Goal: Task Accomplishment & Management: Manage account settings

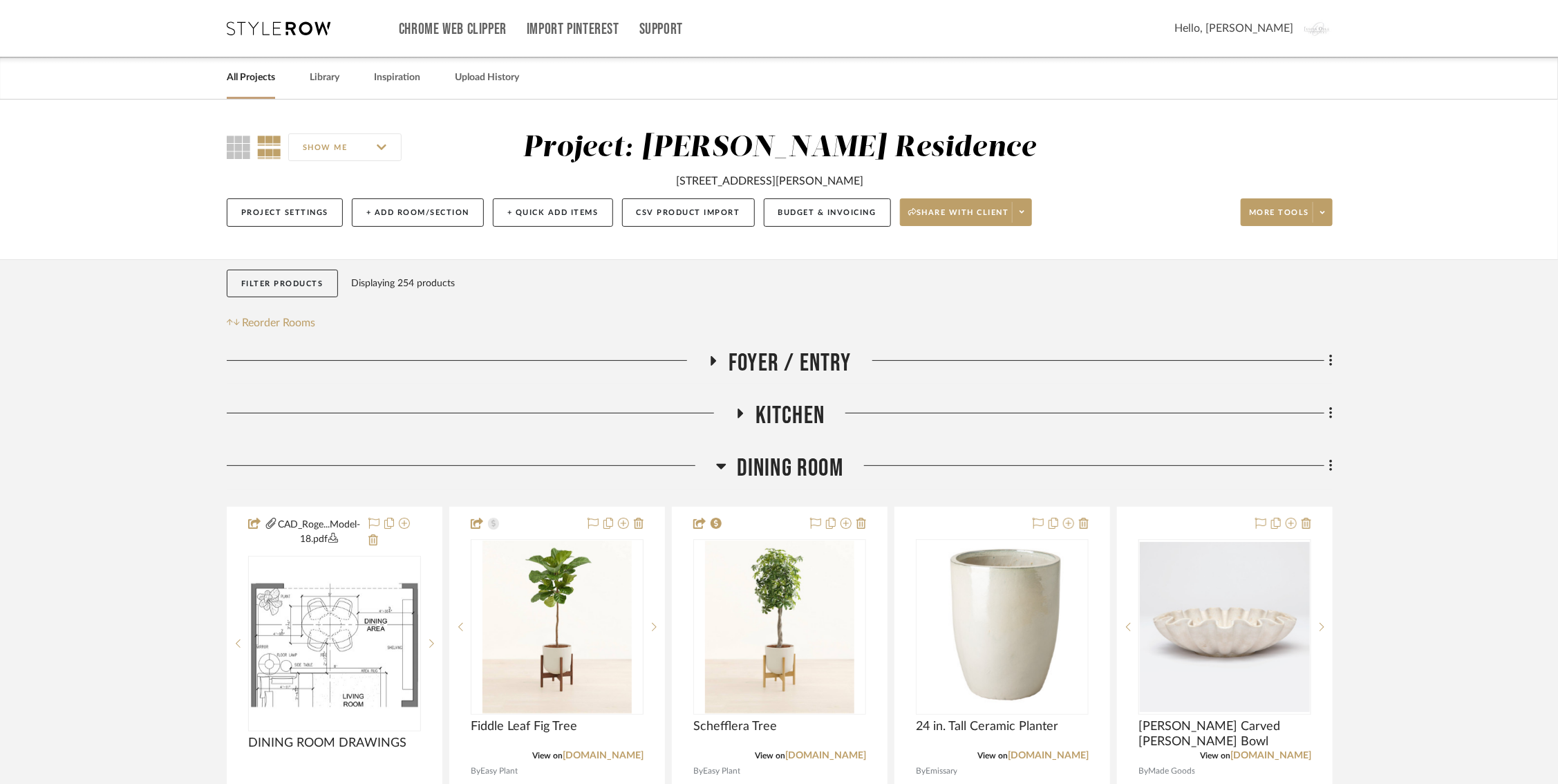
click at [303, 36] on div "Chrome Web Clipper Import Pinterest Support All Projects Library Inspiration Up…" at bounding box center [779, 28] width 1106 height 57
click at [300, 17] on div "Chrome Web Clipper Import Pinterest Support All Projects Library Inspiration Up…" at bounding box center [779, 28] width 1106 height 57
click at [292, 27] on icon at bounding box center [278, 27] width 104 height 14
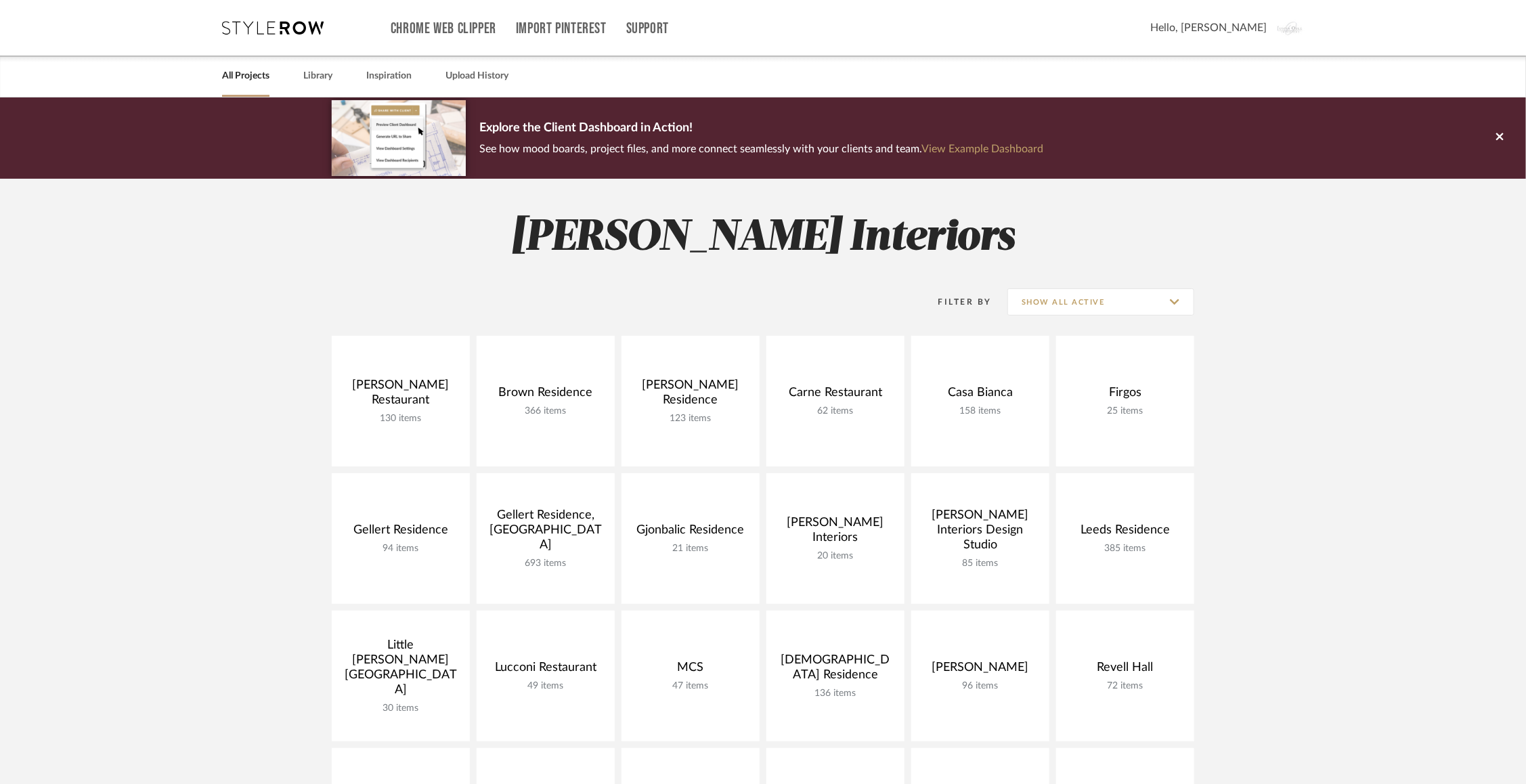
scroll to position [260, 0]
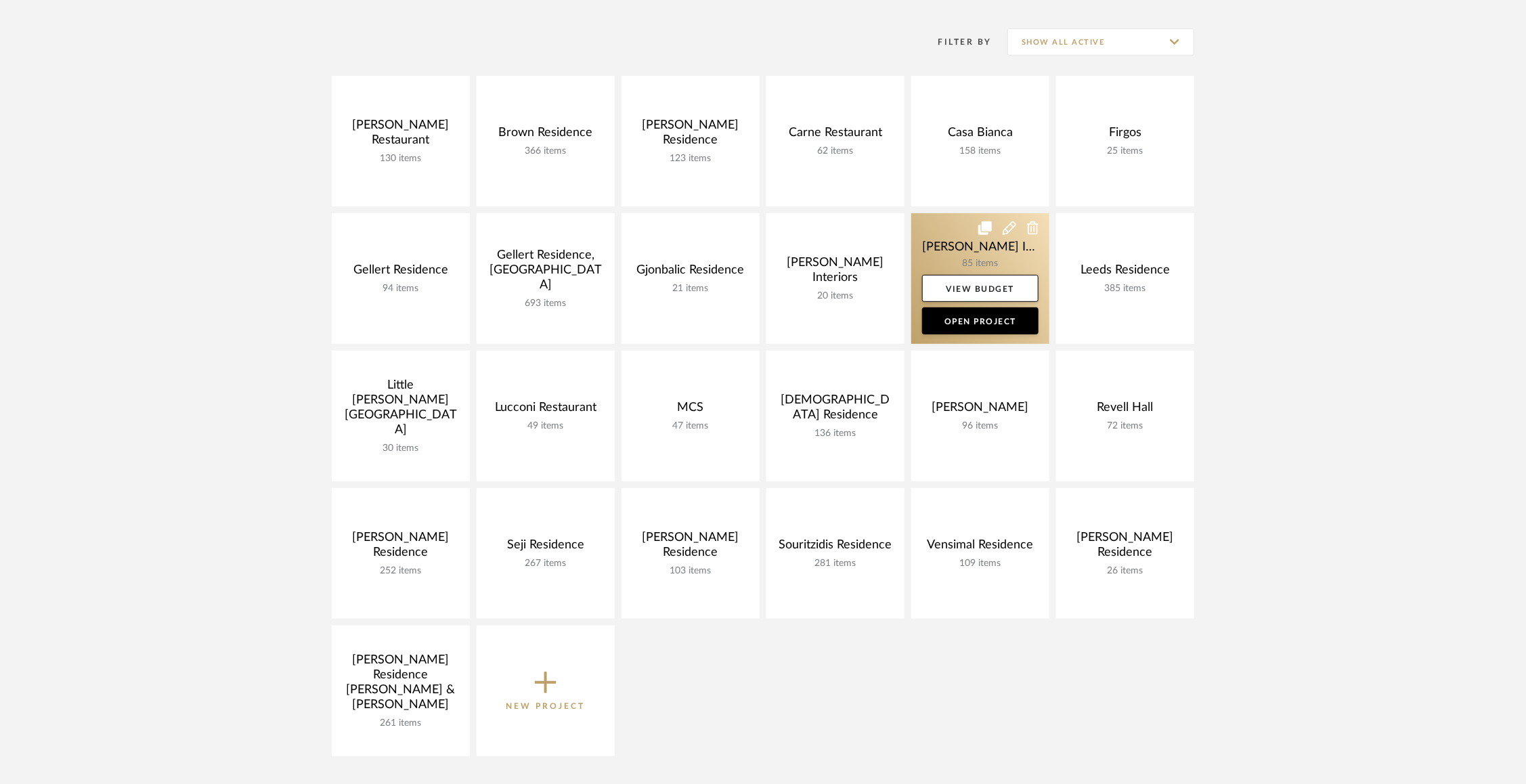
click at [962, 247] on link at bounding box center [981, 279] width 139 height 131
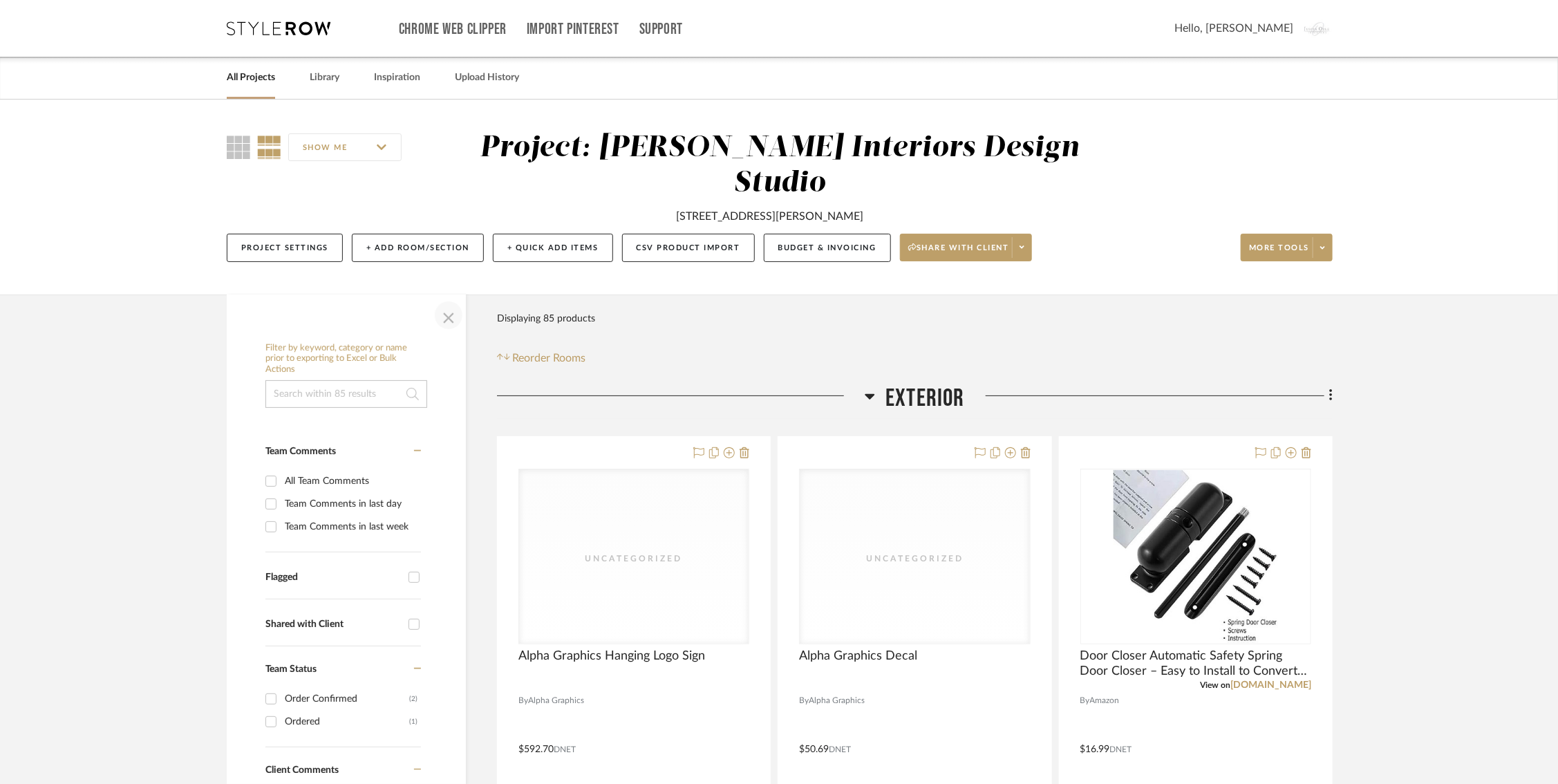
click at [446, 313] on span "button" at bounding box center [448, 315] width 33 height 33
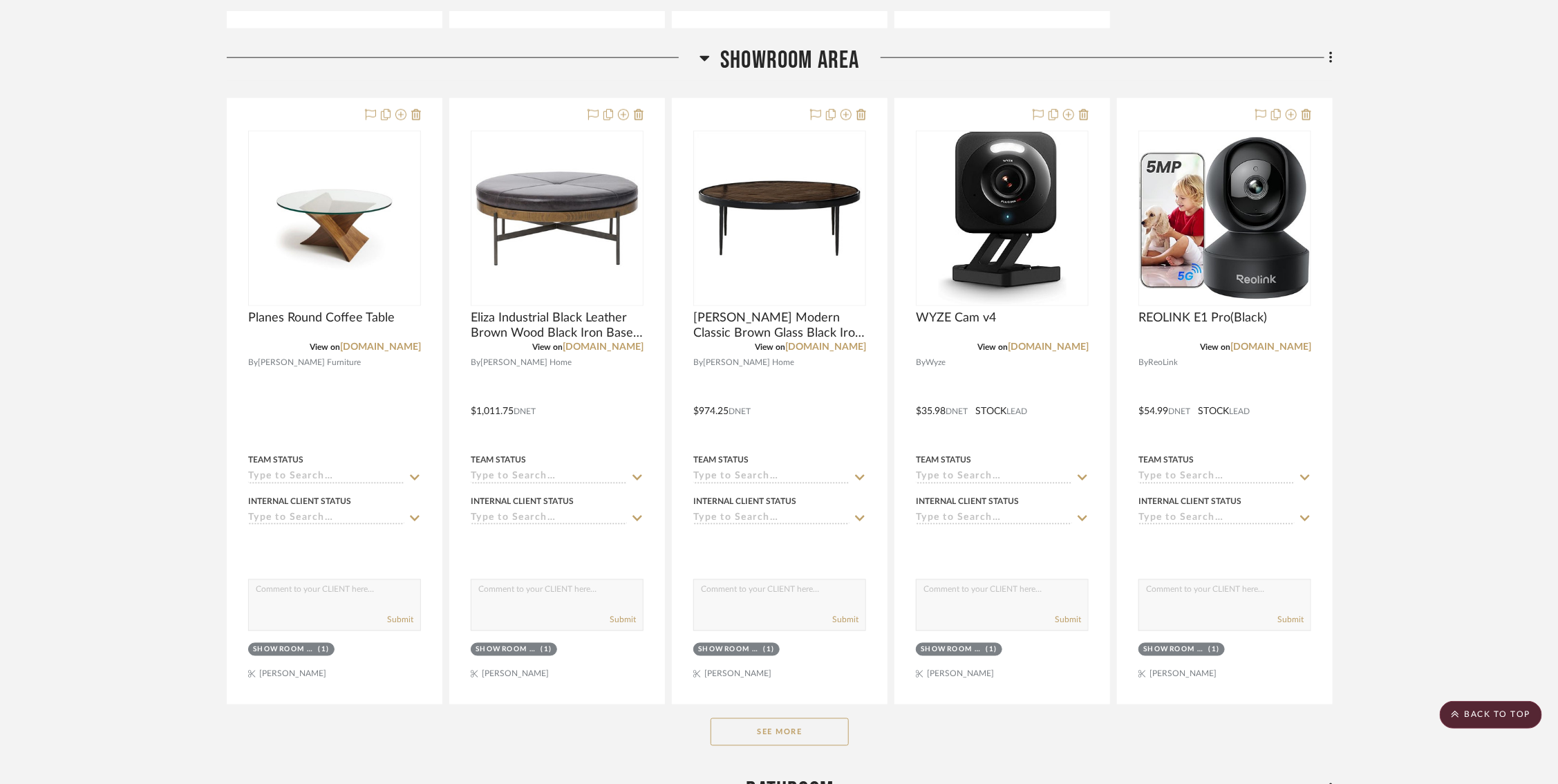
scroll to position [1073, 9]
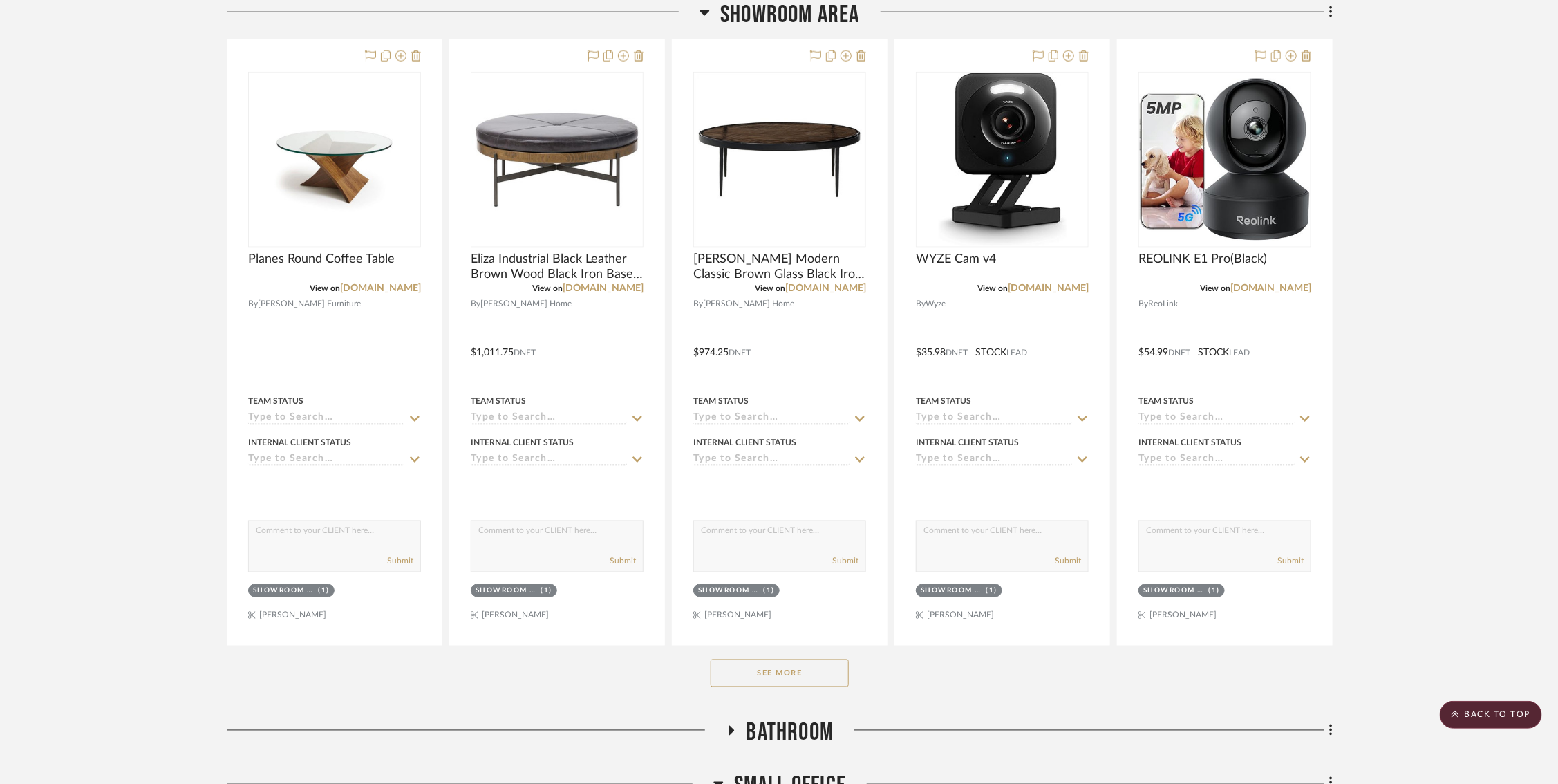
click at [736, 684] on div "See More" at bounding box center [779, 673] width 1106 height 56
click at [736, 674] on button "See More" at bounding box center [779, 674] width 138 height 27
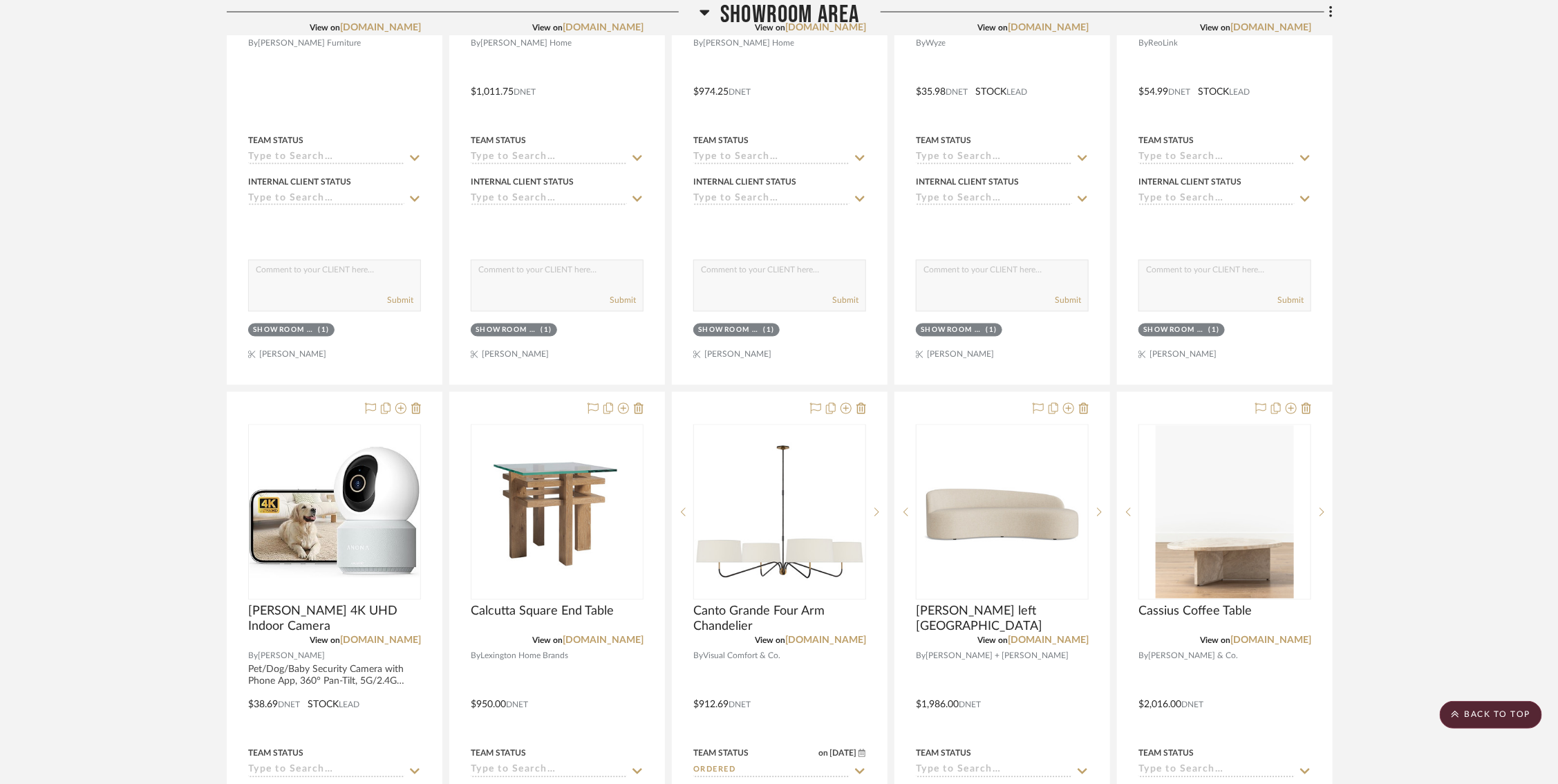
scroll to position [0, 9]
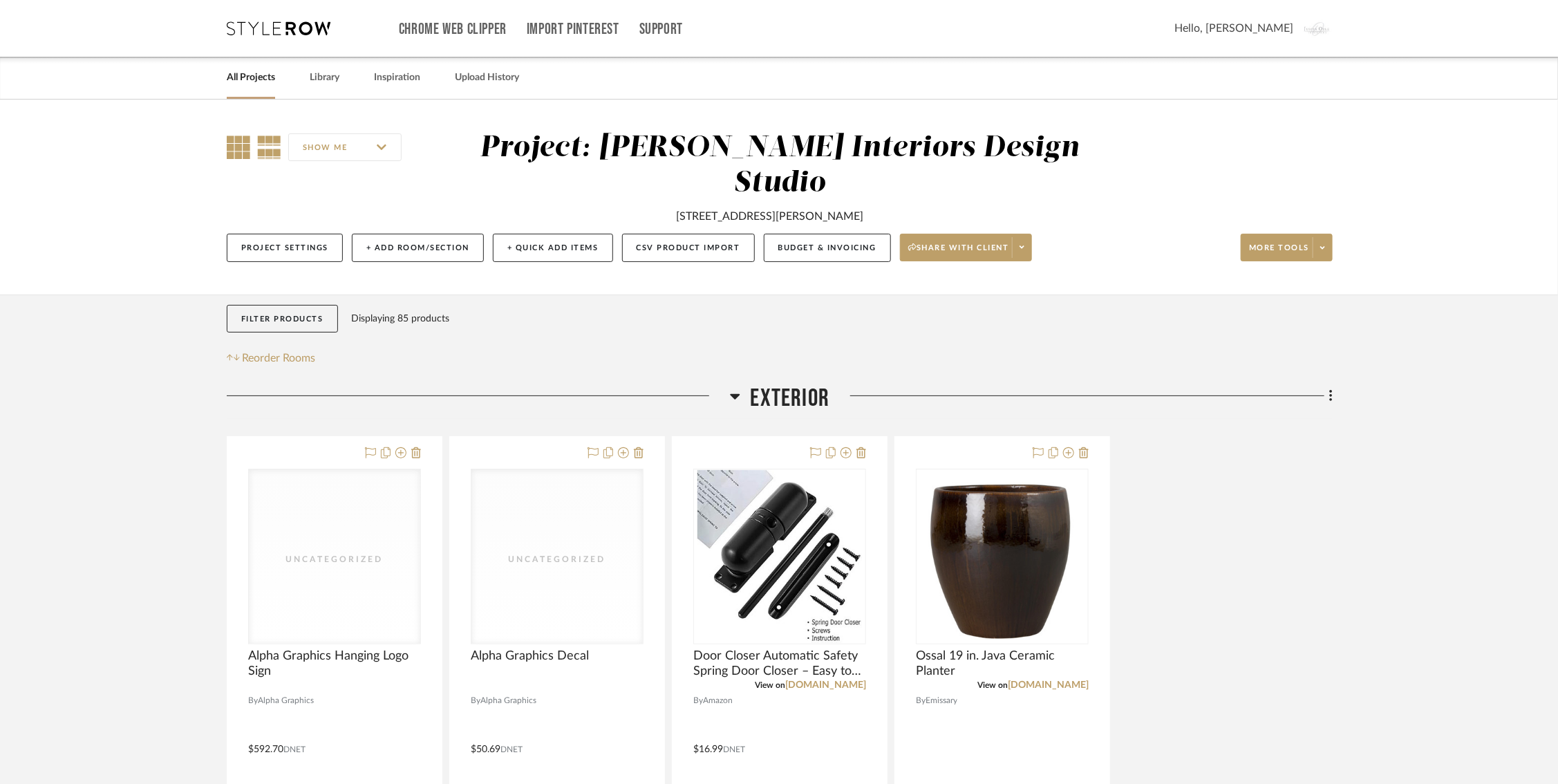
click at [226, 144] on icon at bounding box center [238, 147] width 24 height 24
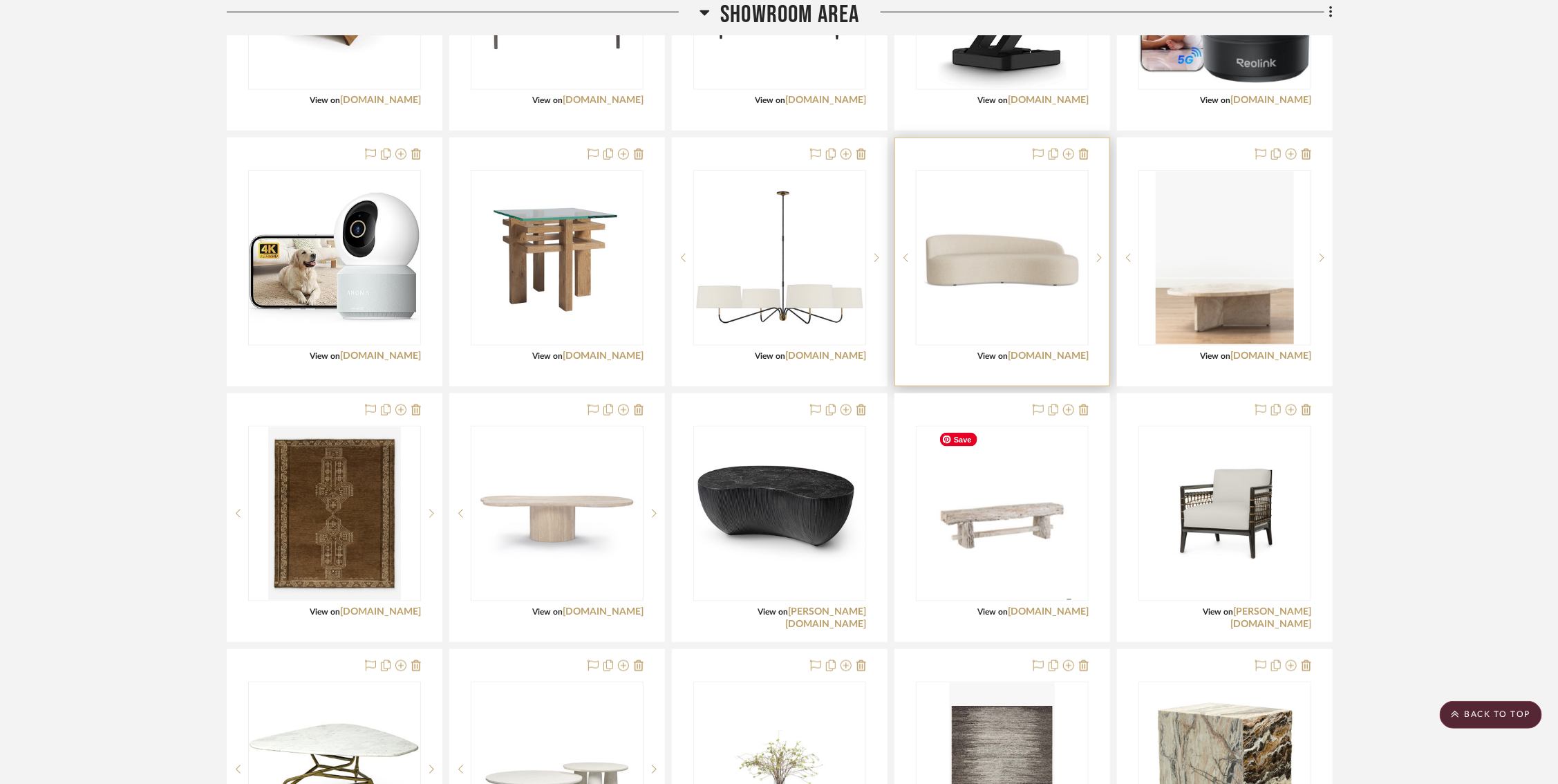
scroll to position [784, 9]
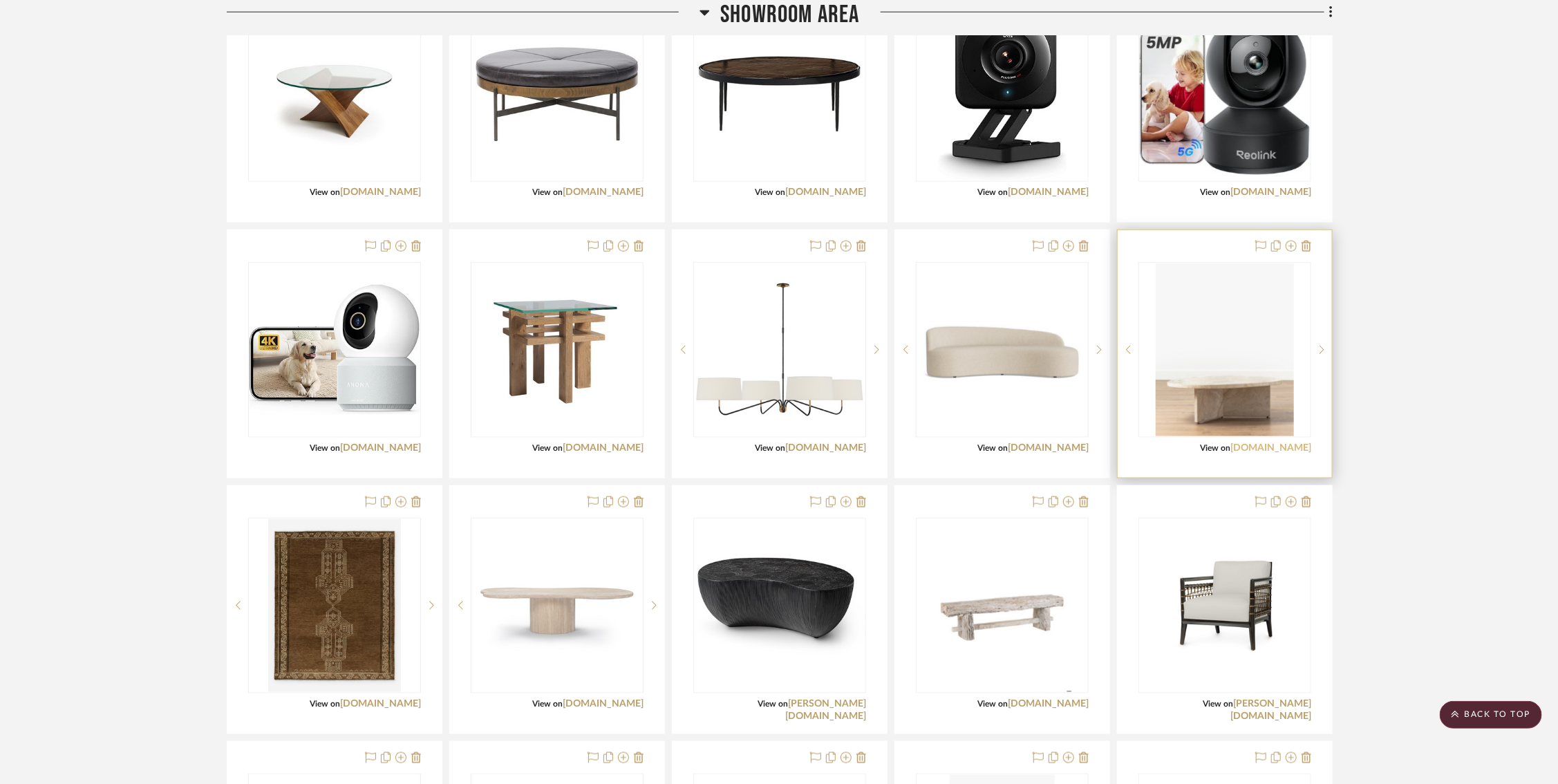
click at [1270, 444] on link "mcgeeandco.com" at bounding box center [1270, 448] width 81 height 10
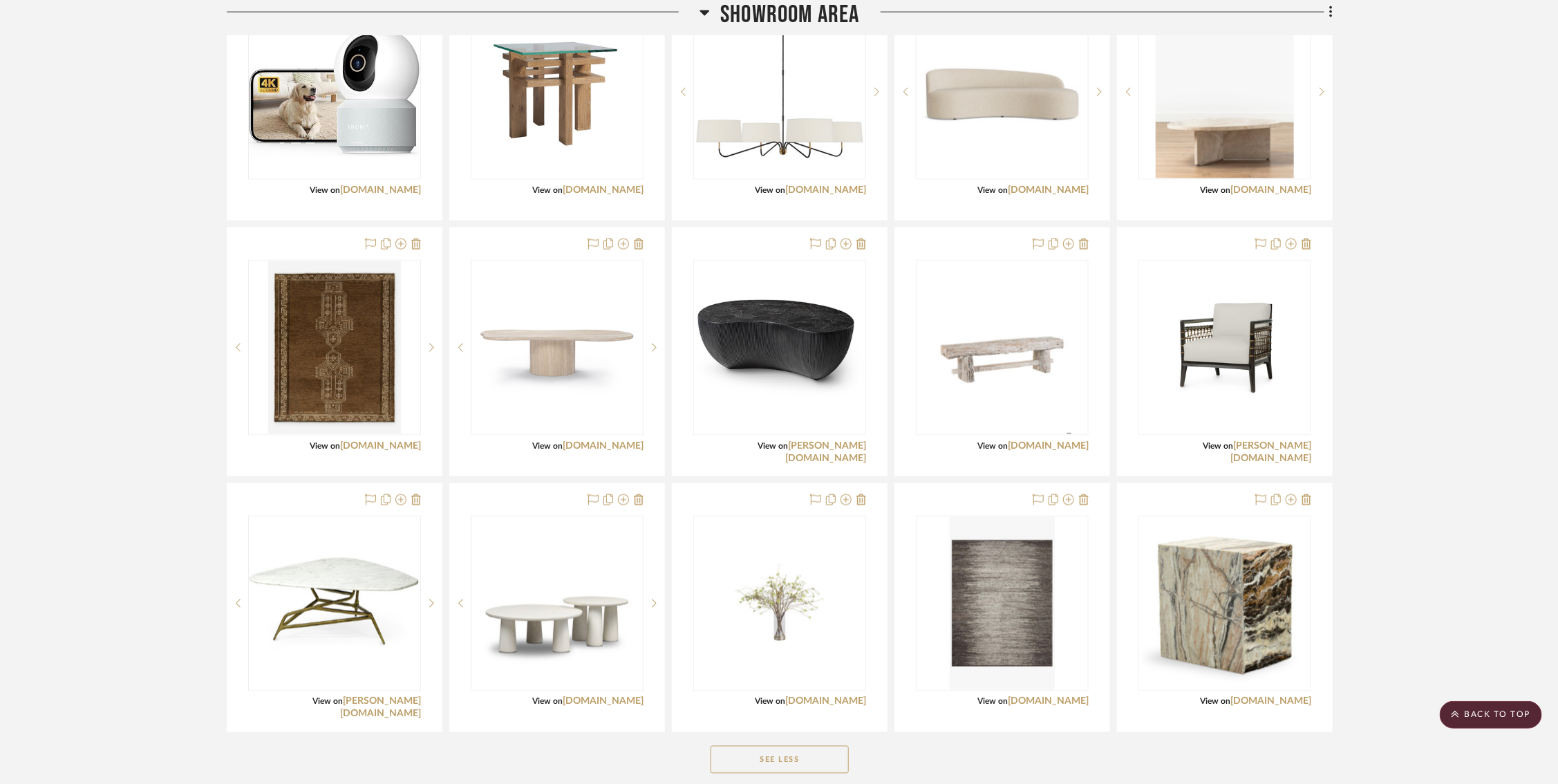
scroll to position [1515, 9]
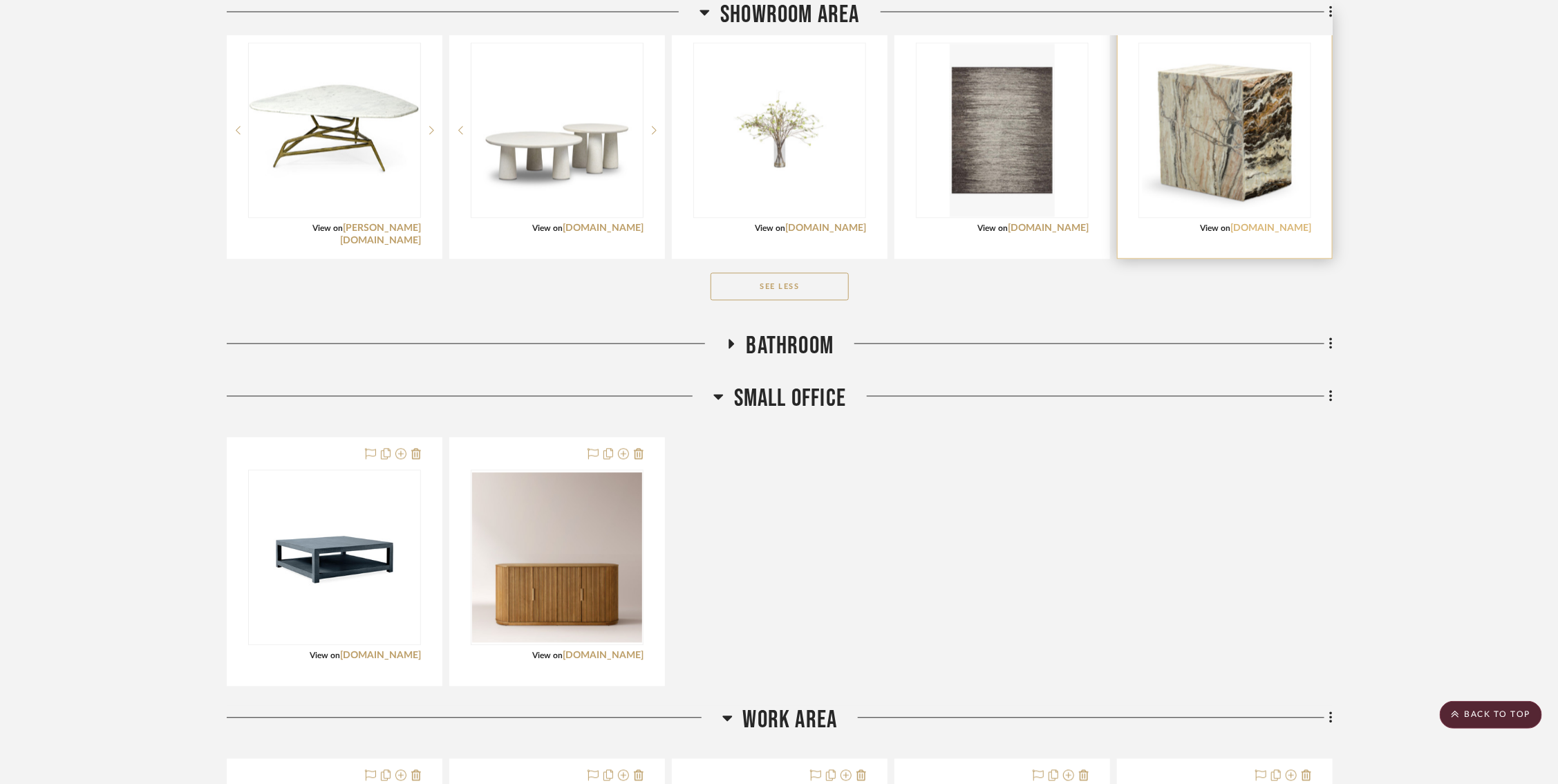
click at [1274, 230] on link "mgbw.com" at bounding box center [1270, 228] width 81 height 10
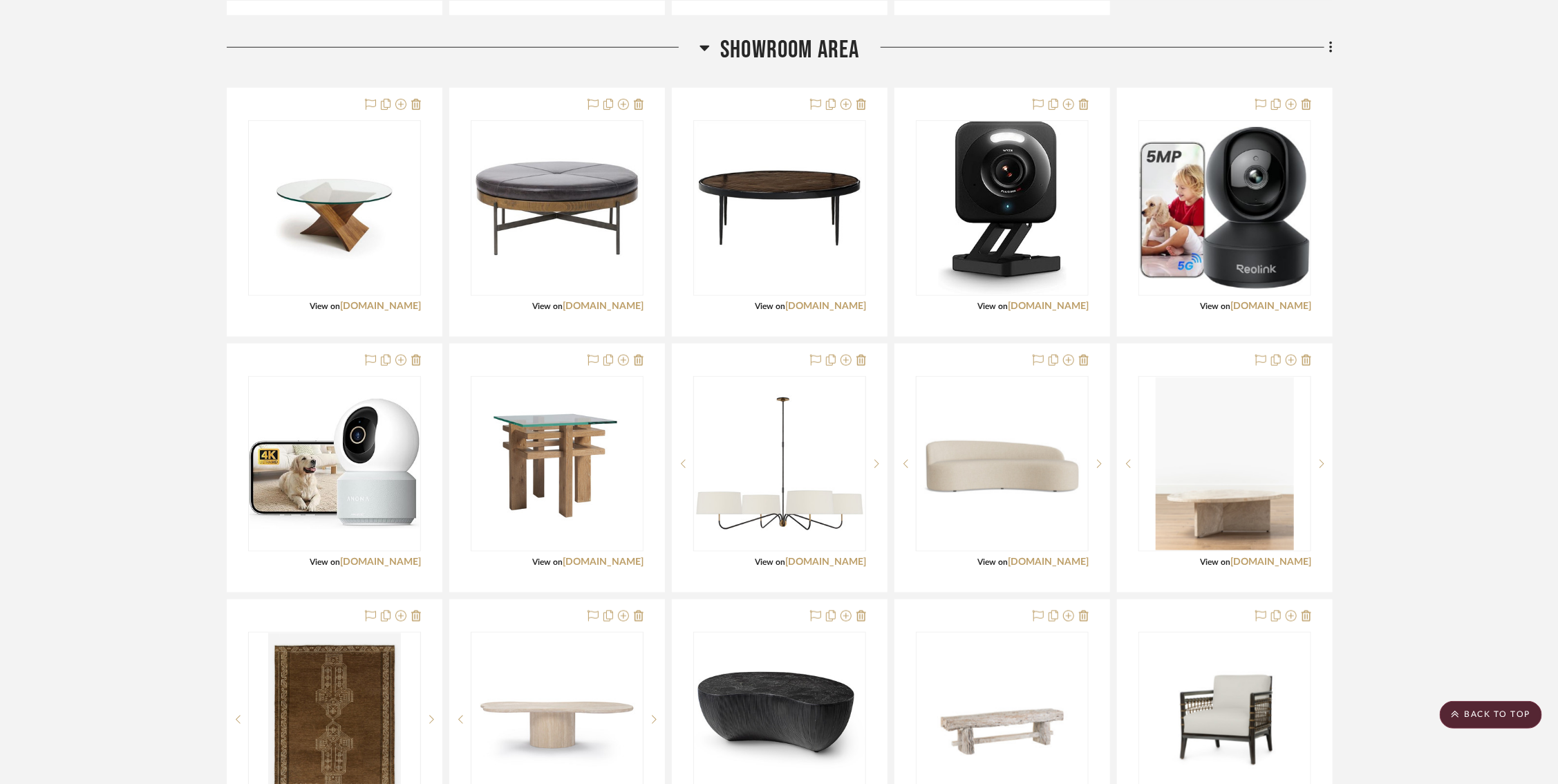
scroll to position [562, 13]
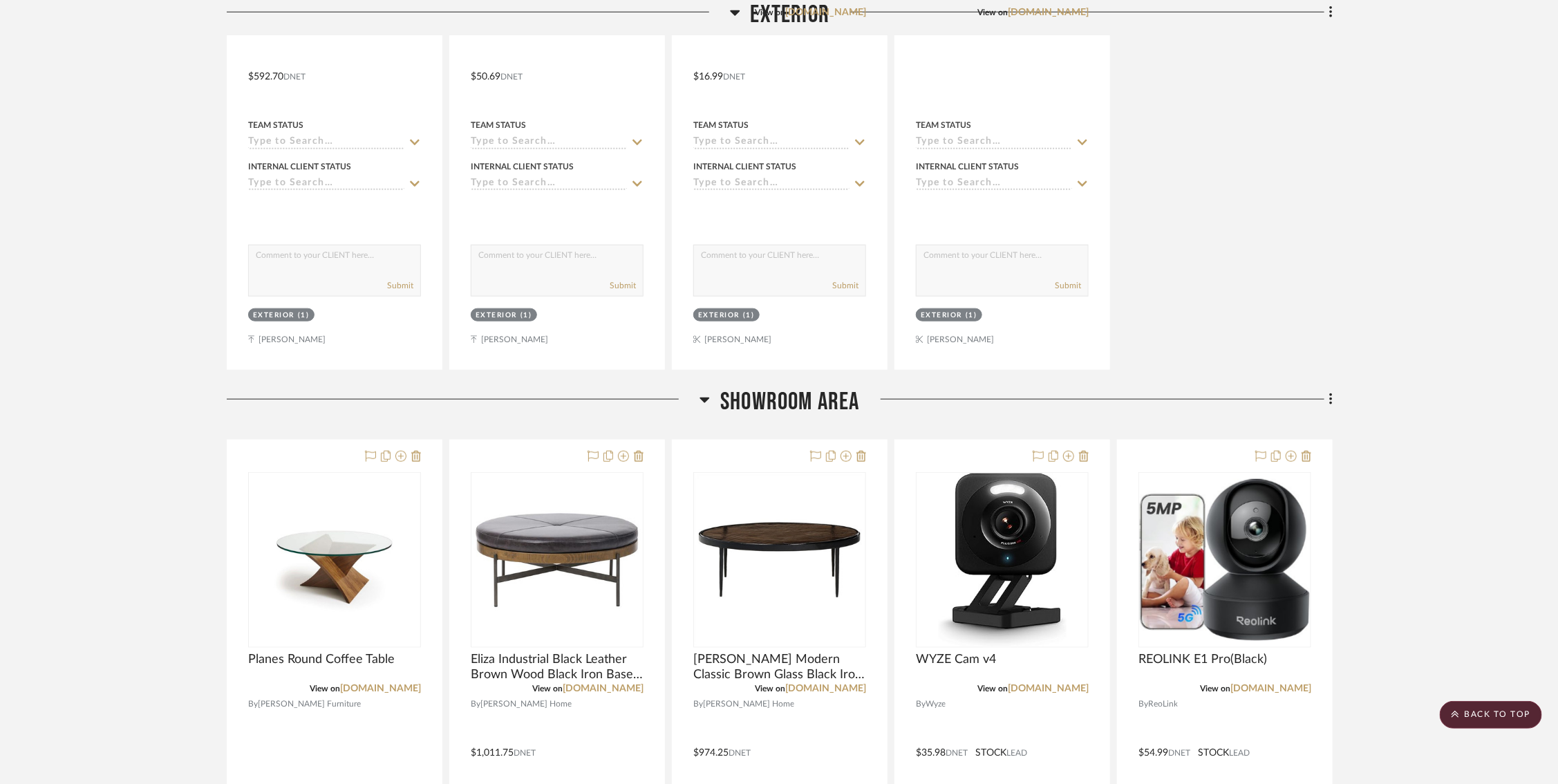
scroll to position [658, 0]
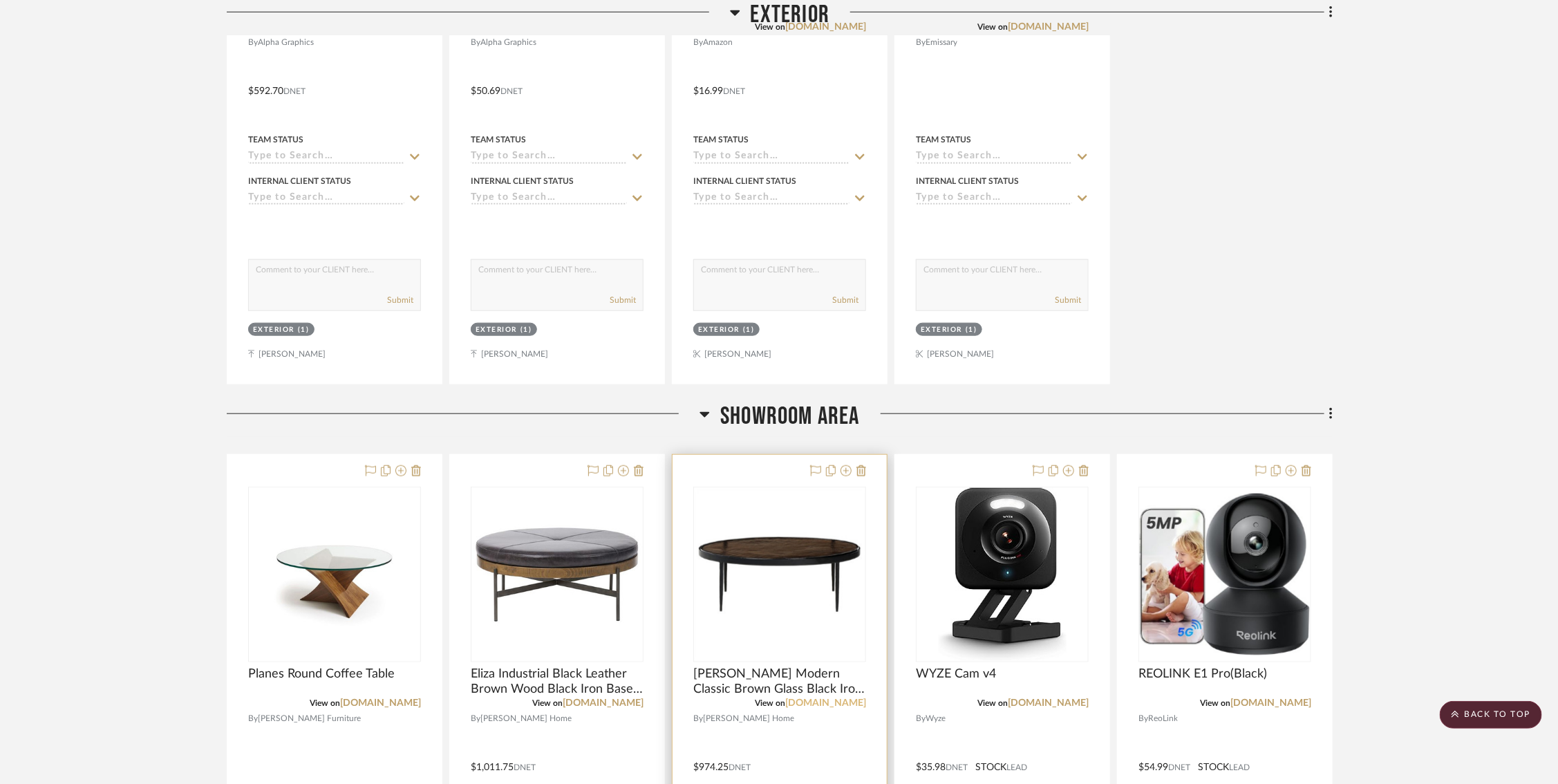
click at [824, 698] on link "[DOMAIN_NAME]" at bounding box center [825, 703] width 81 height 10
click at [606, 706] on link "[DOMAIN_NAME]" at bounding box center [603, 703] width 81 height 10
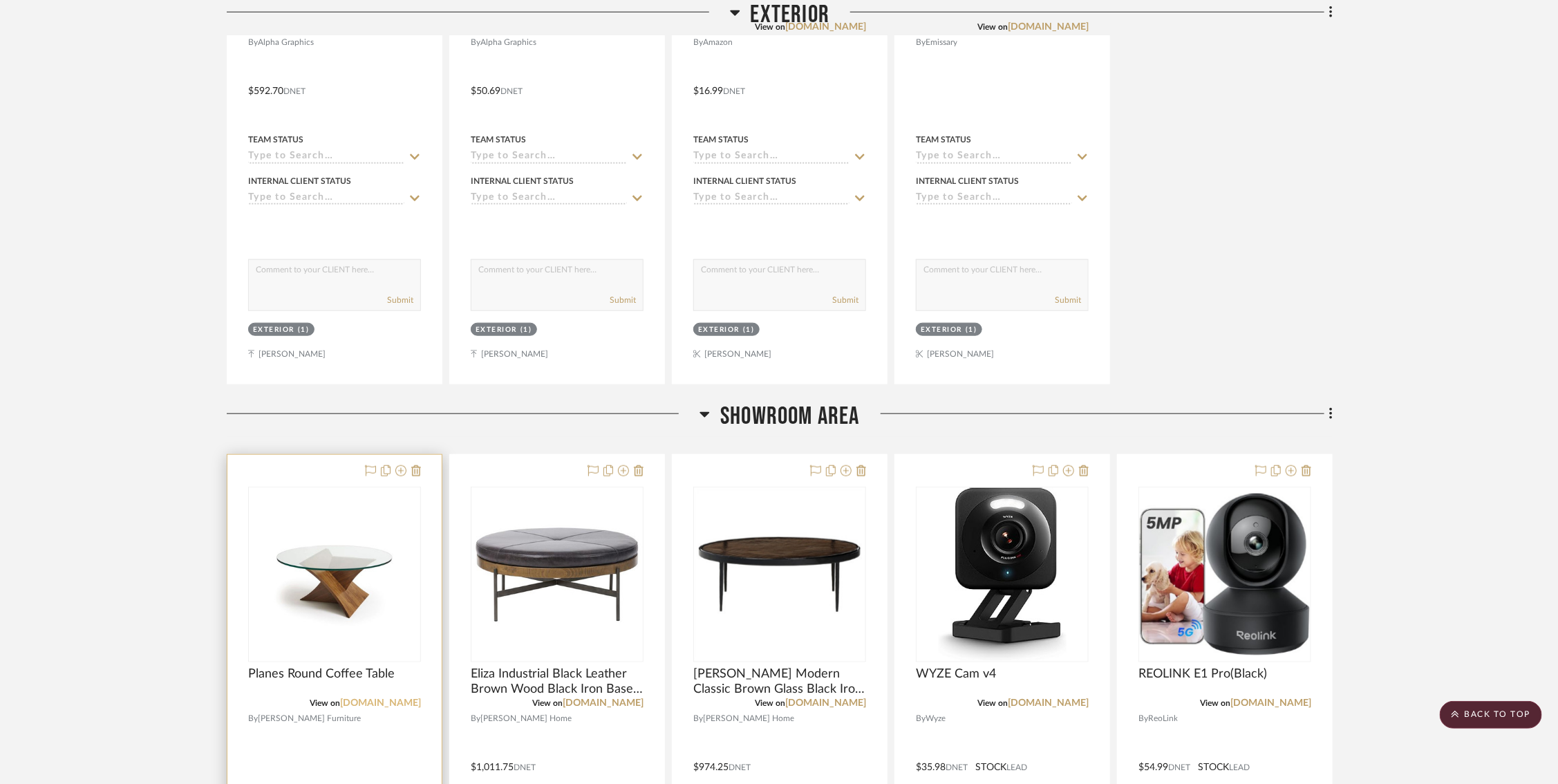
click at [354, 701] on link "[DOMAIN_NAME]" at bounding box center [381, 703] width 81 height 10
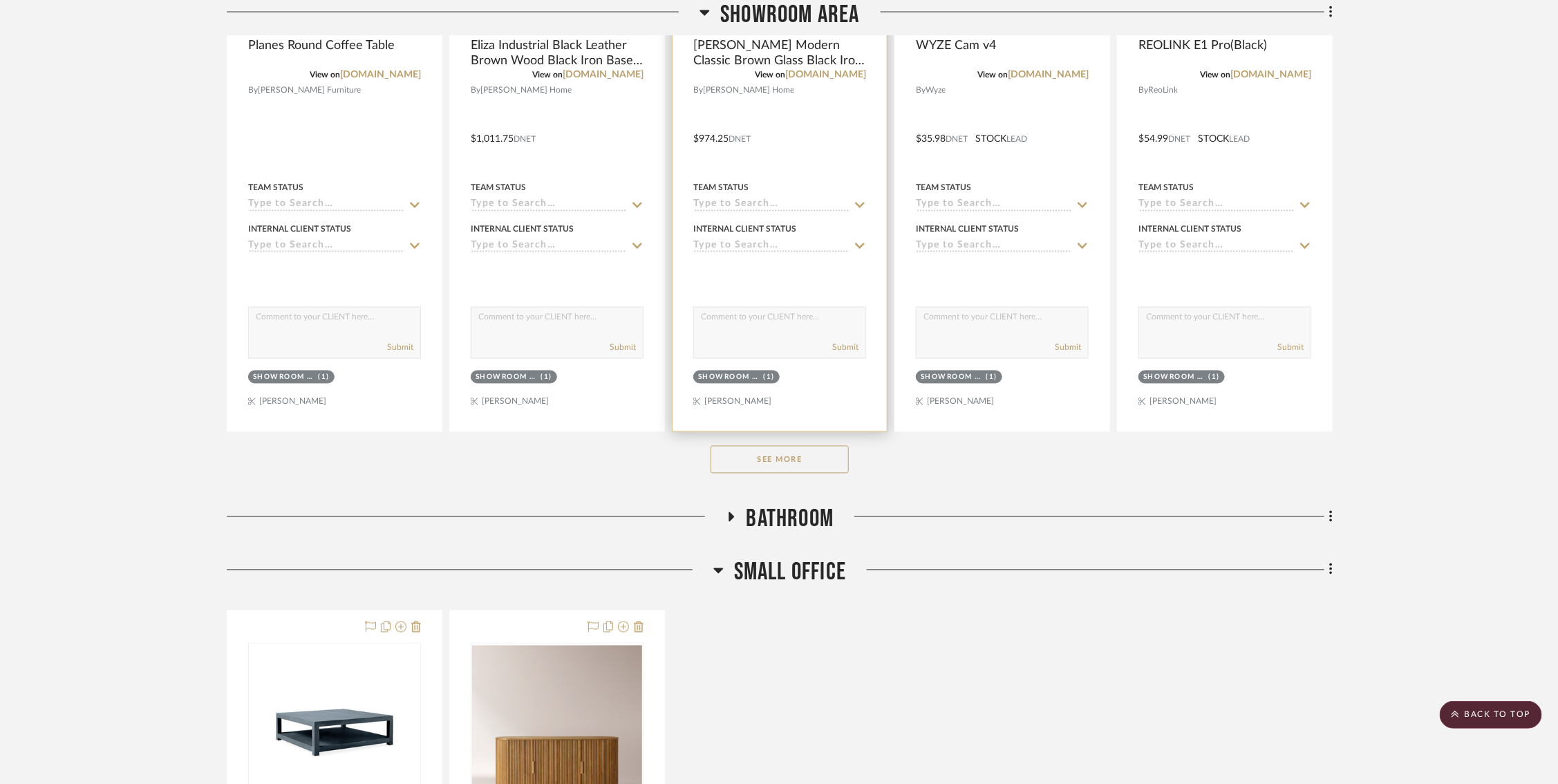
scroll to position [1291, 0]
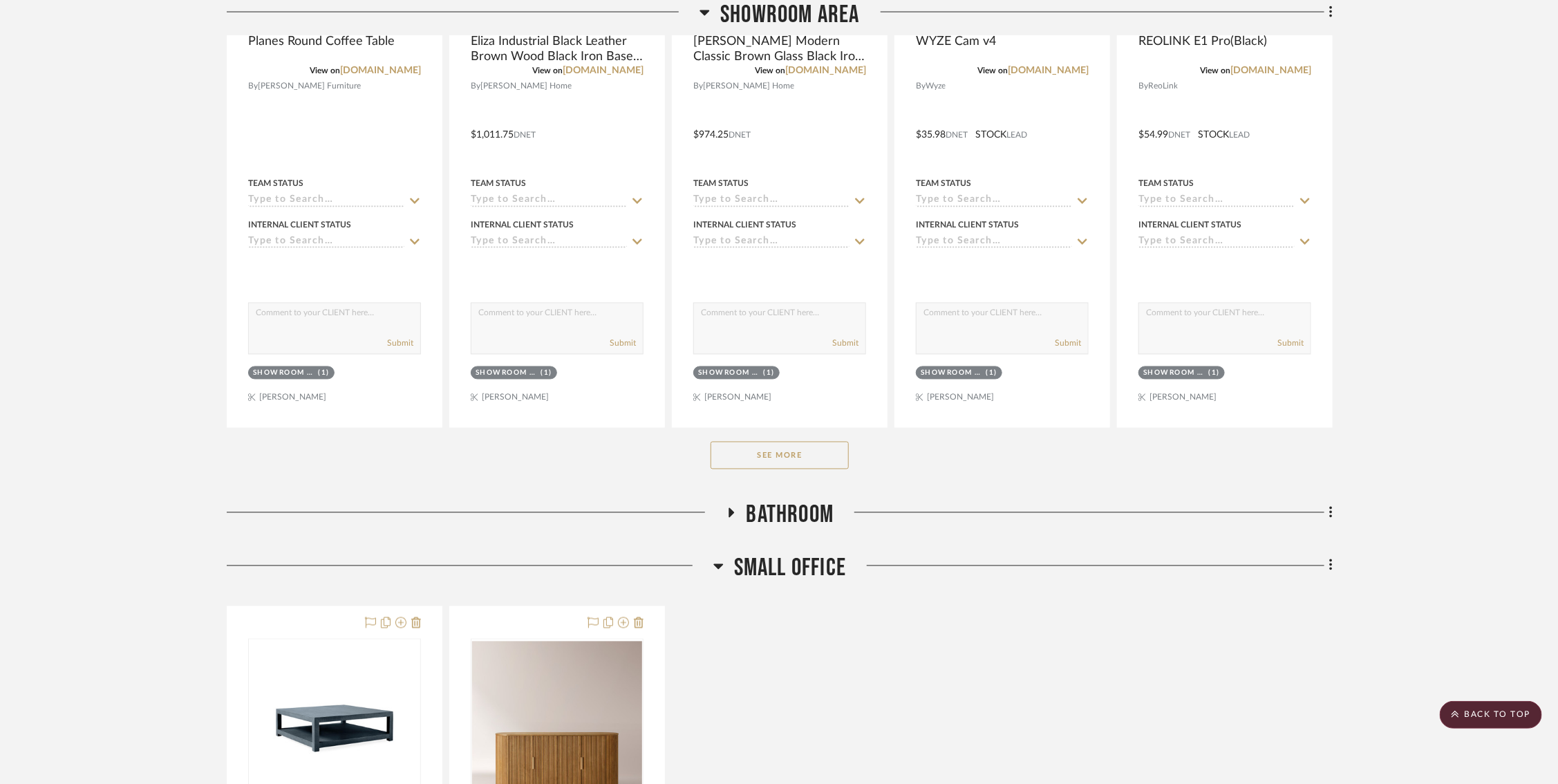
click at [790, 455] on button "See More" at bounding box center [779, 455] width 138 height 27
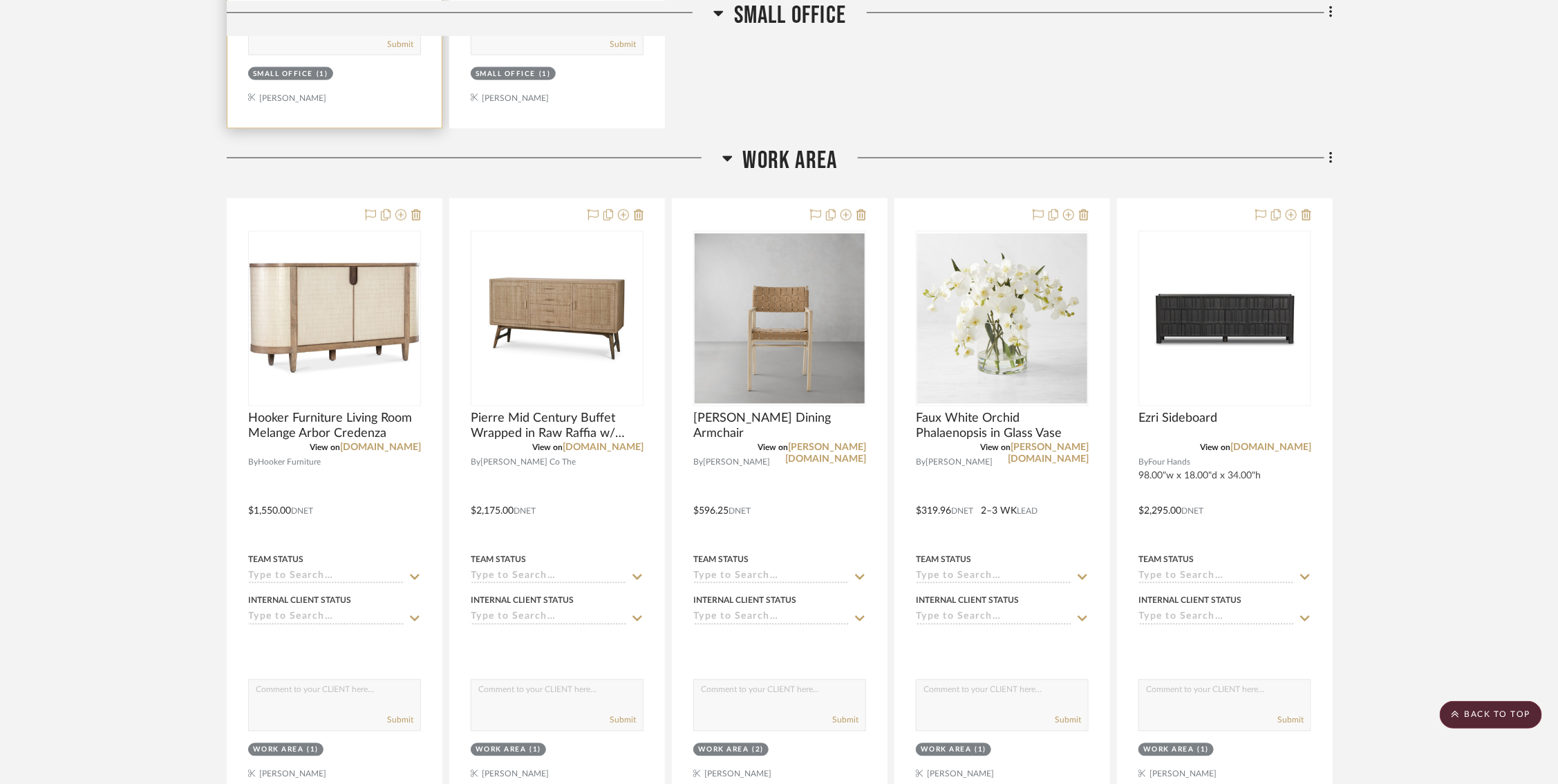
scroll to position [4208, 0]
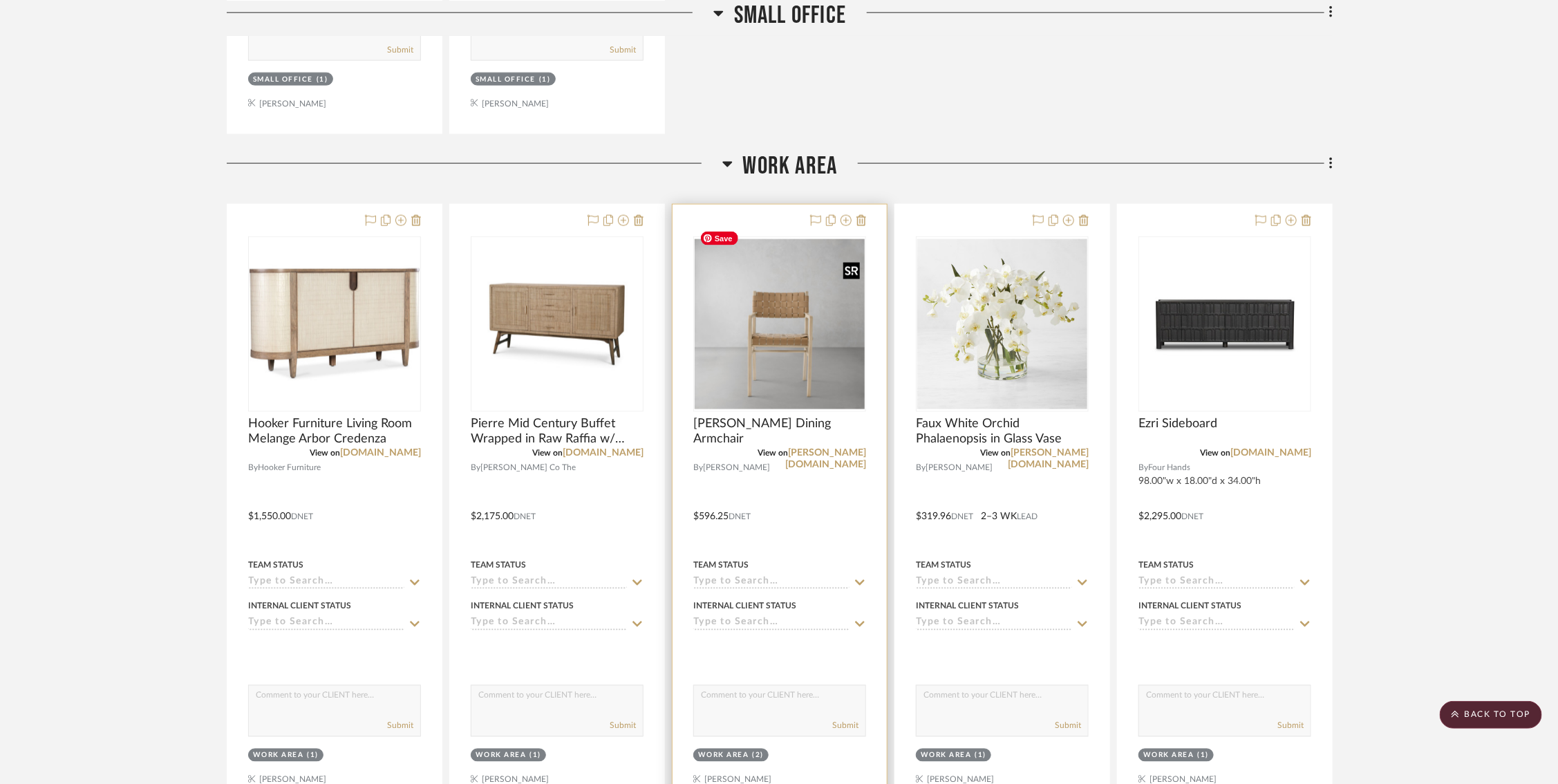
click at [803, 392] on img "0" at bounding box center [779, 324] width 170 height 170
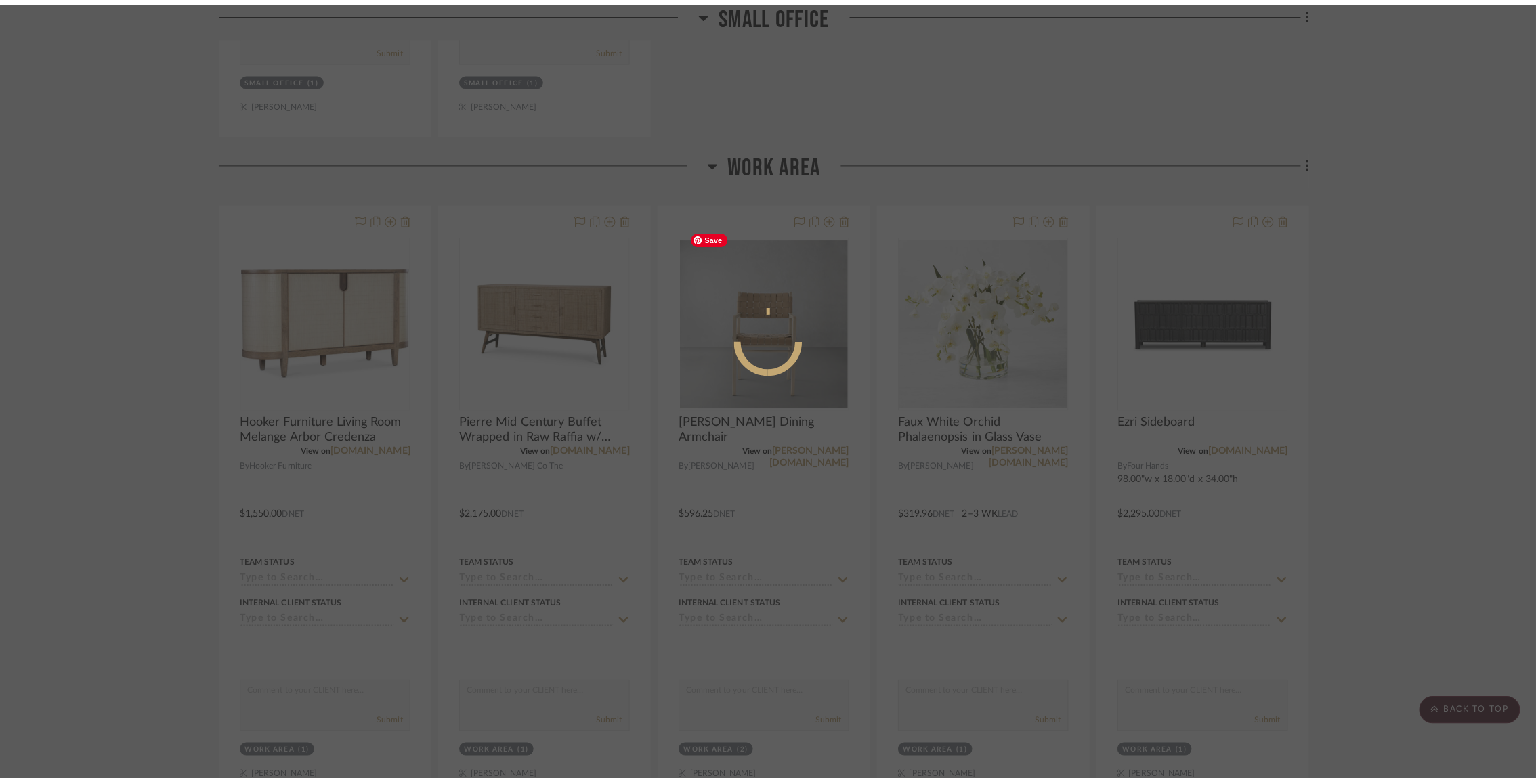
scroll to position [0, 0]
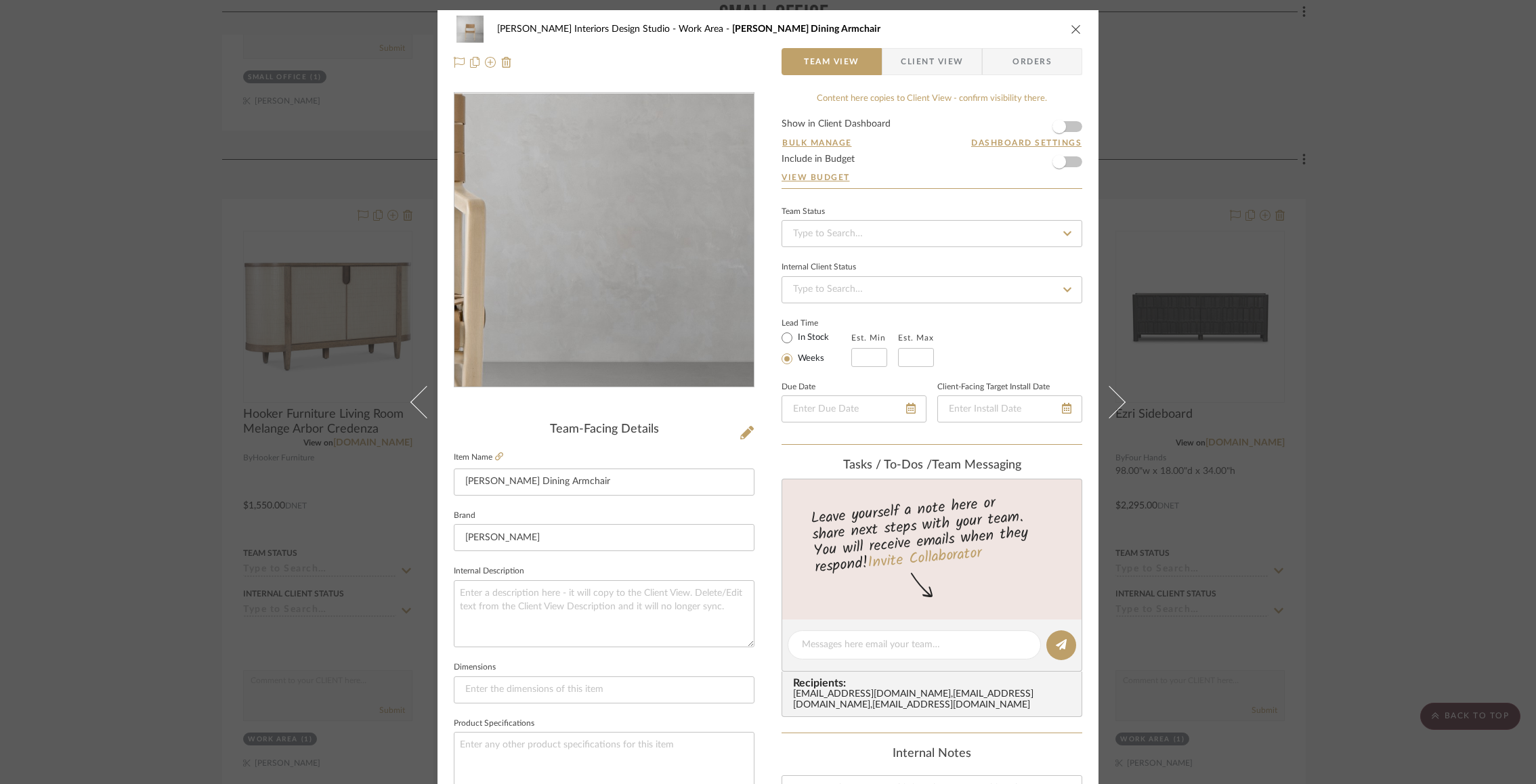
click at [709, 240] on img "0" at bounding box center [603, 240] width 294 height 294
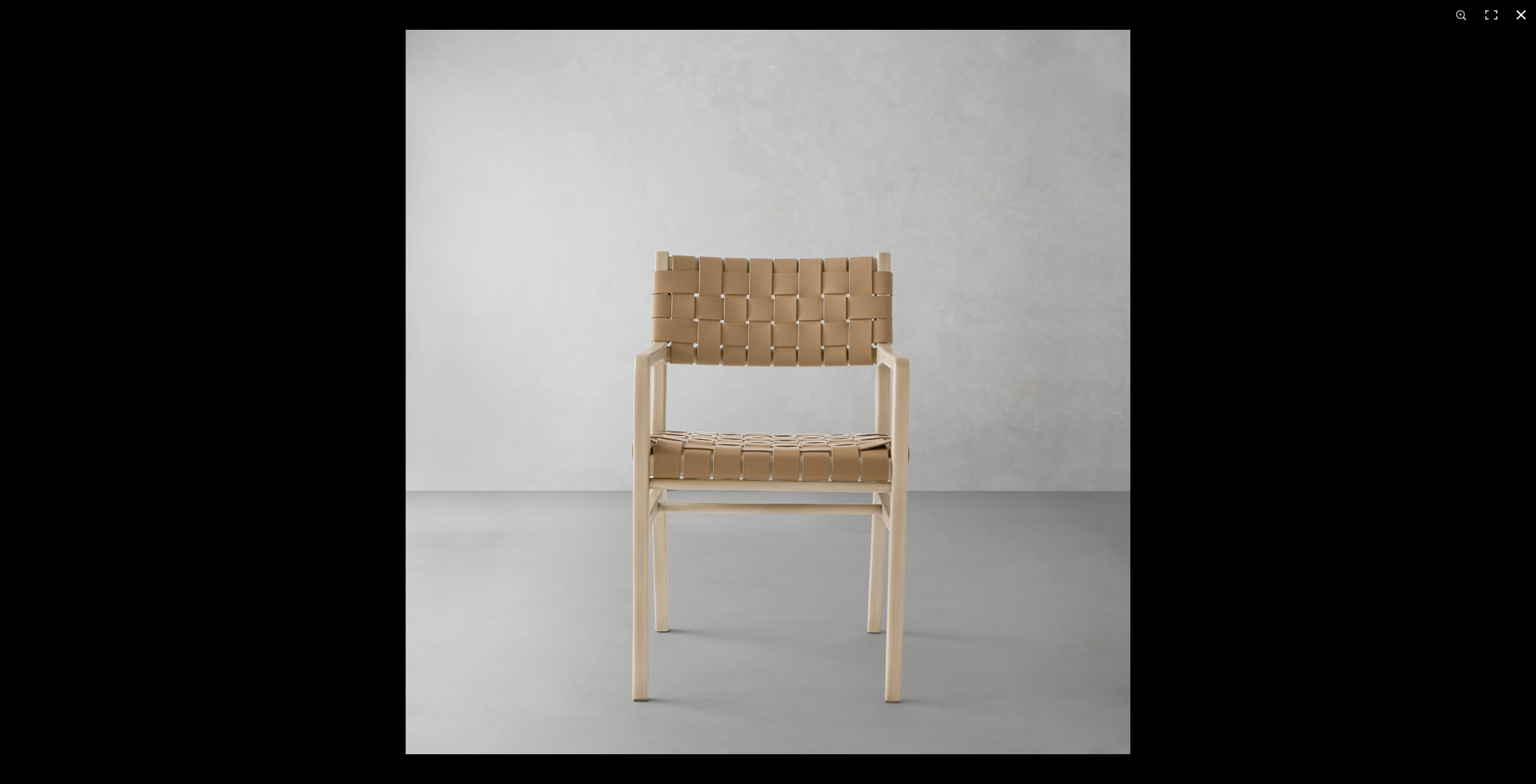
click at [1456, 94] on div at bounding box center [1174, 421] width 1536 height 784
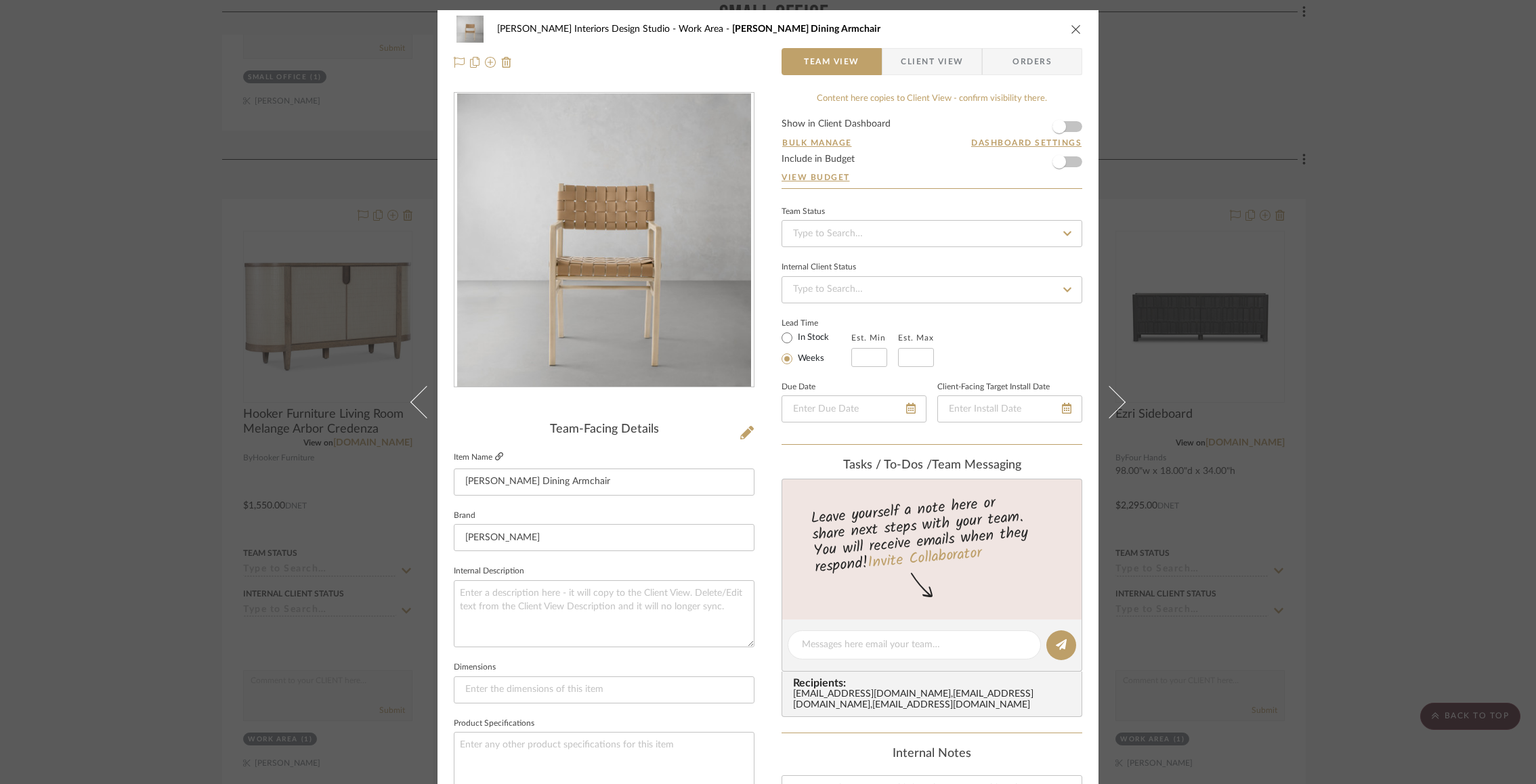
click at [495, 457] on icon at bounding box center [499, 456] width 8 height 8
click at [152, 219] on div "Justin Odle Interiors Design Studio Work Area Stratton Dining Armchair Team Vie…" at bounding box center [768, 392] width 1536 height 784
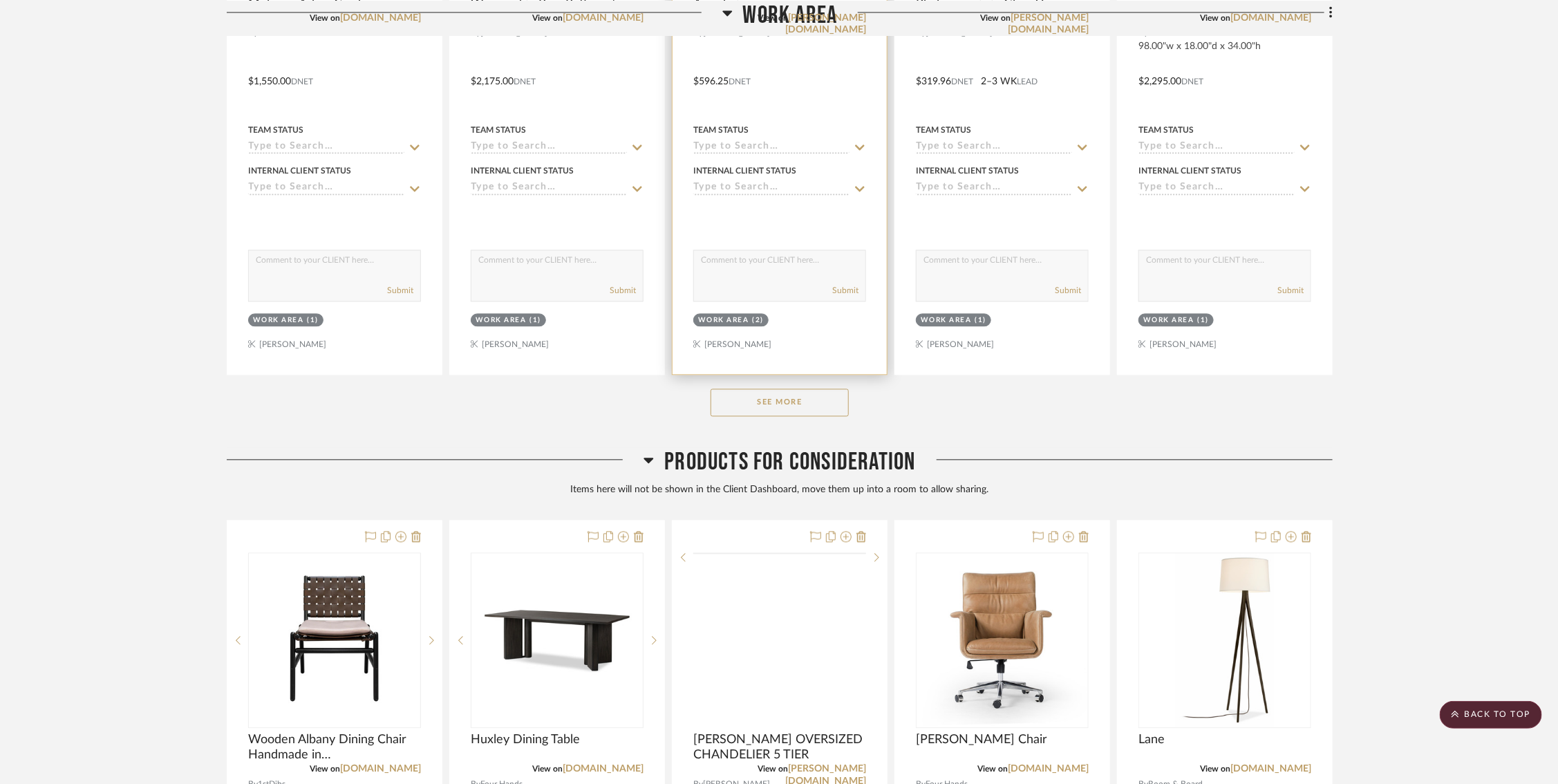
scroll to position [4837, 0]
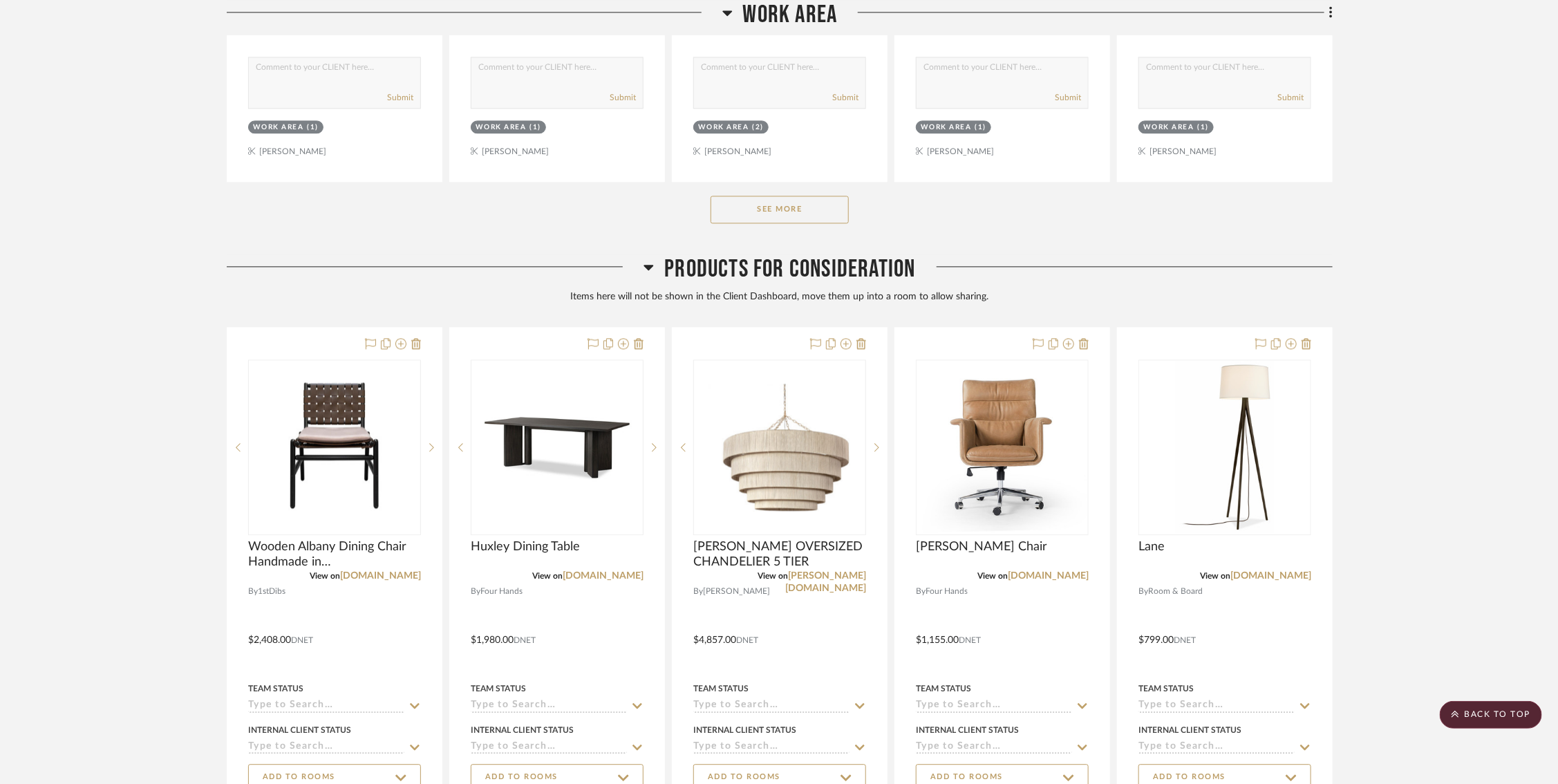
click at [742, 196] on button "See More" at bounding box center [779, 209] width 138 height 27
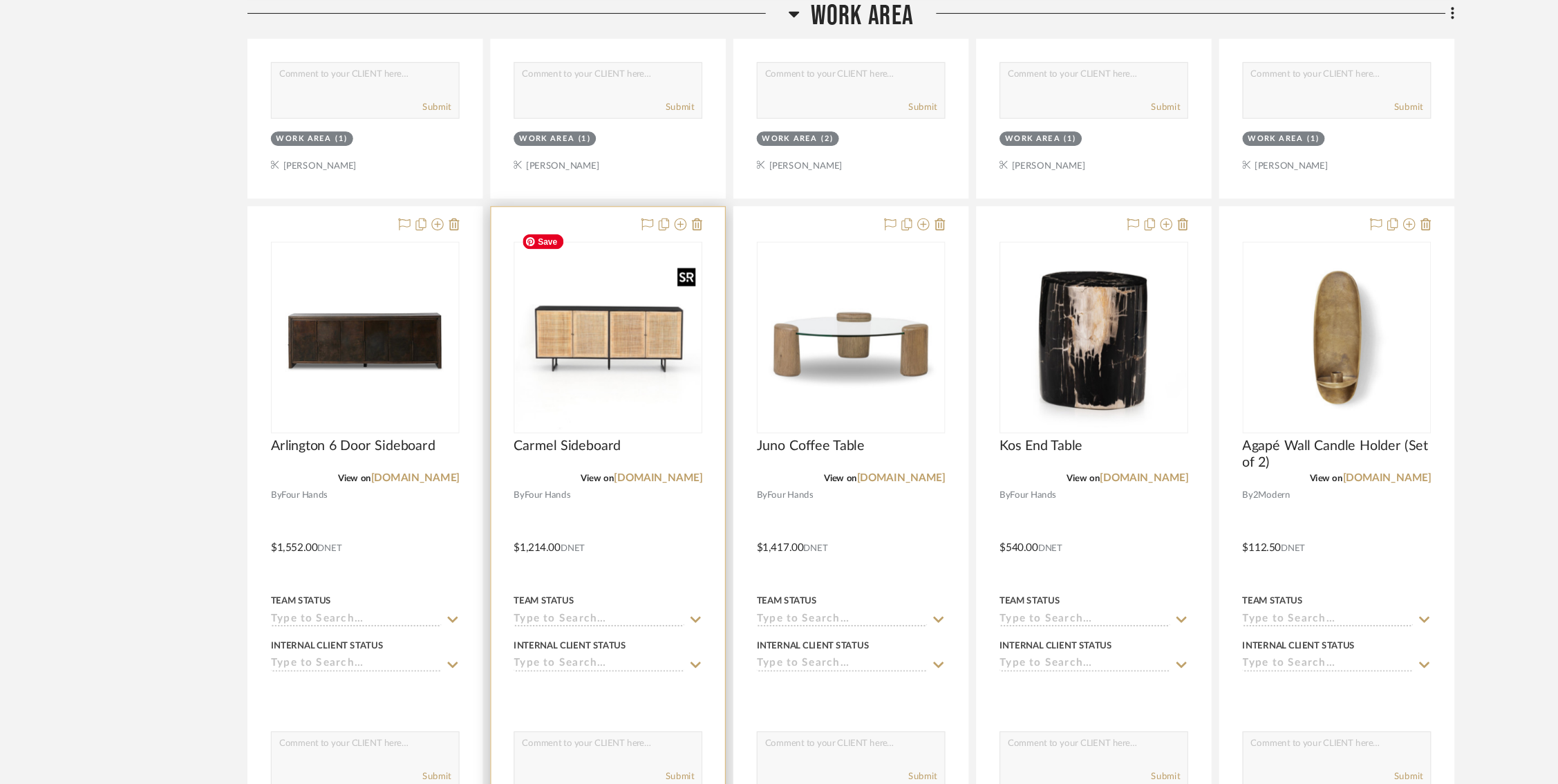
click at [0, 0] on img at bounding box center [0, 0] width 0 height 0
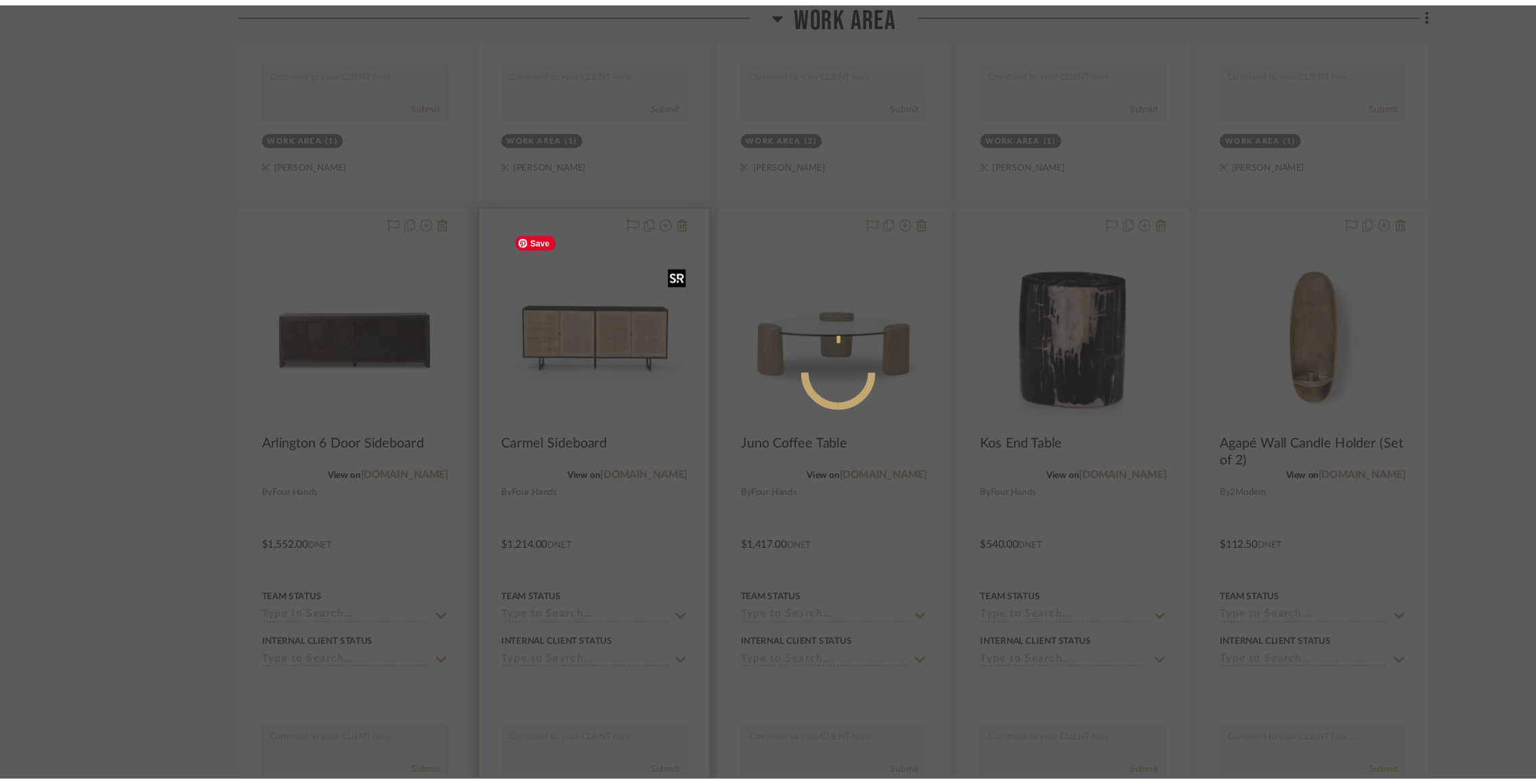
scroll to position [0, 0]
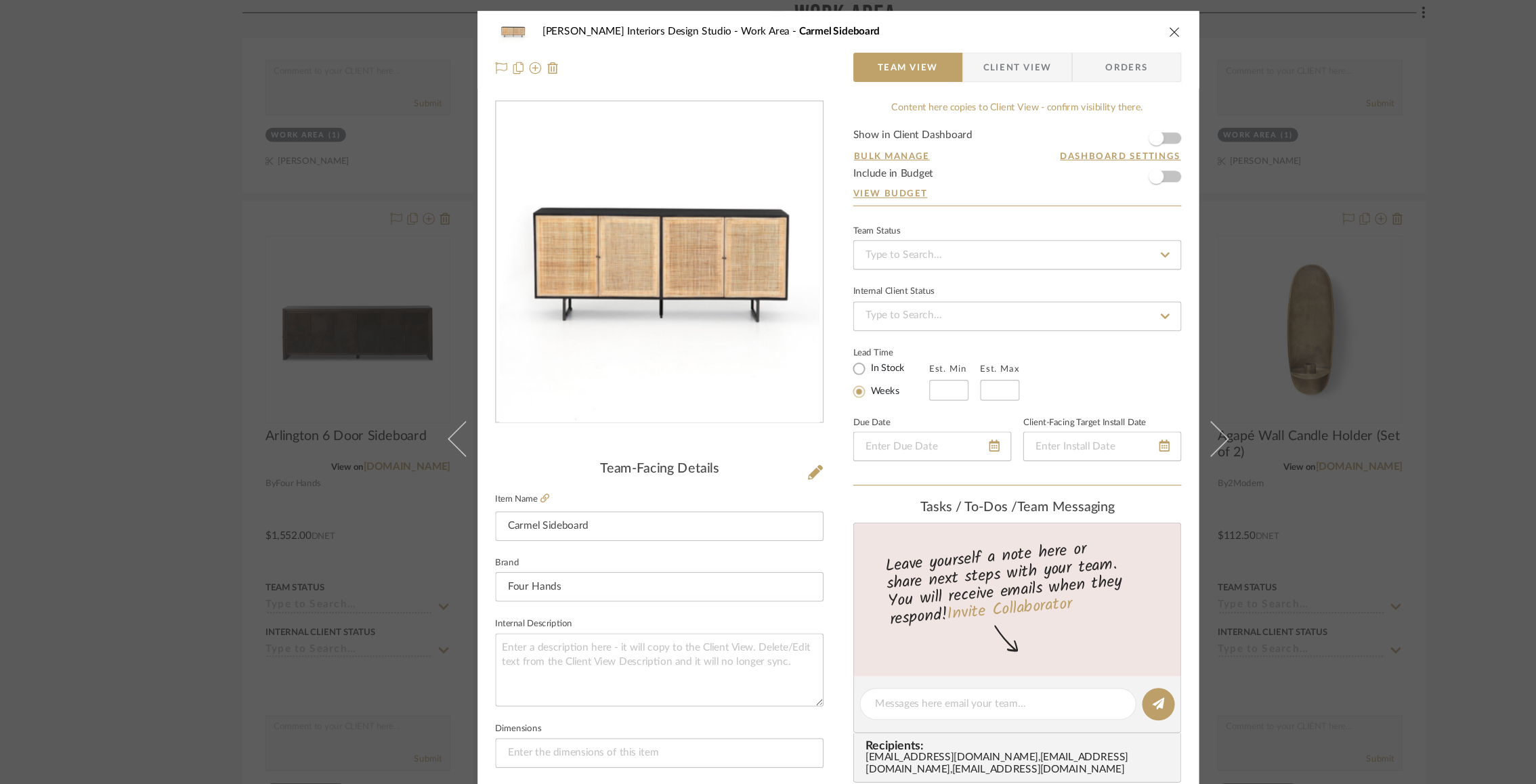
click at [628, 189] on img "0" at bounding box center [603, 240] width 294 height 294
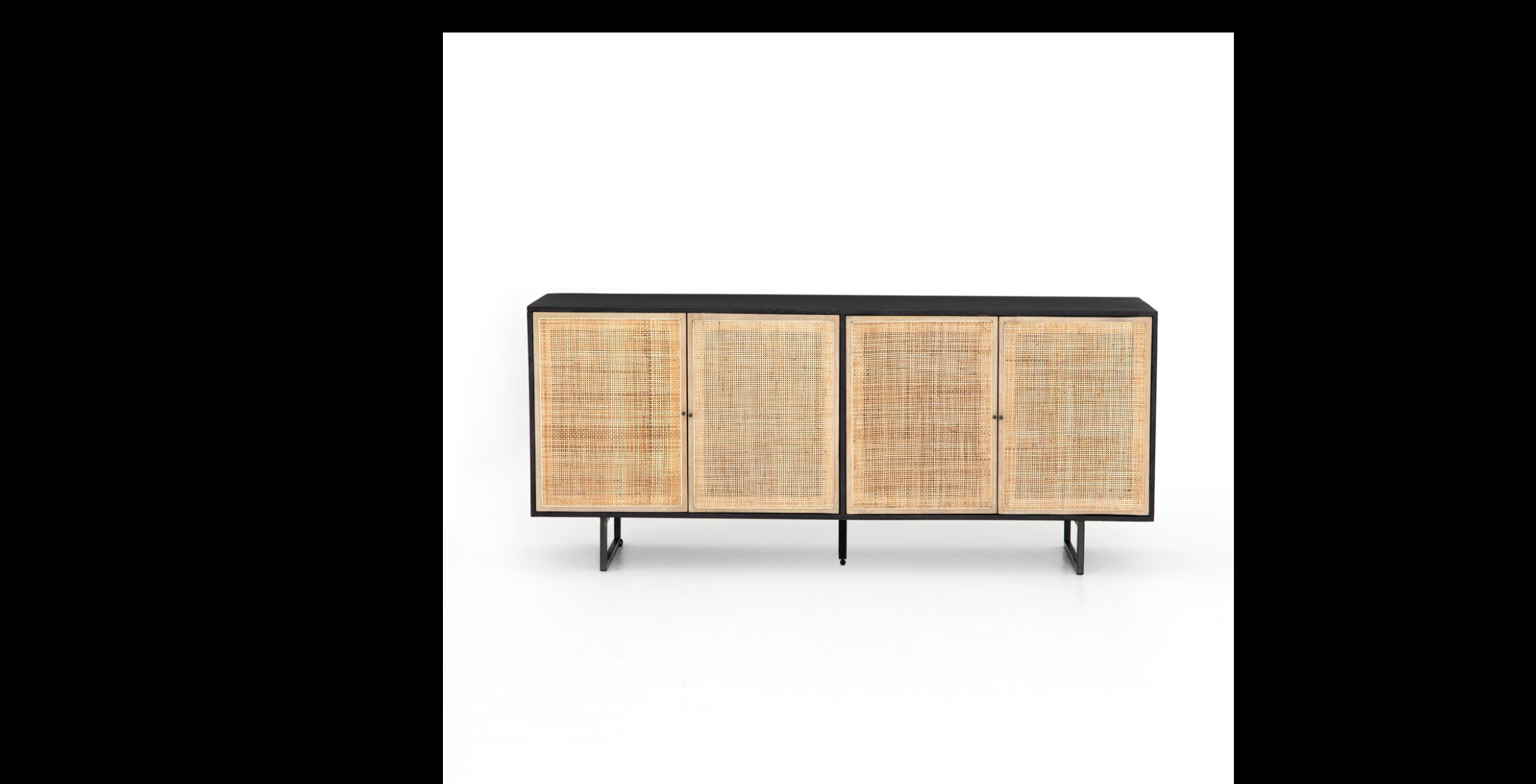
click at [257, 271] on div at bounding box center [768, 392] width 1536 height 784
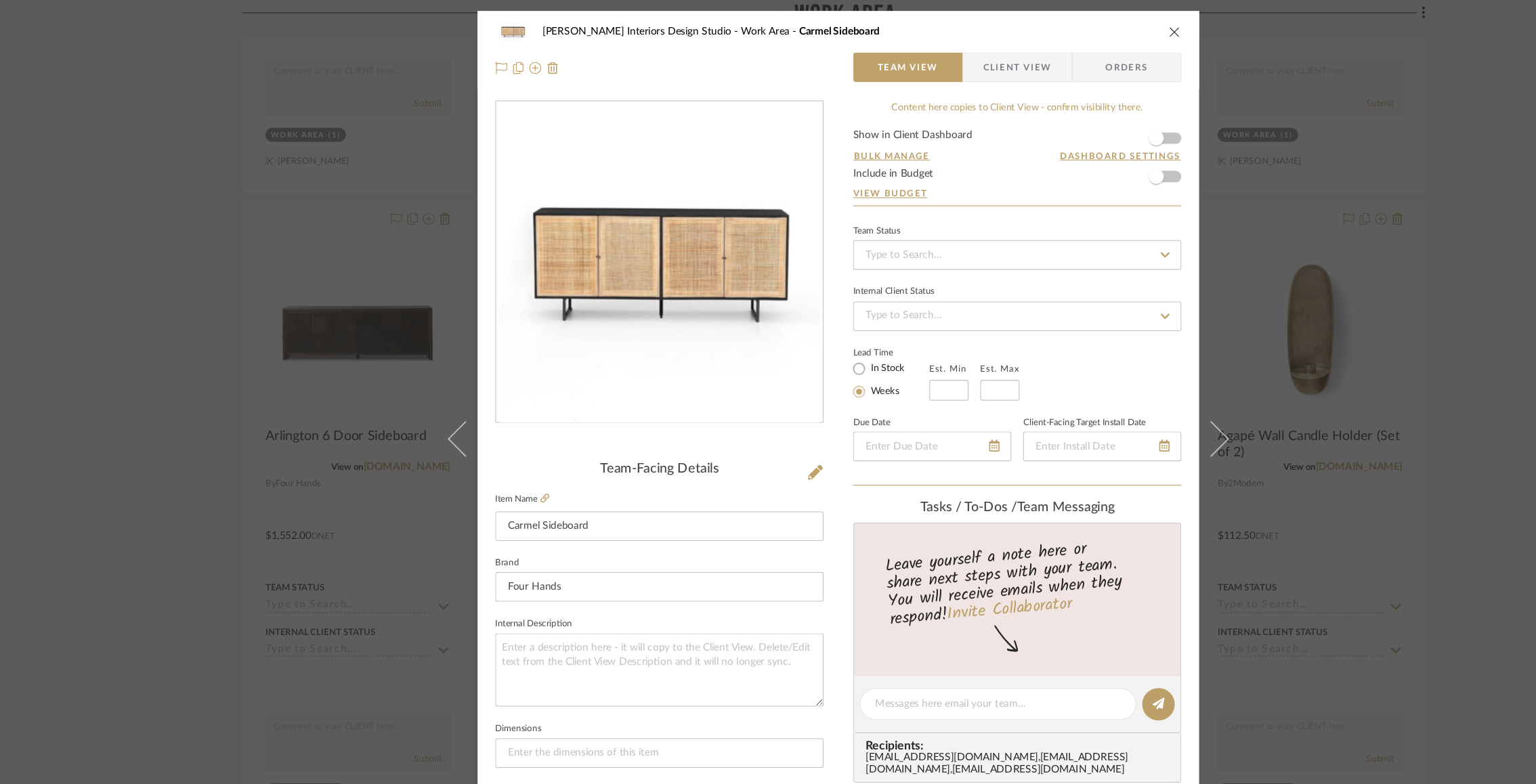
click at [260, 359] on div "[PERSON_NAME] Interiors Design Studio Work Area Carmel Sideboard Team View Clie…" at bounding box center [768, 392] width 1536 height 784
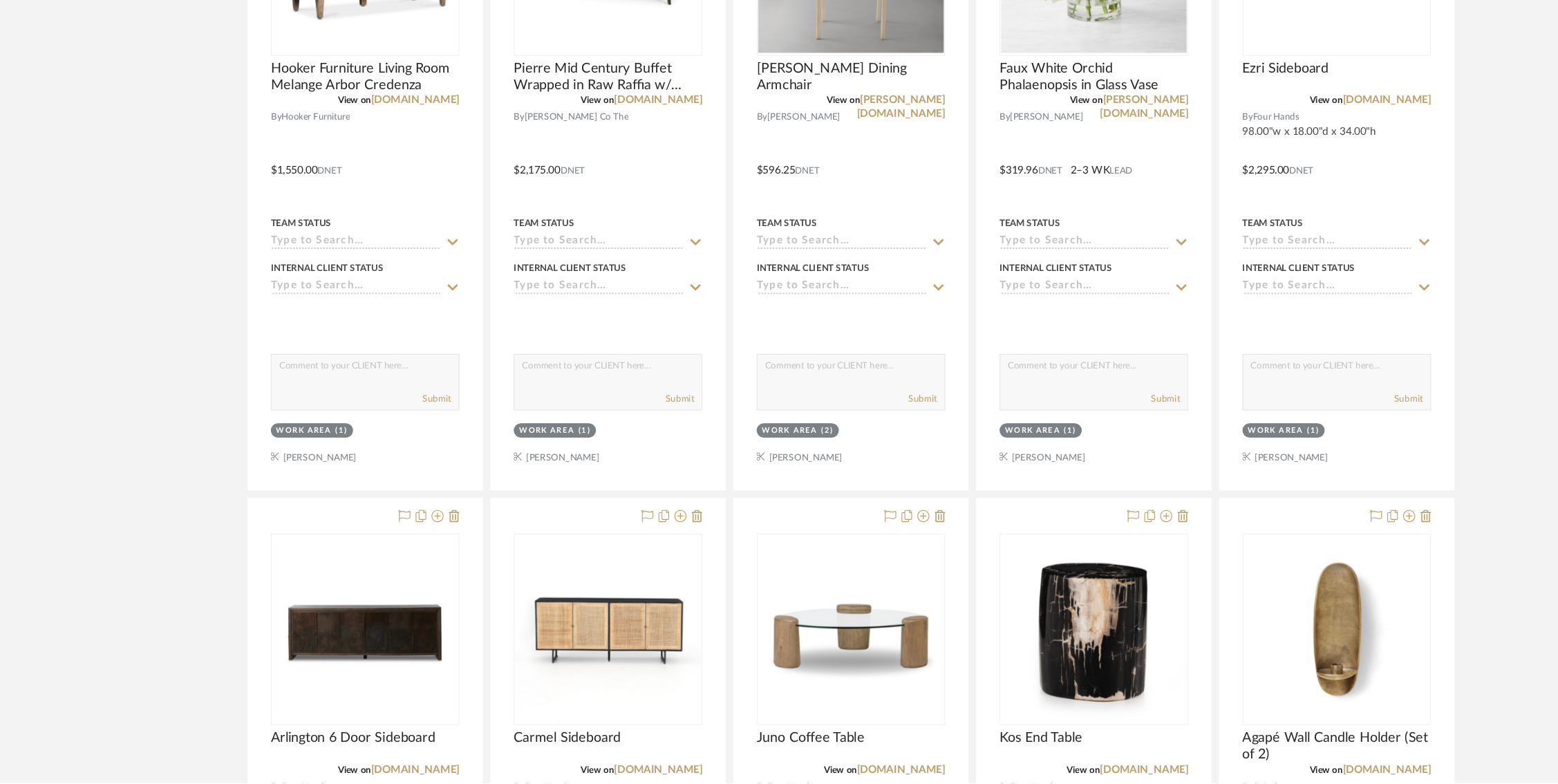
scroll to position [4772, 0]
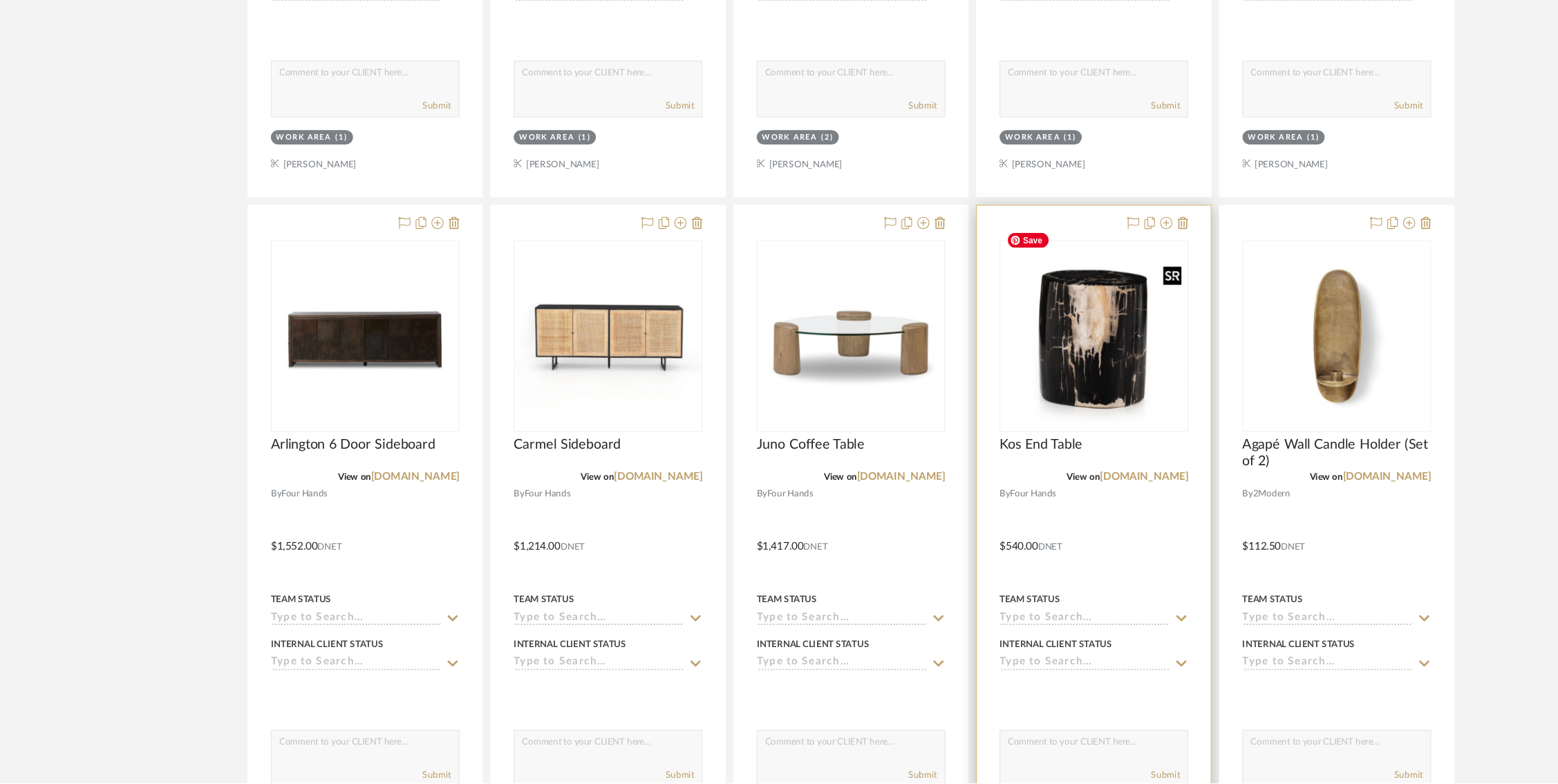
click at [1011, 358] on img "0" at bounding box center [1002, 374] width 170 height 170
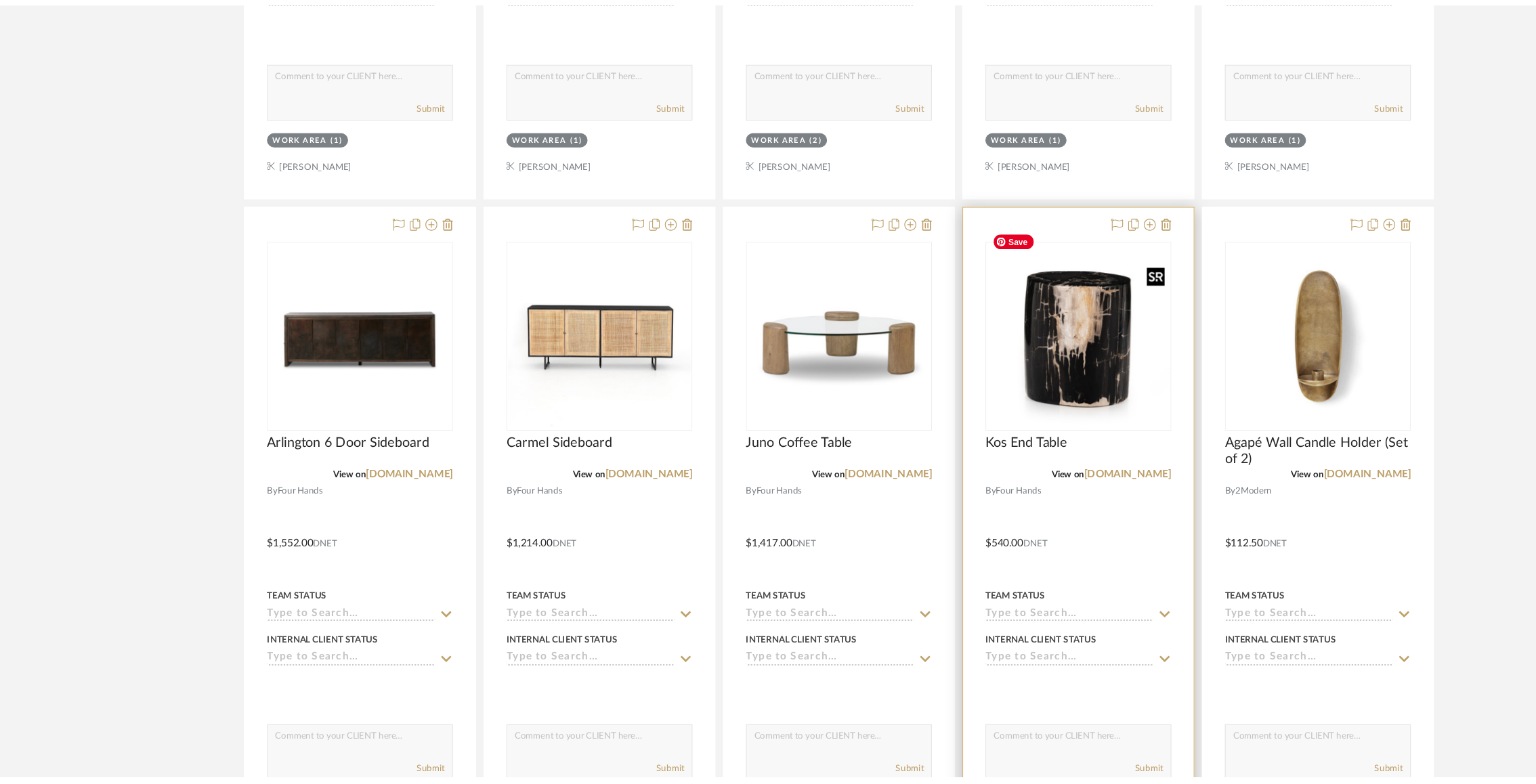
scroll to position [0, 0]
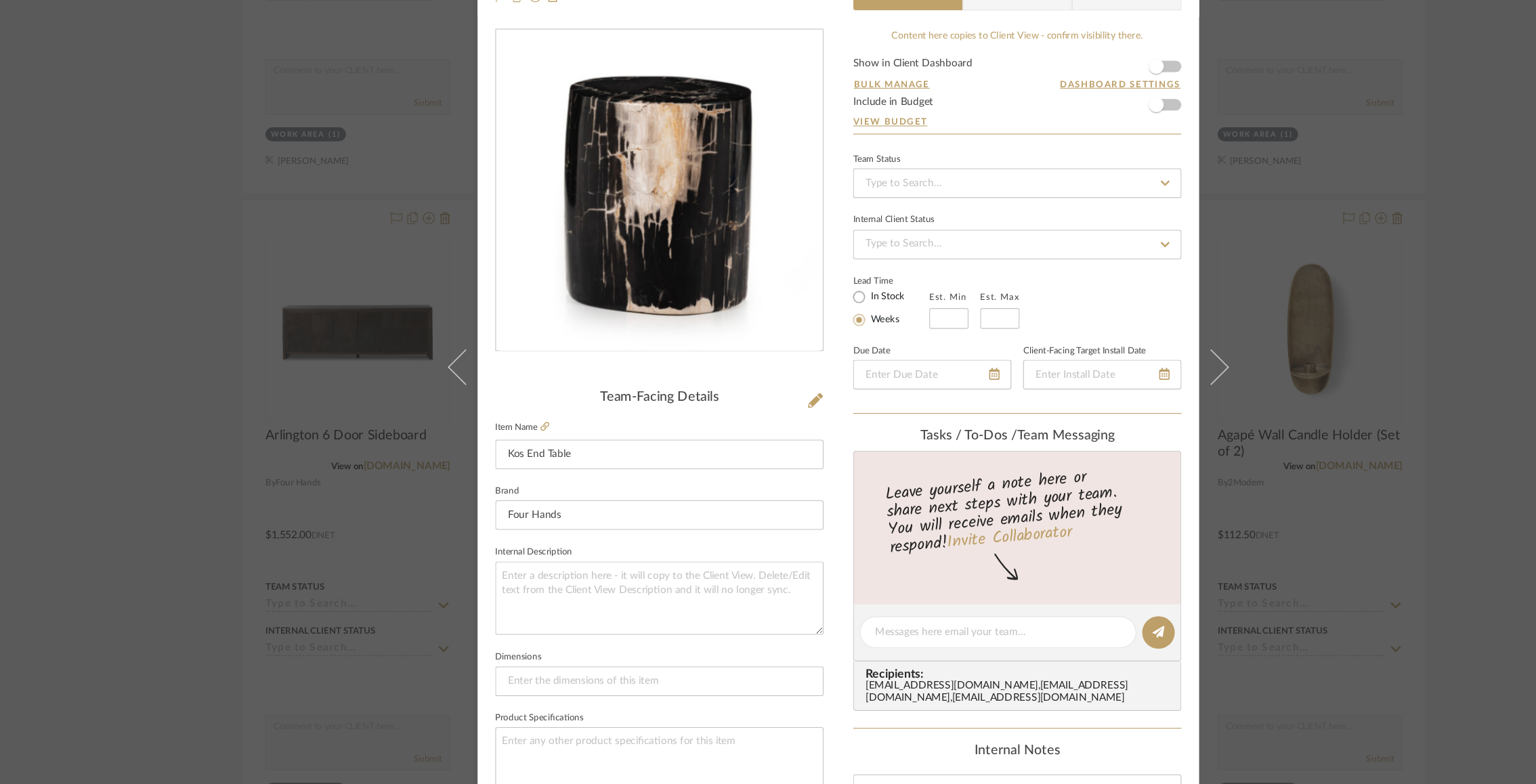
click at [617, 293] on img "0" at bounding box center [603, 240] width 294 height 294
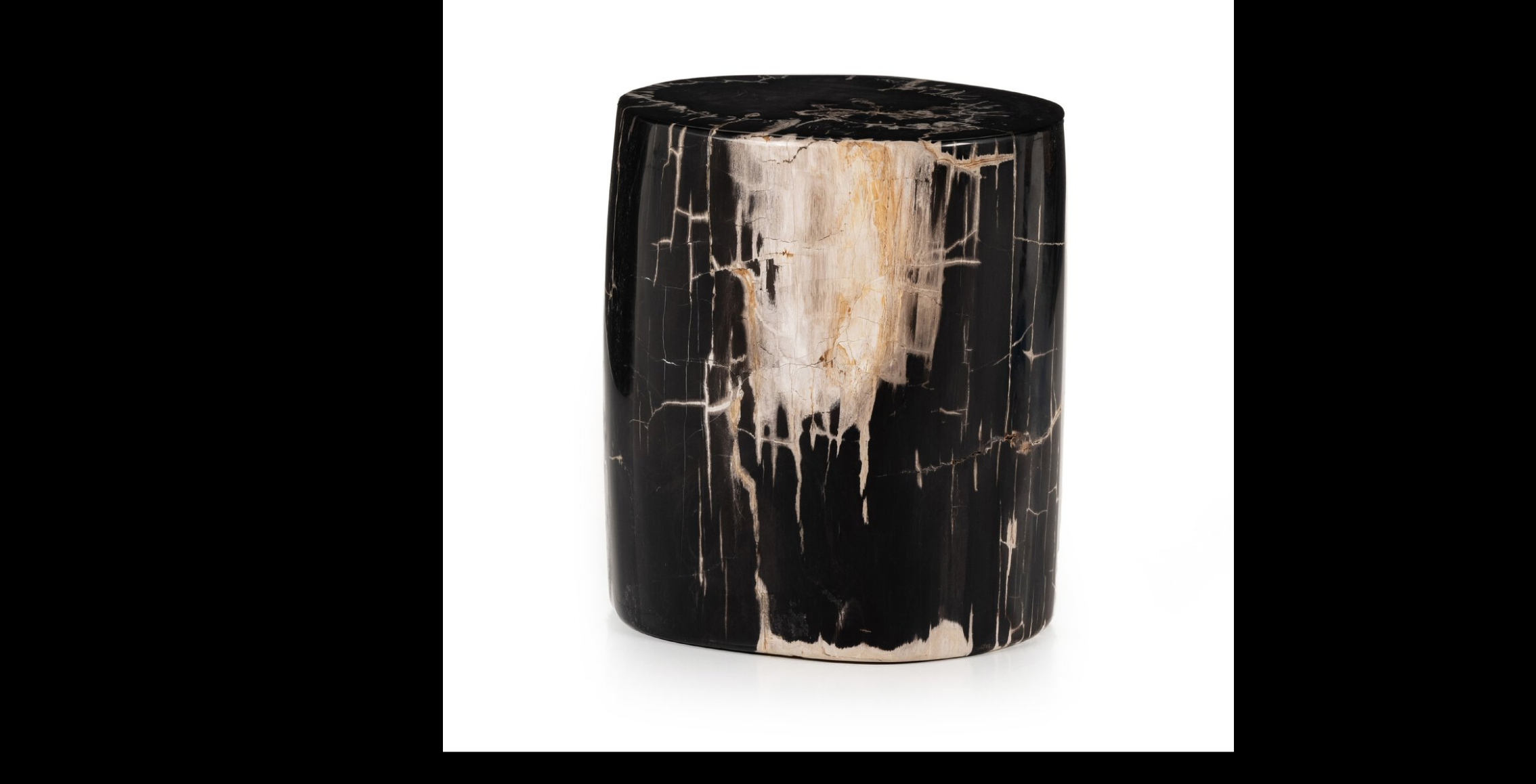
click at [1259, 429] on div at bounding box center [1174, 421] width 1536 height 784
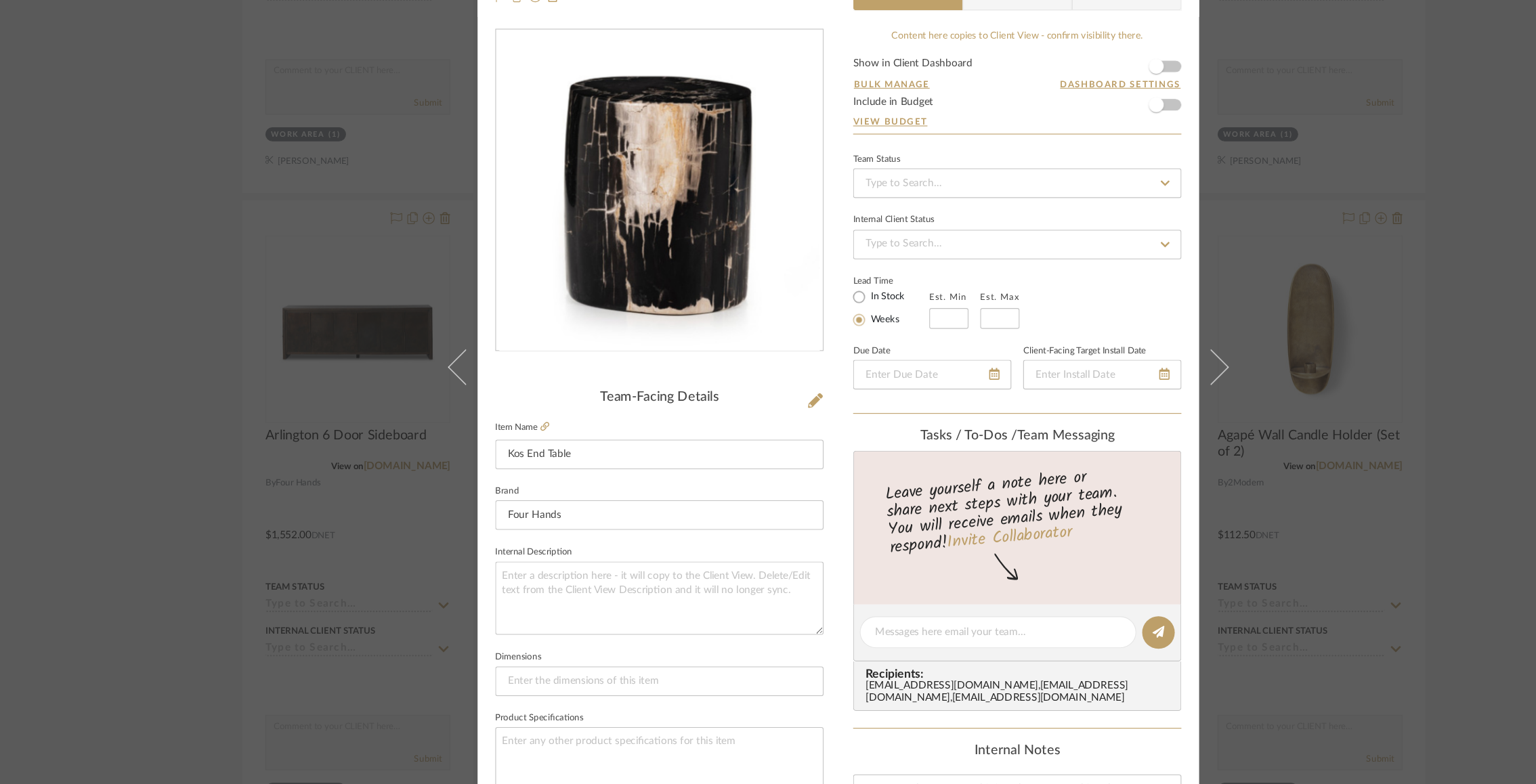
click at [1319, 459] on div "Justin Odle Interiors Design Studio Work Area Kos End Table Team View Client Vi…" at bounding box center [768, 392] width 1536 height 784
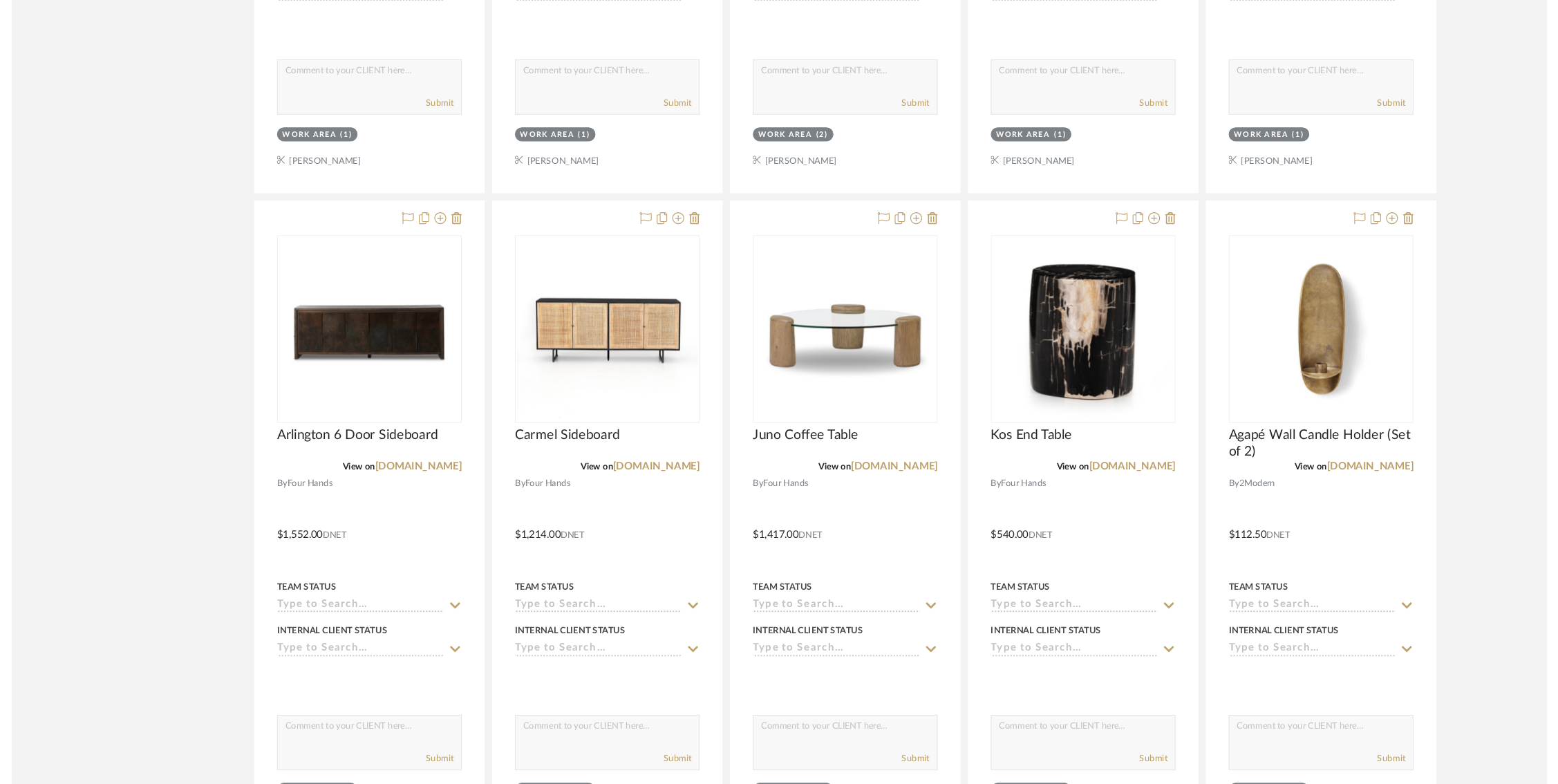
scroll to position [4772, 0]
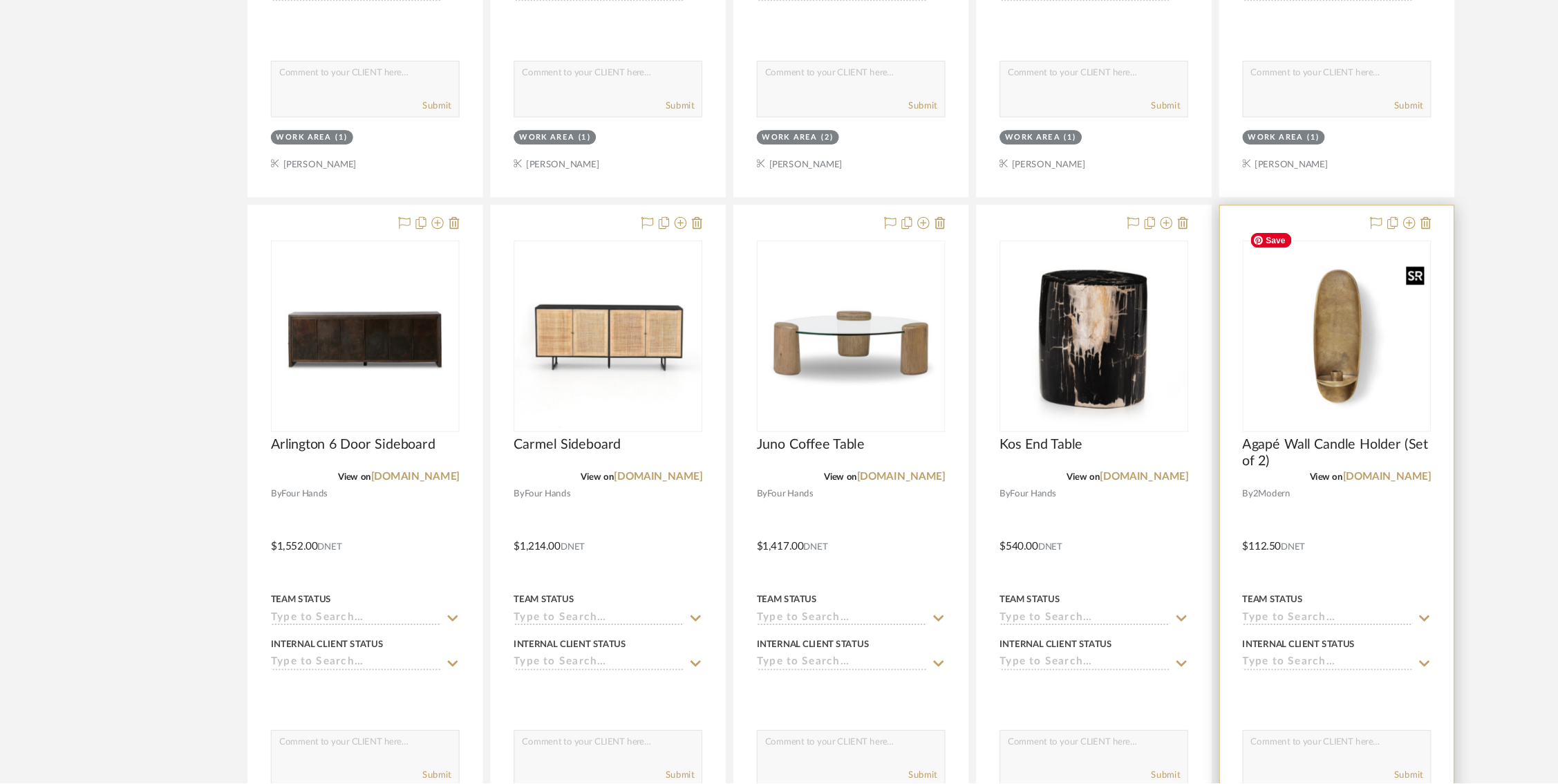
click at [1221, 368] on img "0" at bounding box center [1225, 374] width 170 height 170
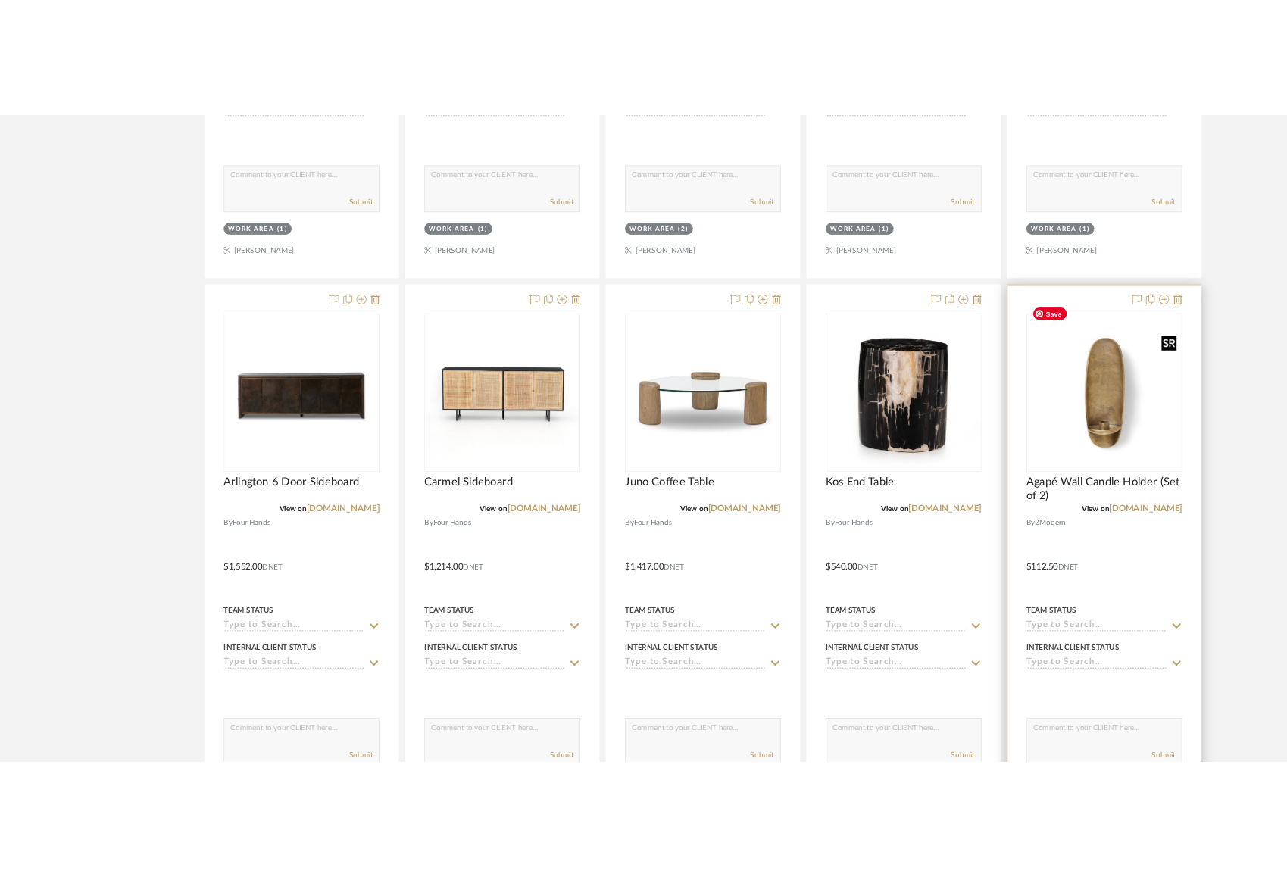
scroll to position [0, 0]
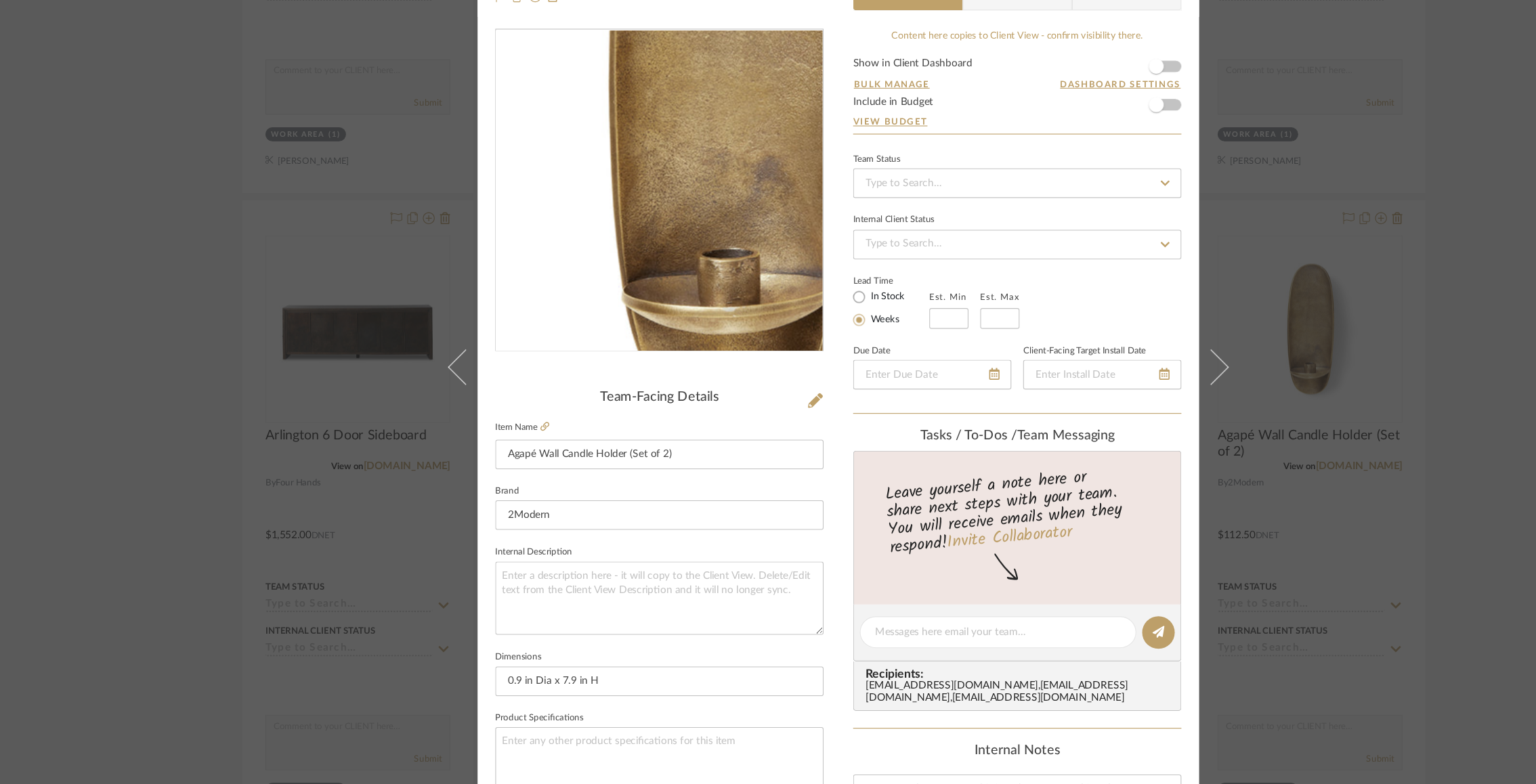
click at [578, 276] on img "0" at bounding box center [603, 240] width 294 height 294
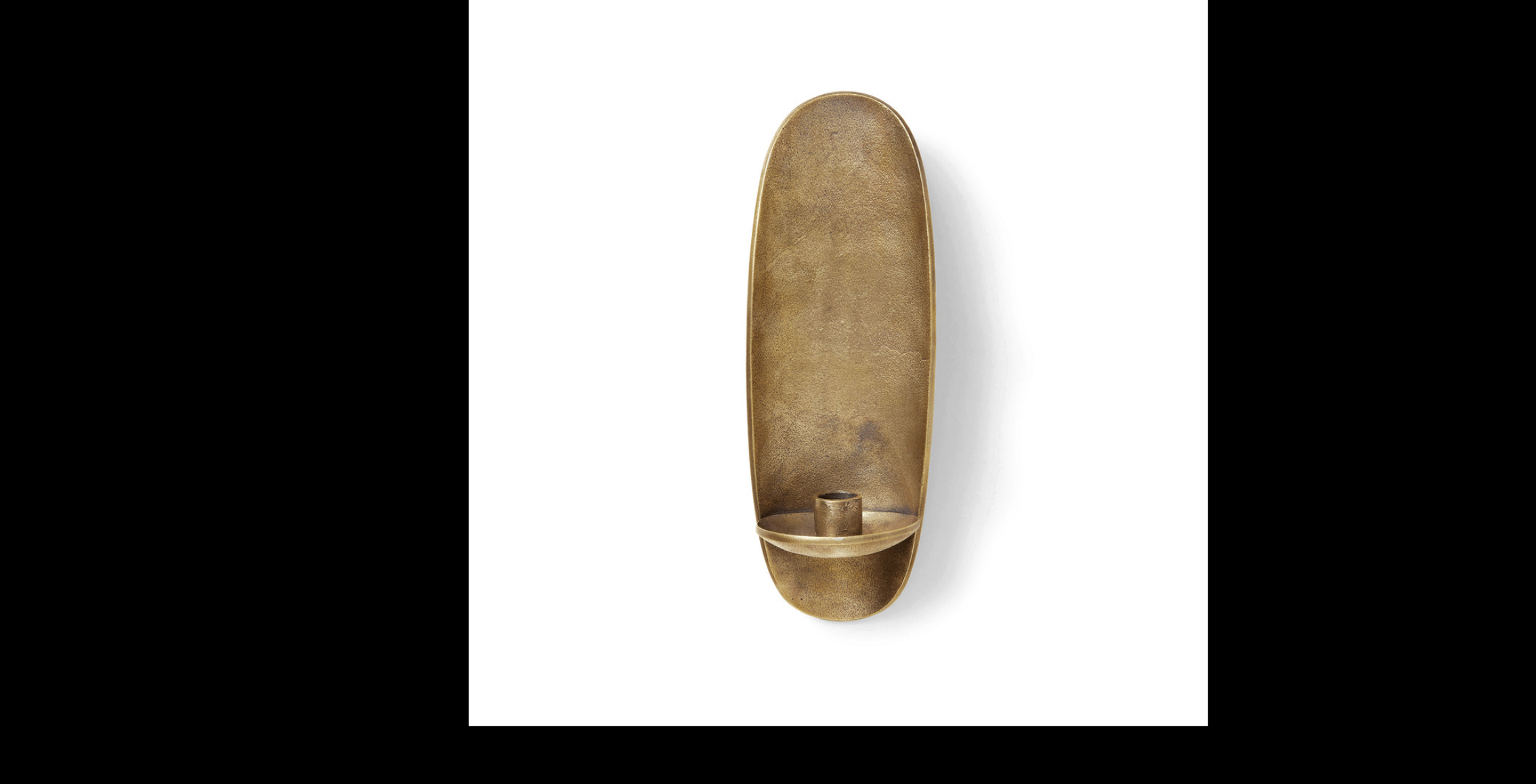
click at [1211, 445] on div at bounding box center [1147, 420] width 1436 height 733
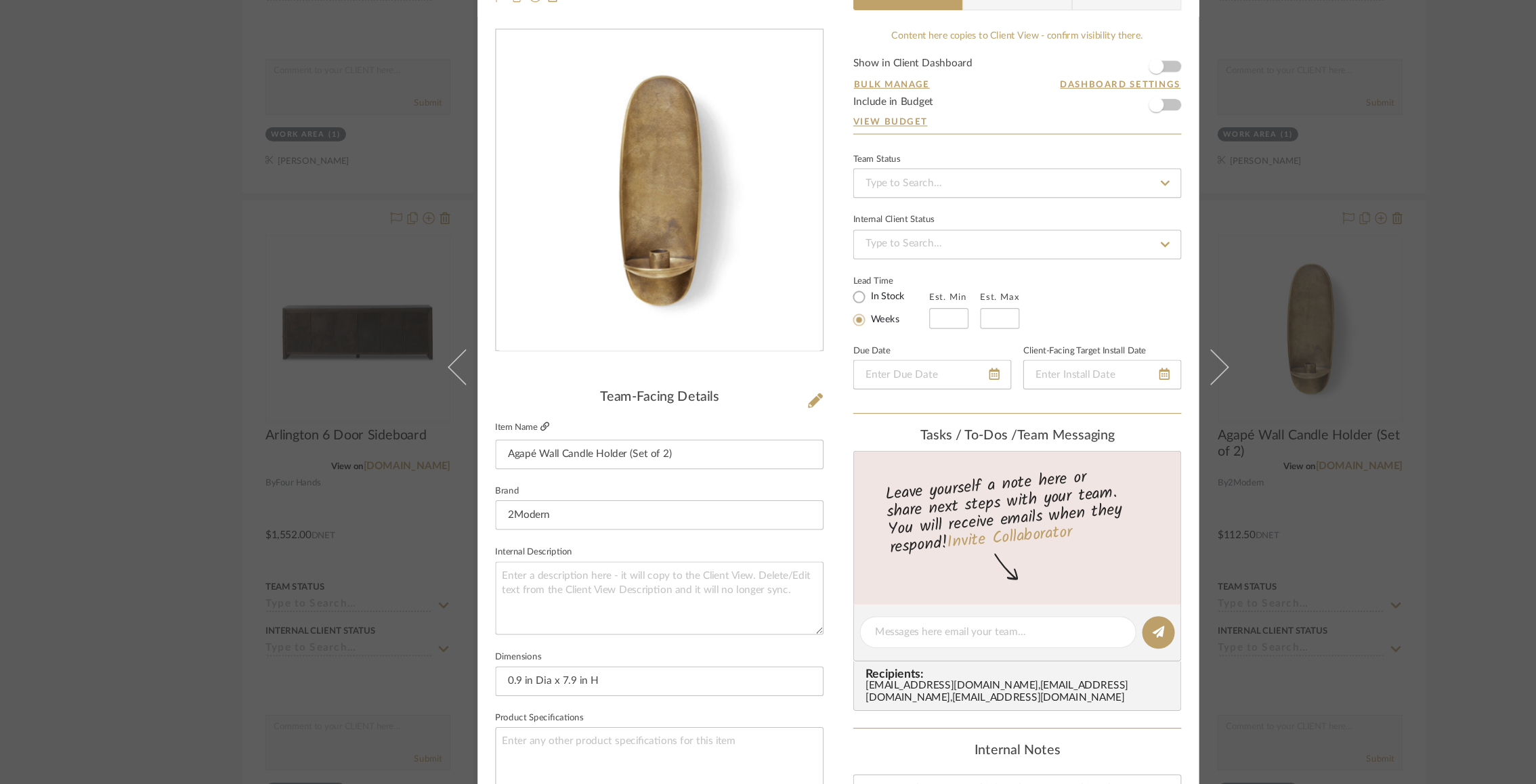
click at [495, 454] on icon at bounding box center [499, 456] width 8 height 8
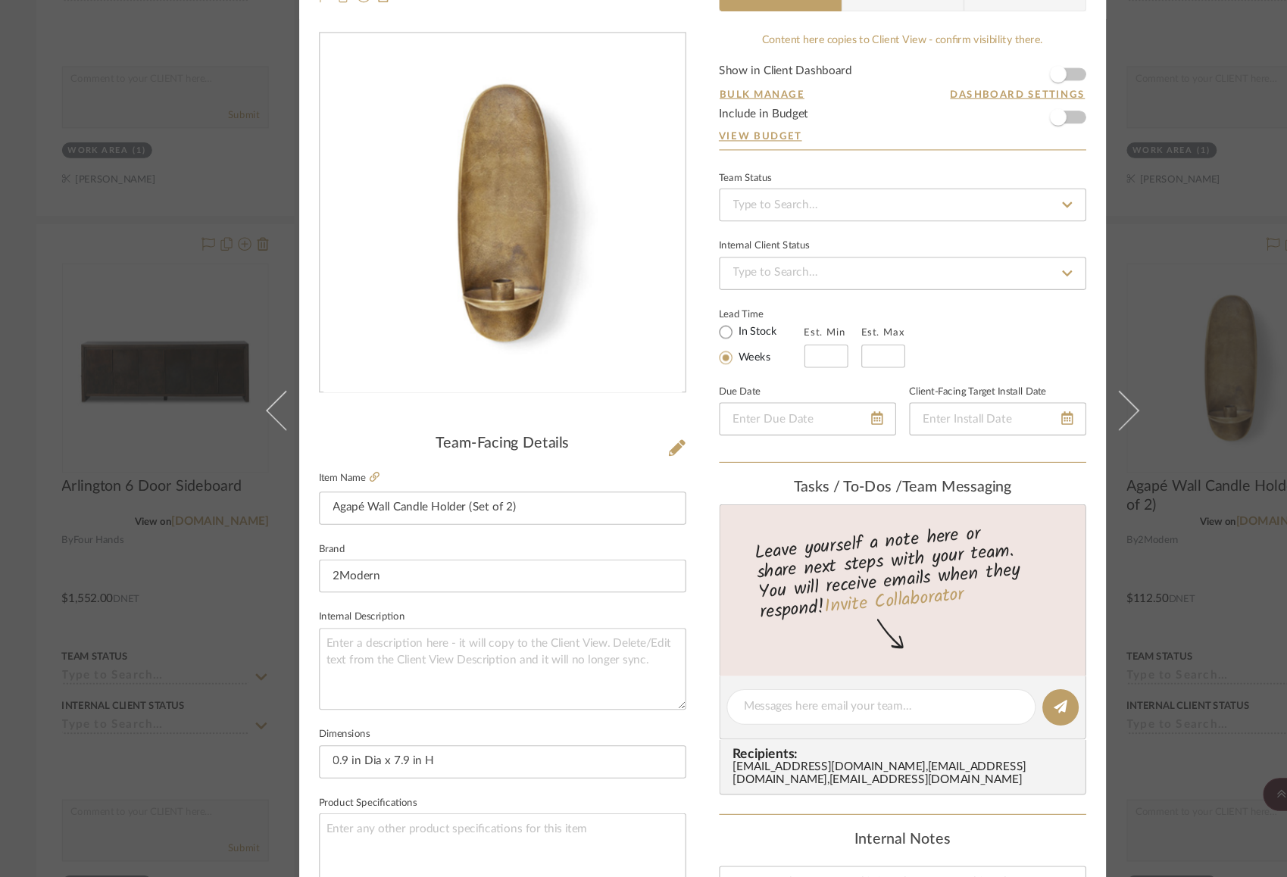
click at [184, 286] on div "Justin Odle Interiors Design Studio Work Area Agapé Wall Candle Holder (Set of …" at bounding box center [643, 438] width 1287 height 877
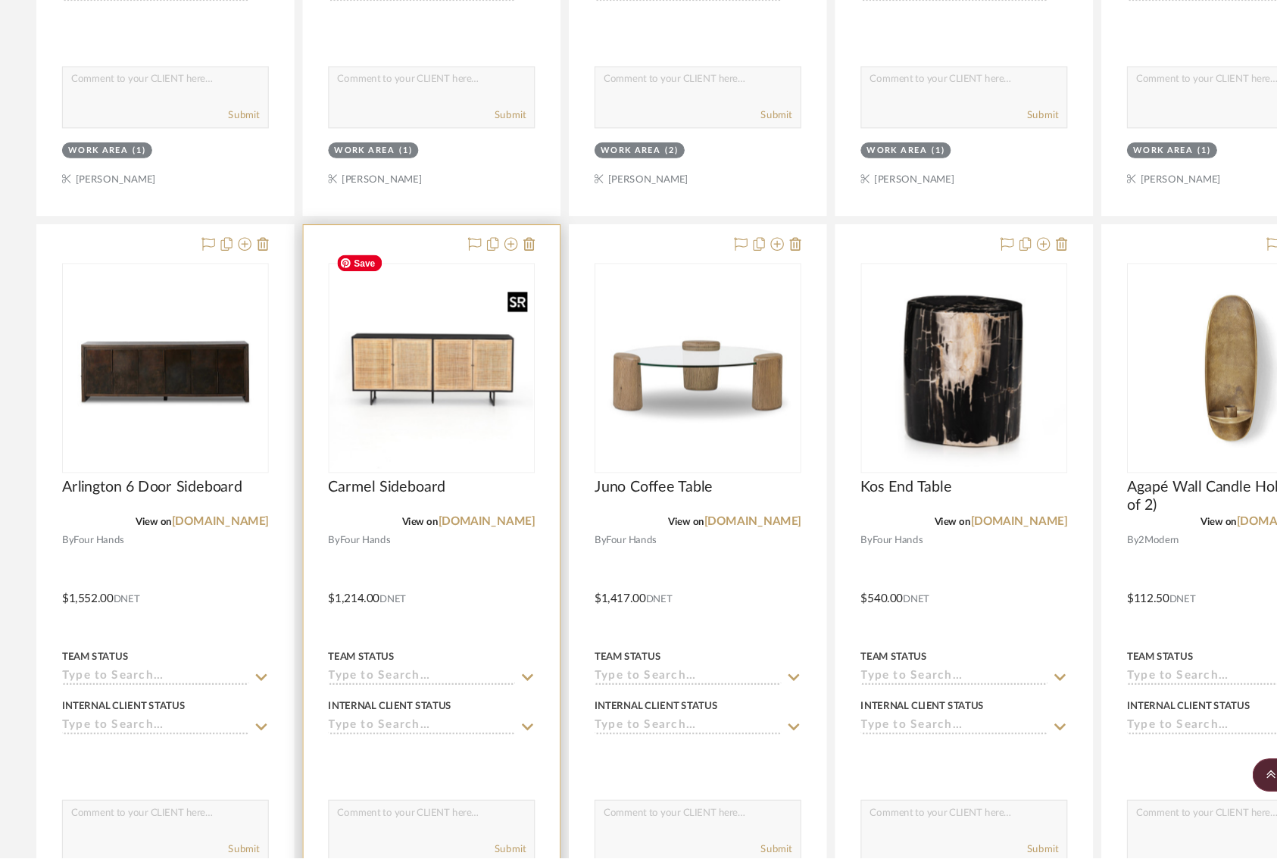
scroll to position [4728, 0]
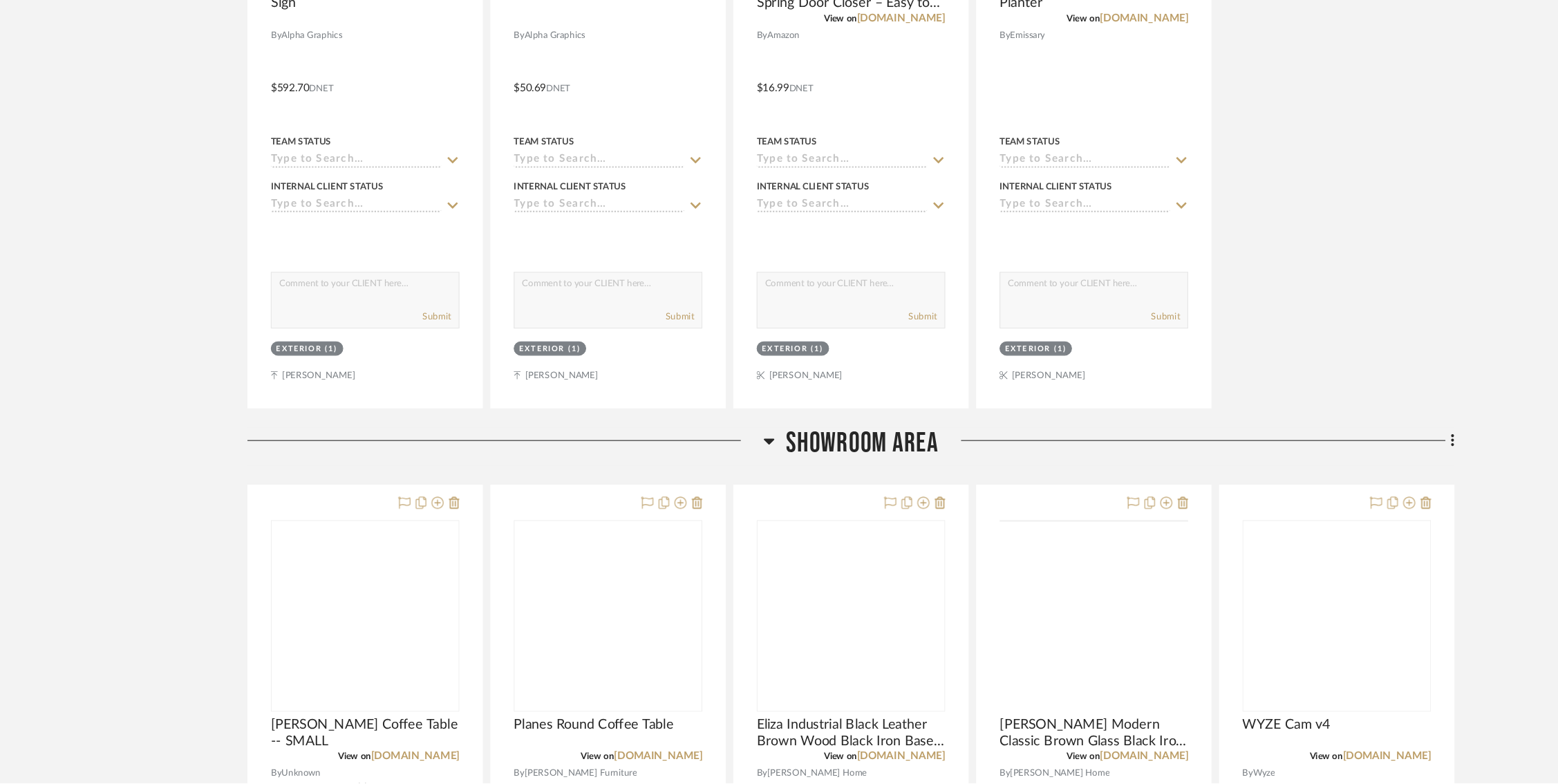
scroll to position [785, 0]
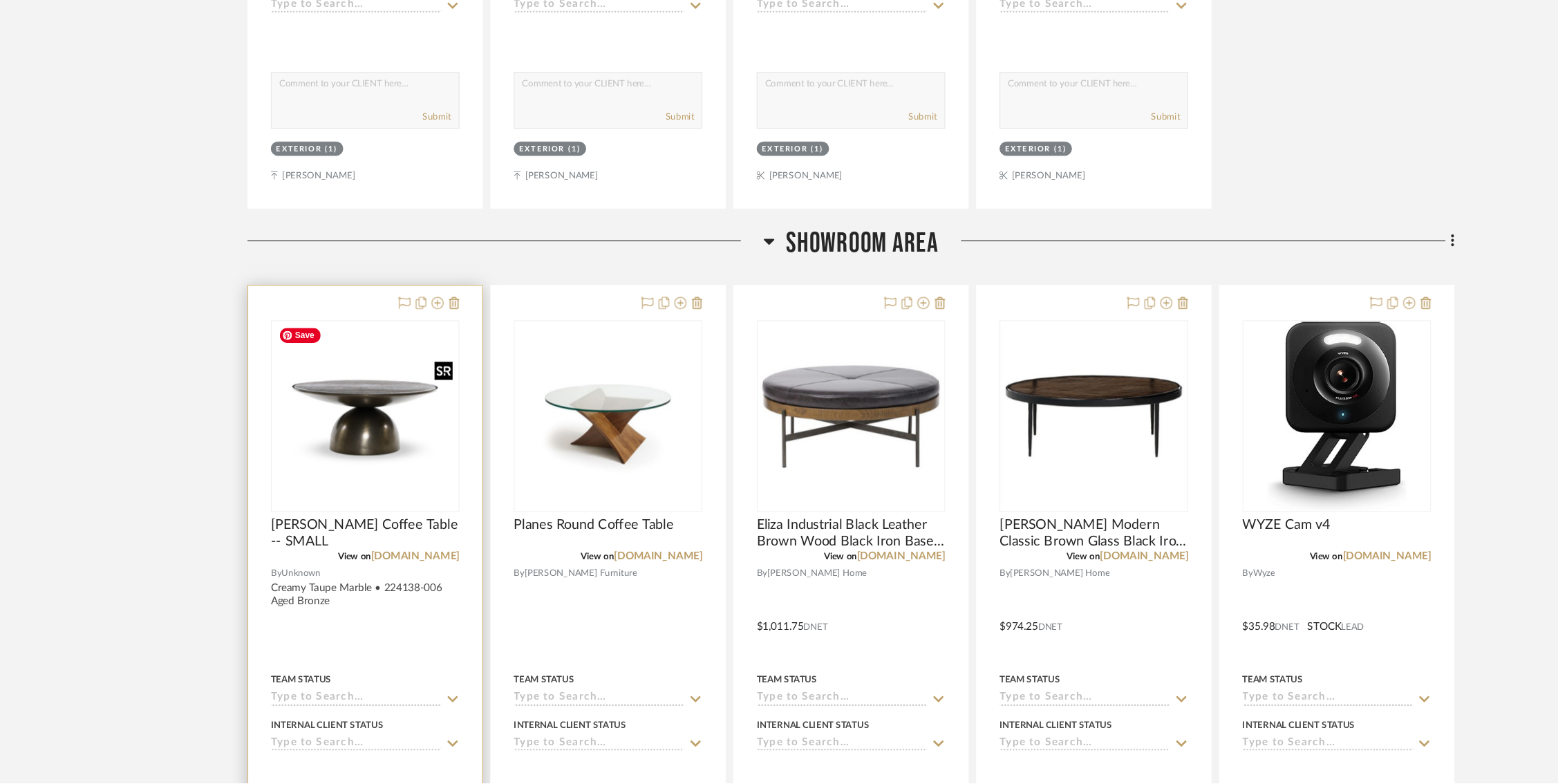
click at [0, 0] on img at bounding box center [0, 0] width 0 height 0
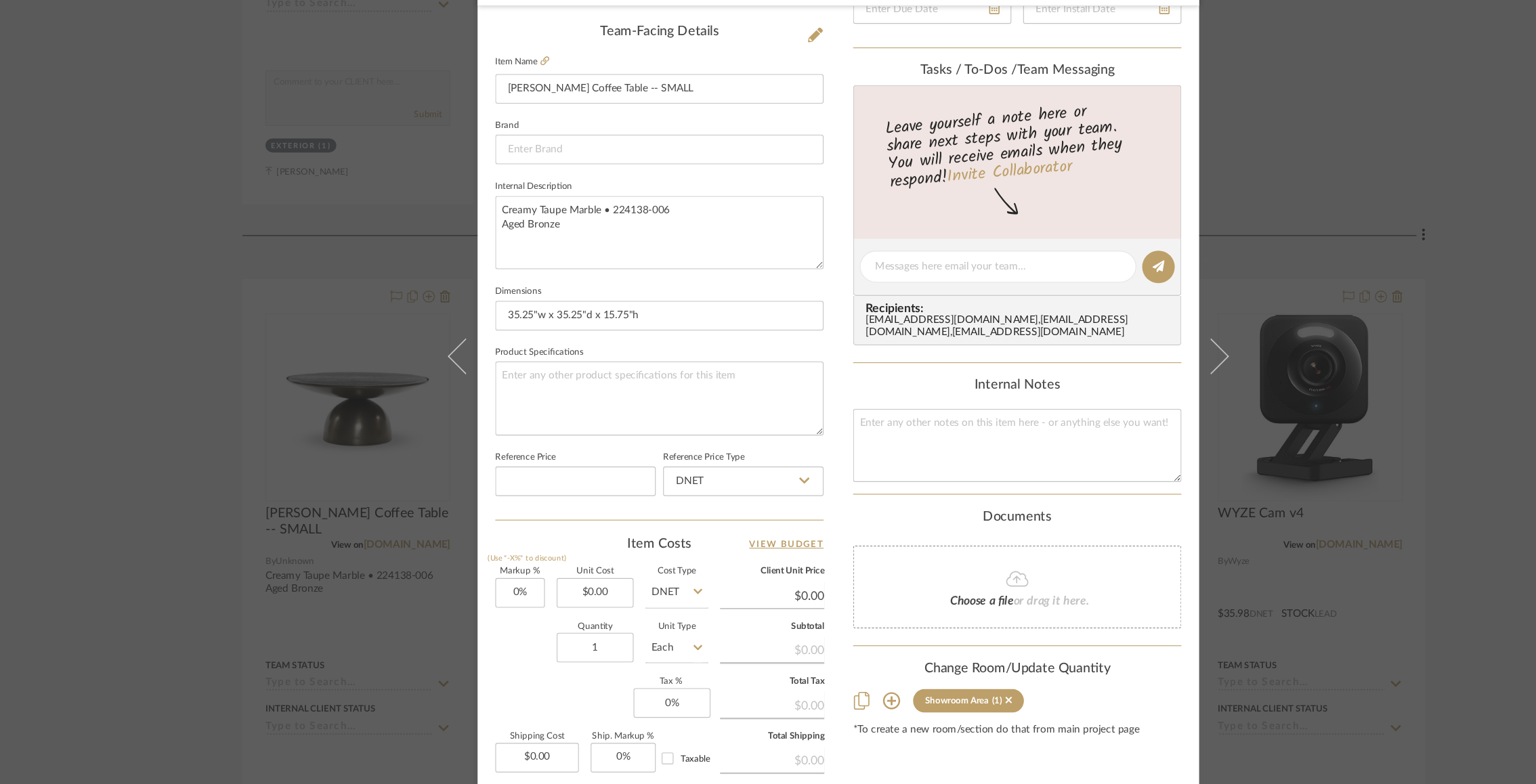
scroll to position [350, 0]
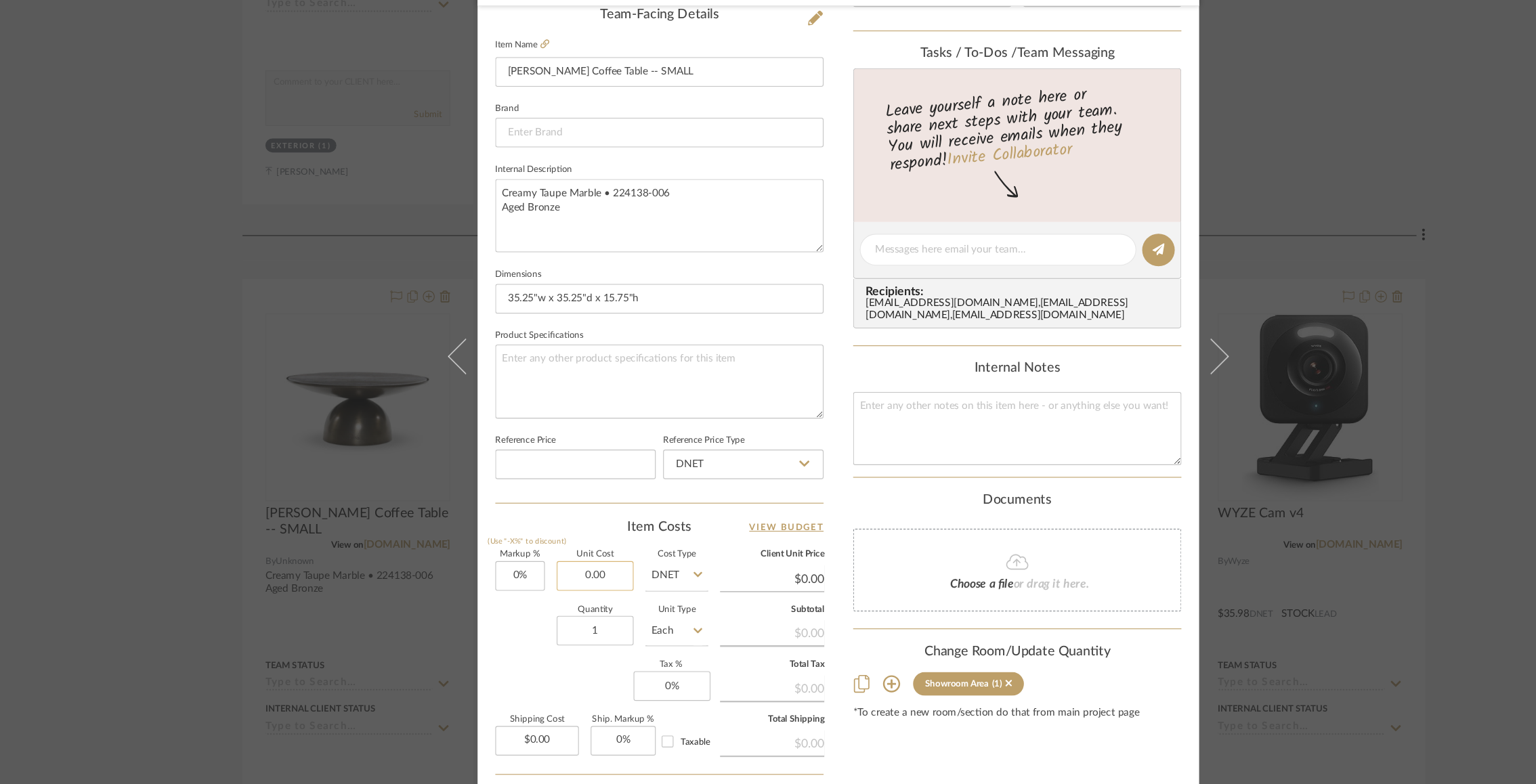
click at [526, 589] on input "0.00" at bounding box center [544, 593] width 71 height 27
paste input "758.34"
type input "$758.34"
click at [468, 666] on div "Markup % (Use "-X%" to discount) 0% Unit Cost $758.34 Cost Type DNET Client Uni…" at bounding box center [603, 669] width 300 height 198
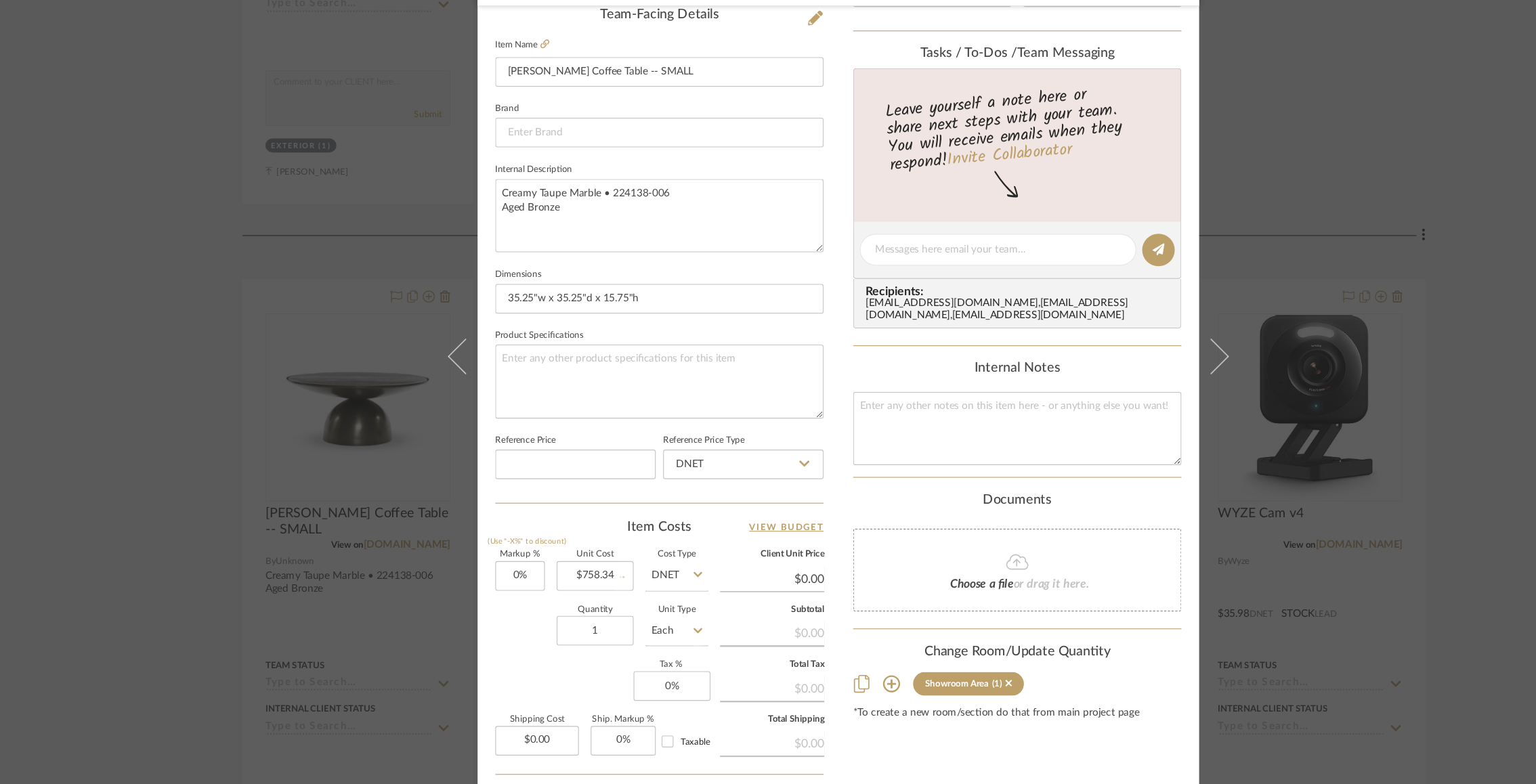
type input "$758.34"
click at [264, 596] on div "[PERSON_NAME] Interiors Design Studio Showroom Area [PERSON_NAME] Coffee Table …" at bounding box center [768, 392] width 1536 height 784
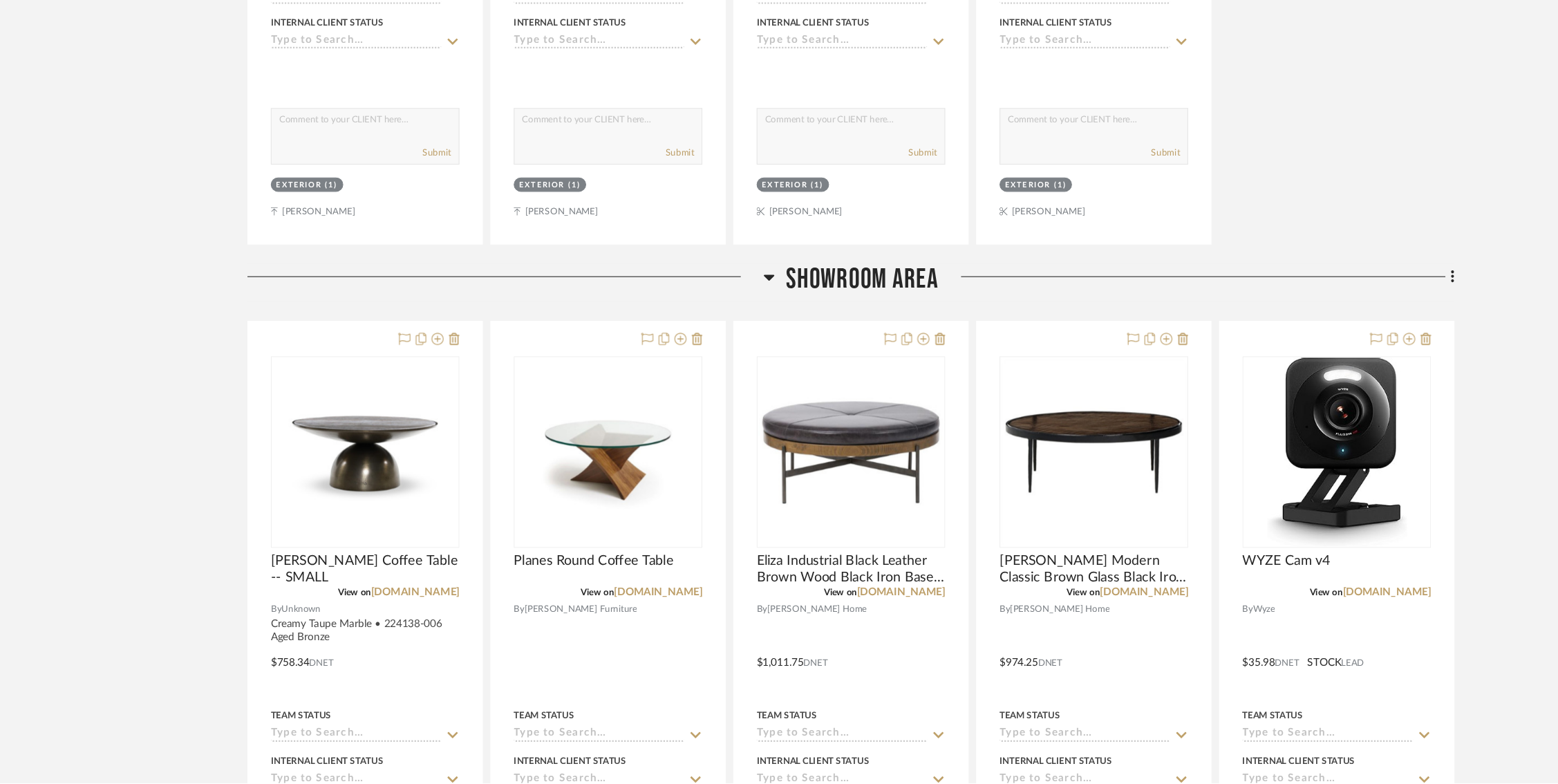
scroll to position [763, 0]
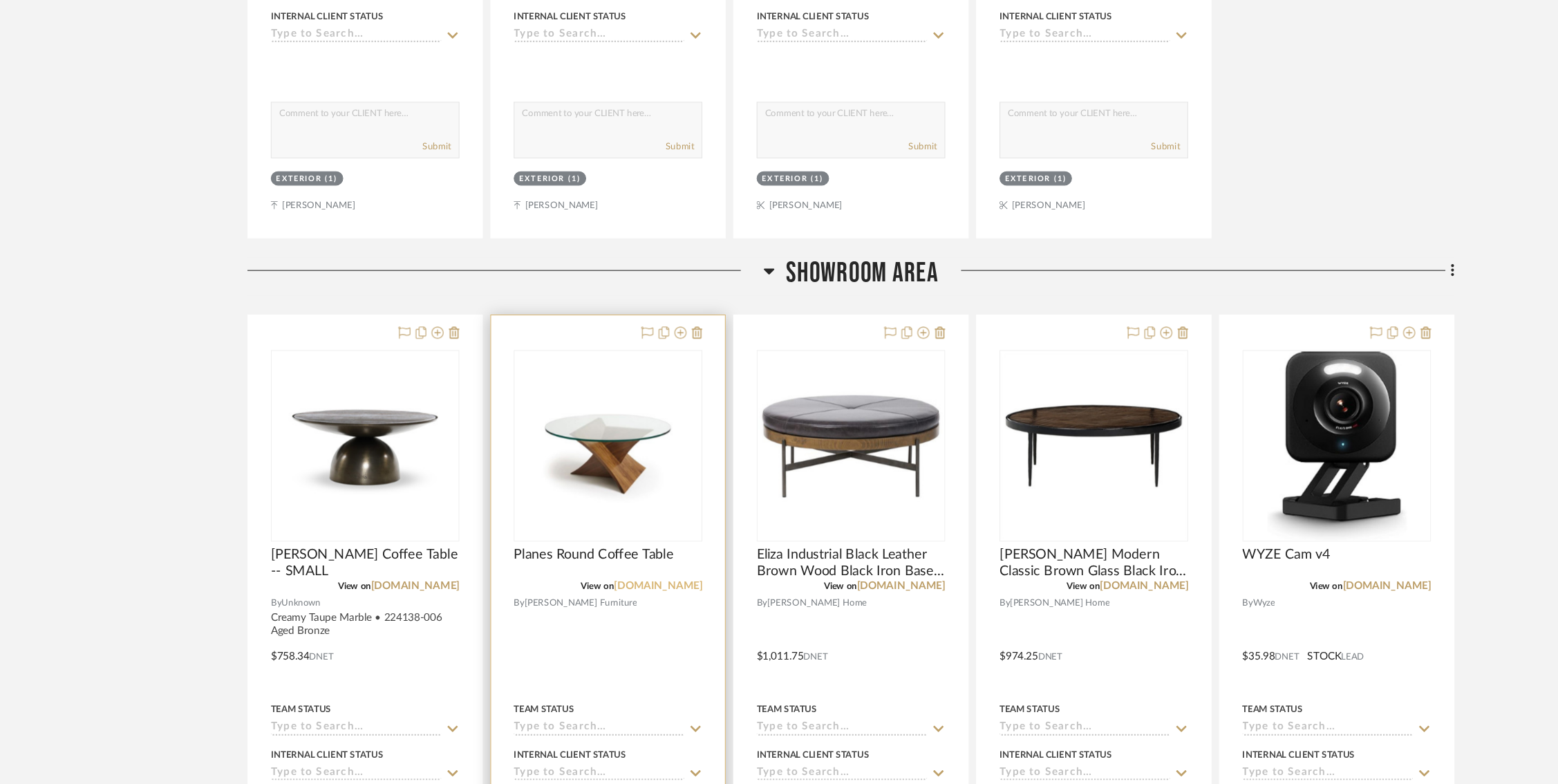
click at [586, 594] on link "[DOMAIN_NAME]" at bounding box center [603, 598] width 81 height 10
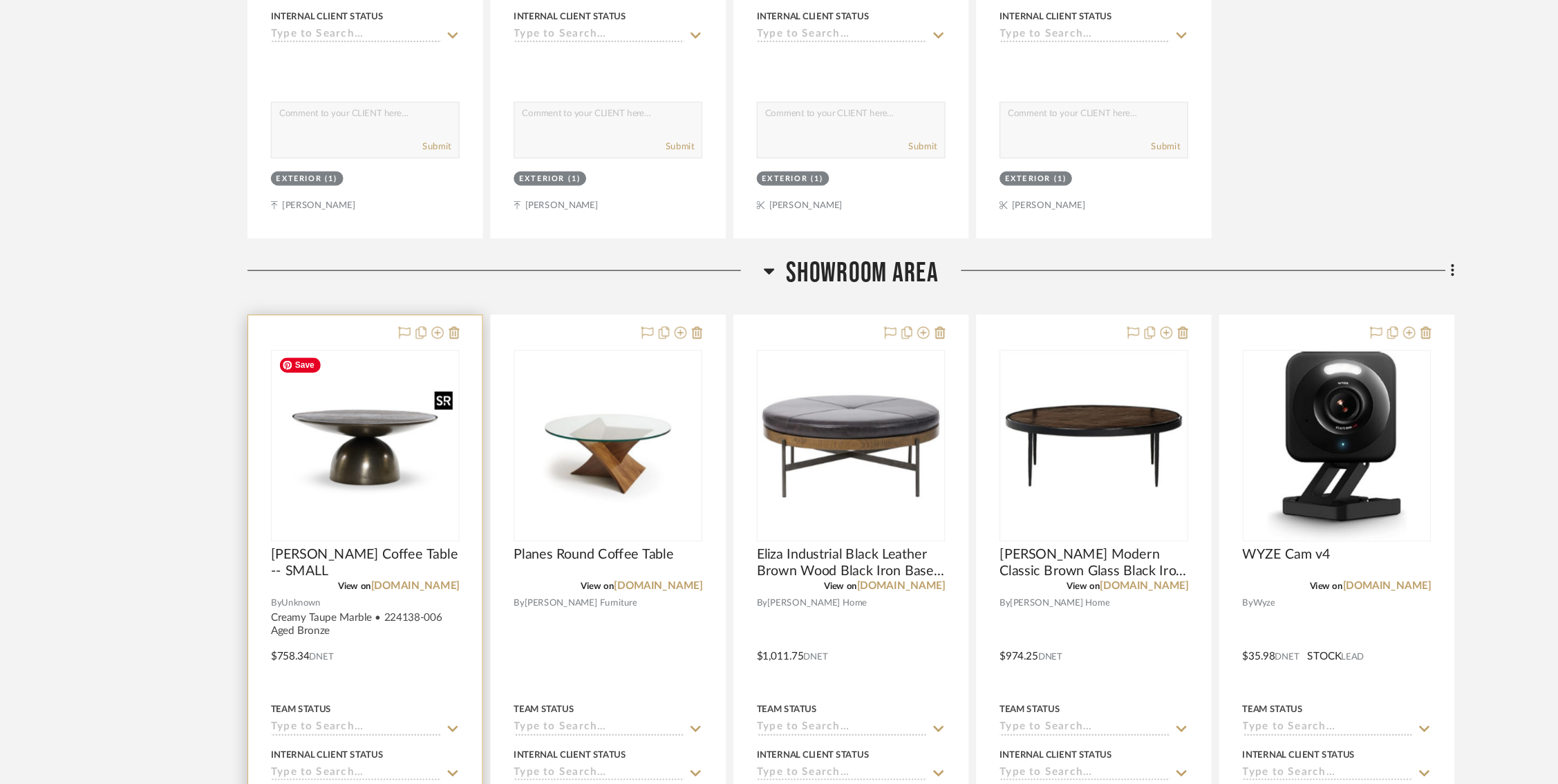
click at [348, 520] on img "0" at bounding box center [334, 469] width 170 height 170
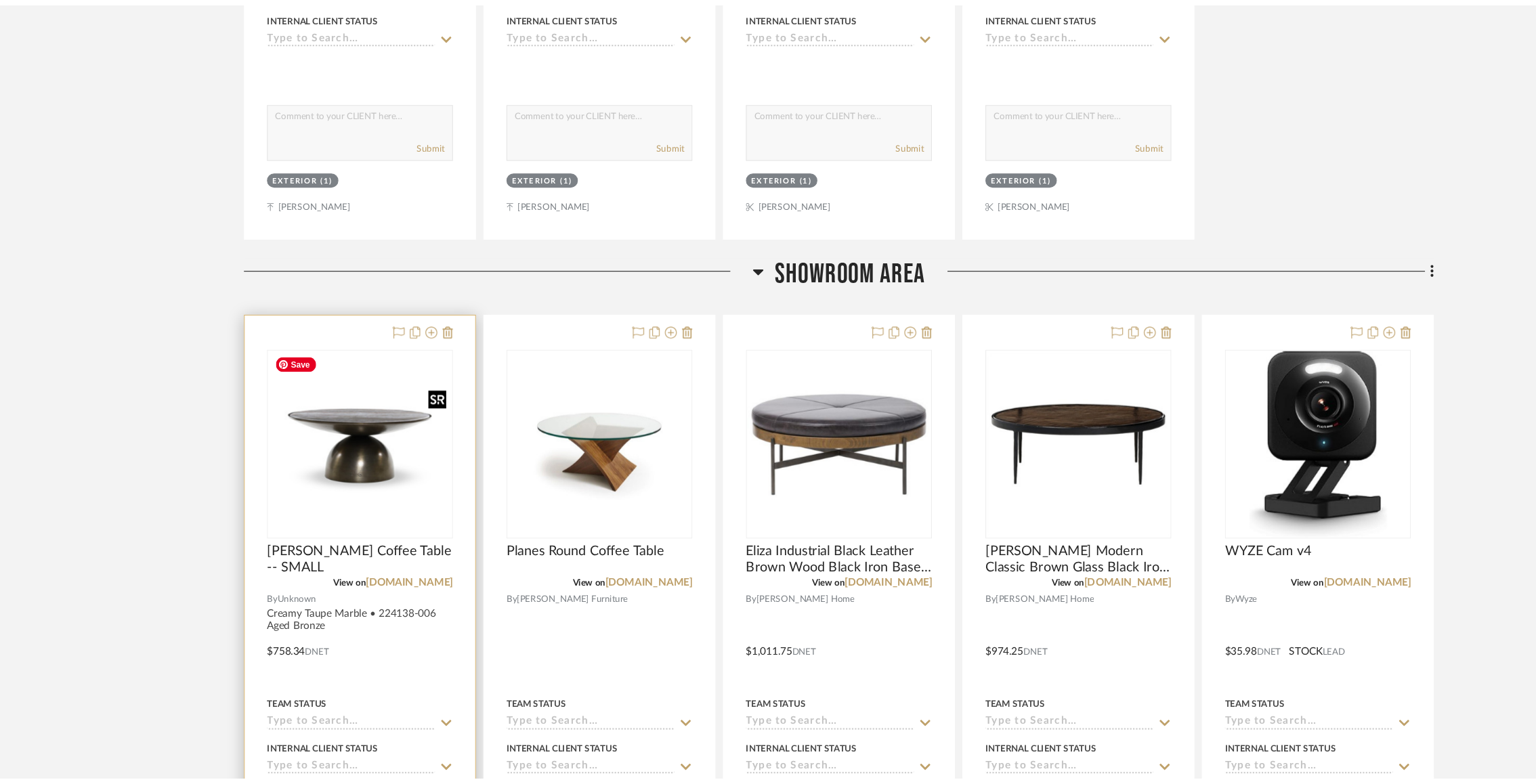
scroll to position [0, 0]
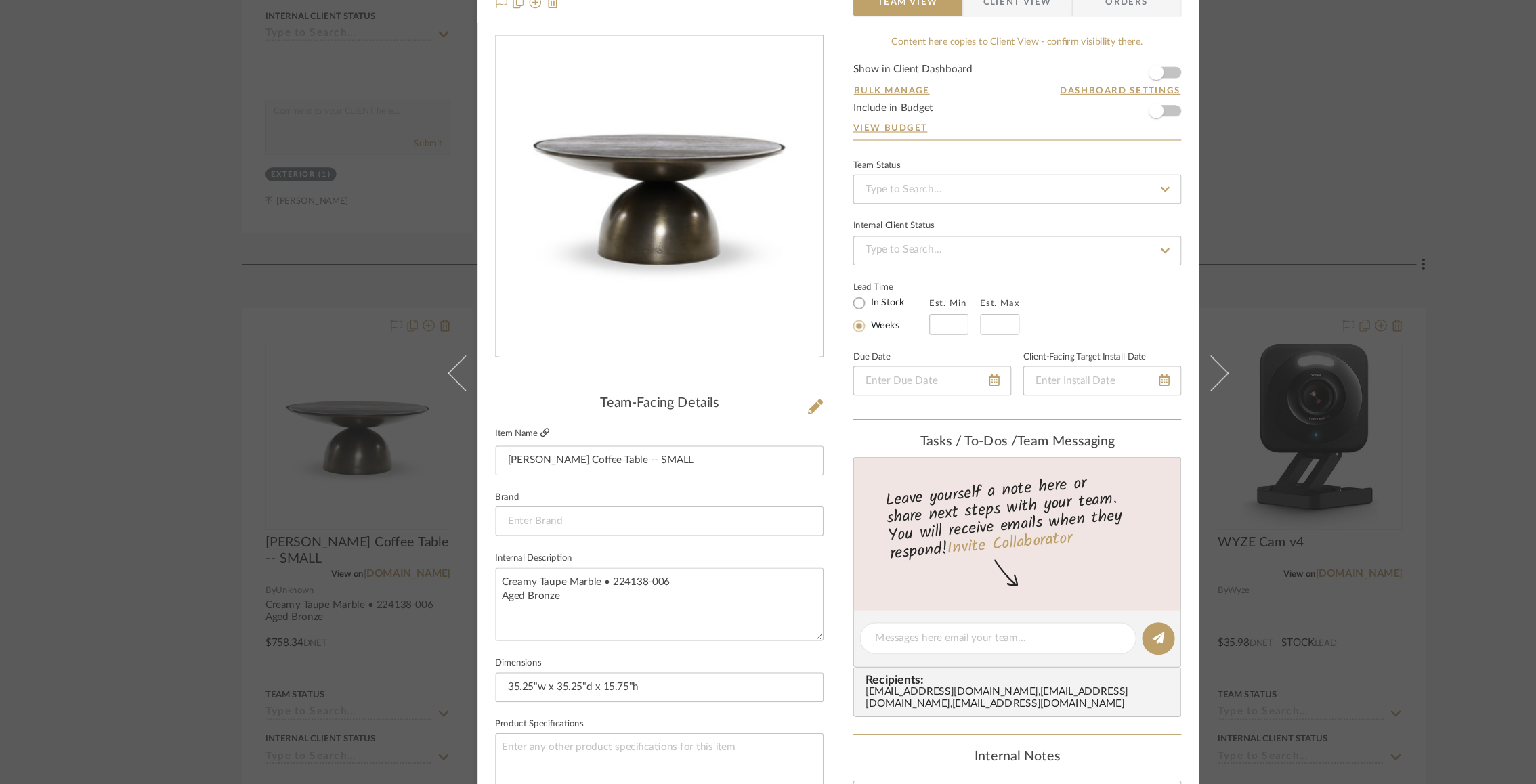
click at [495, 455] on icon at bounding box center [499, 456] width 8 height 8
click at [1150, 164] on div "[PERSON_NAME] Interiors Design Studio Showroom Area [PERSON_NAME] Coffee Table …" at bounding box center [768, 392] width 1536 height 784
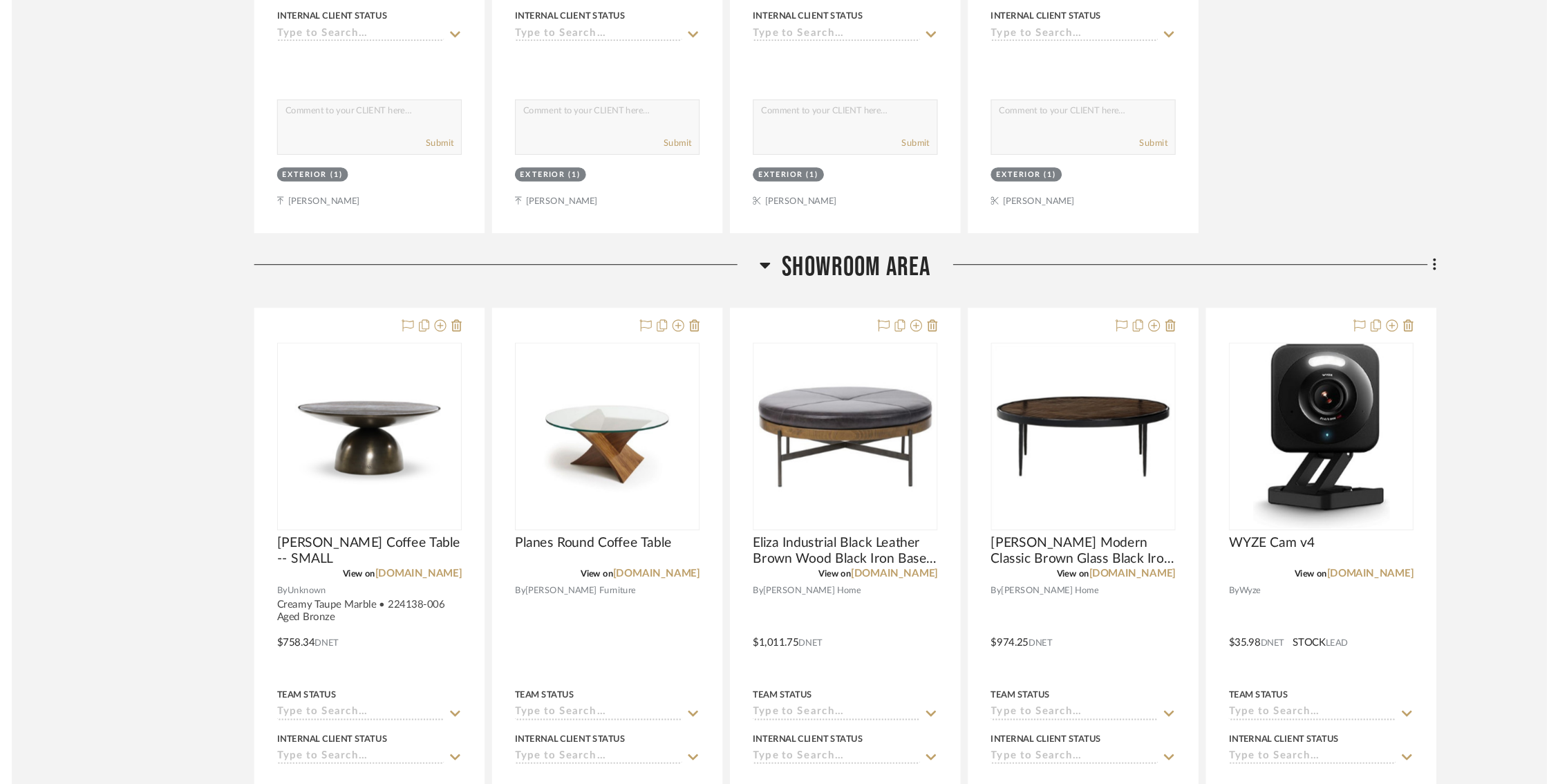
scroll to position [763, 0]
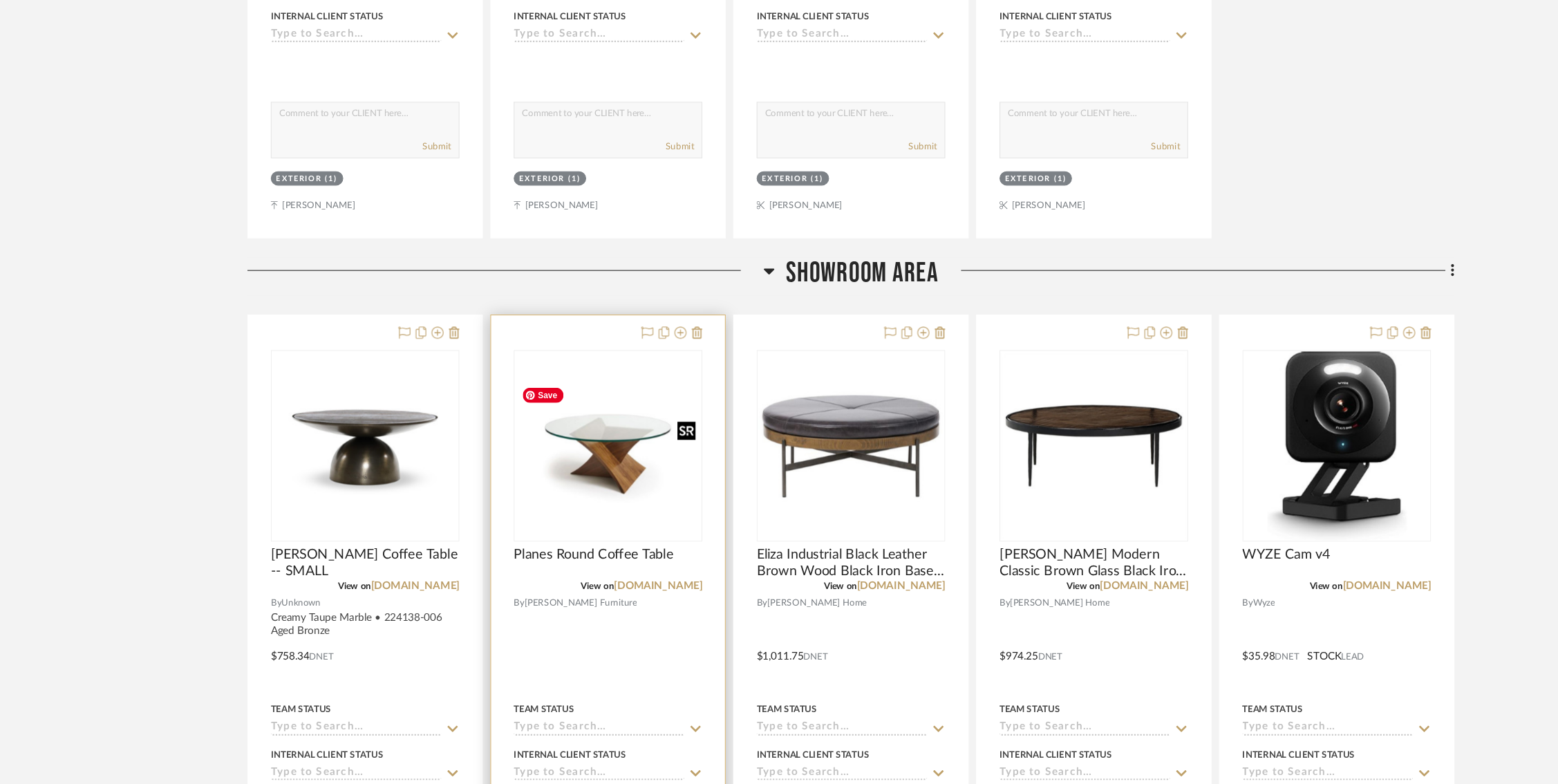
click at [565, 492] on img "0" at bounding box center [557, 469] width 170 height 114
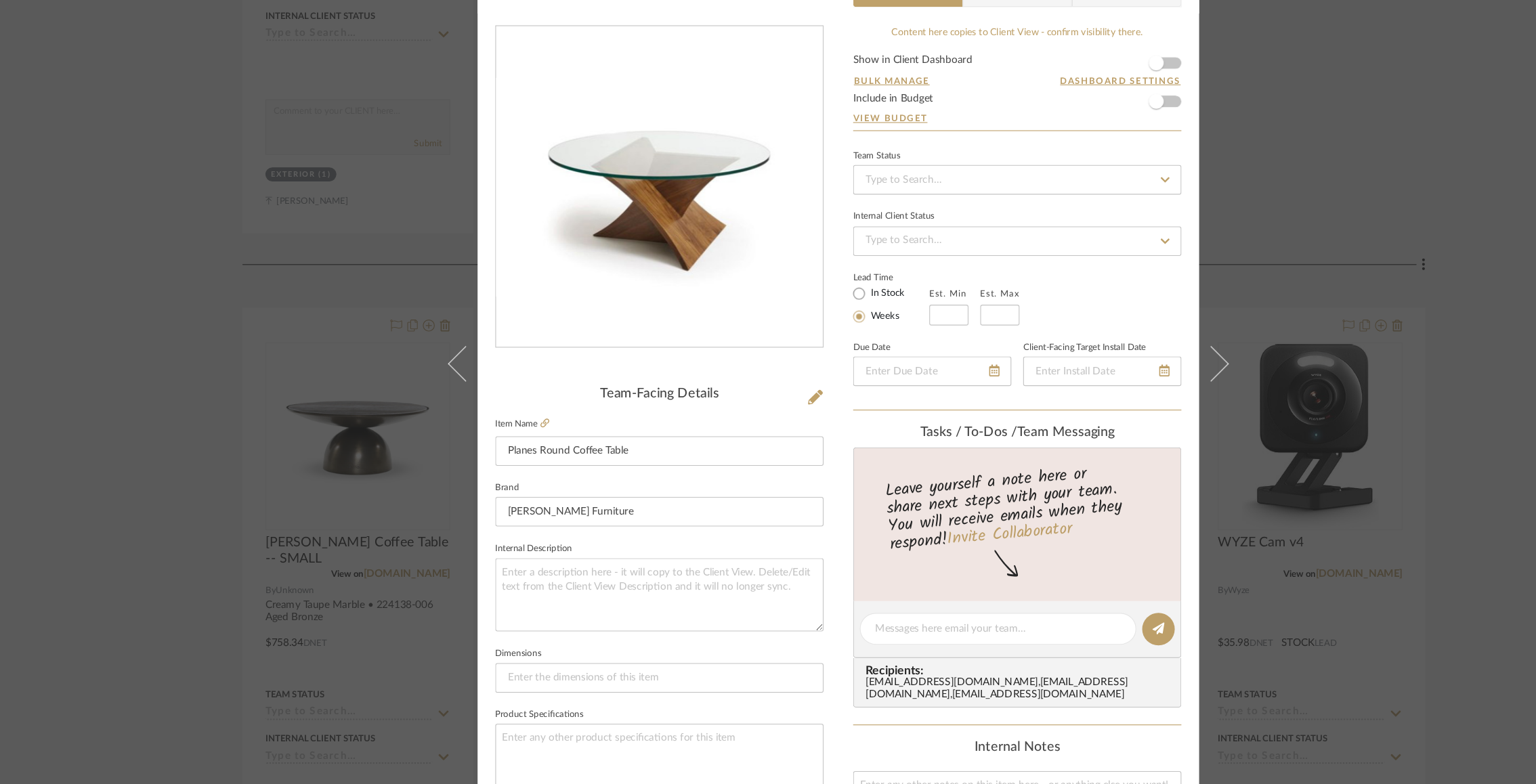
scroll to position [0, 0]
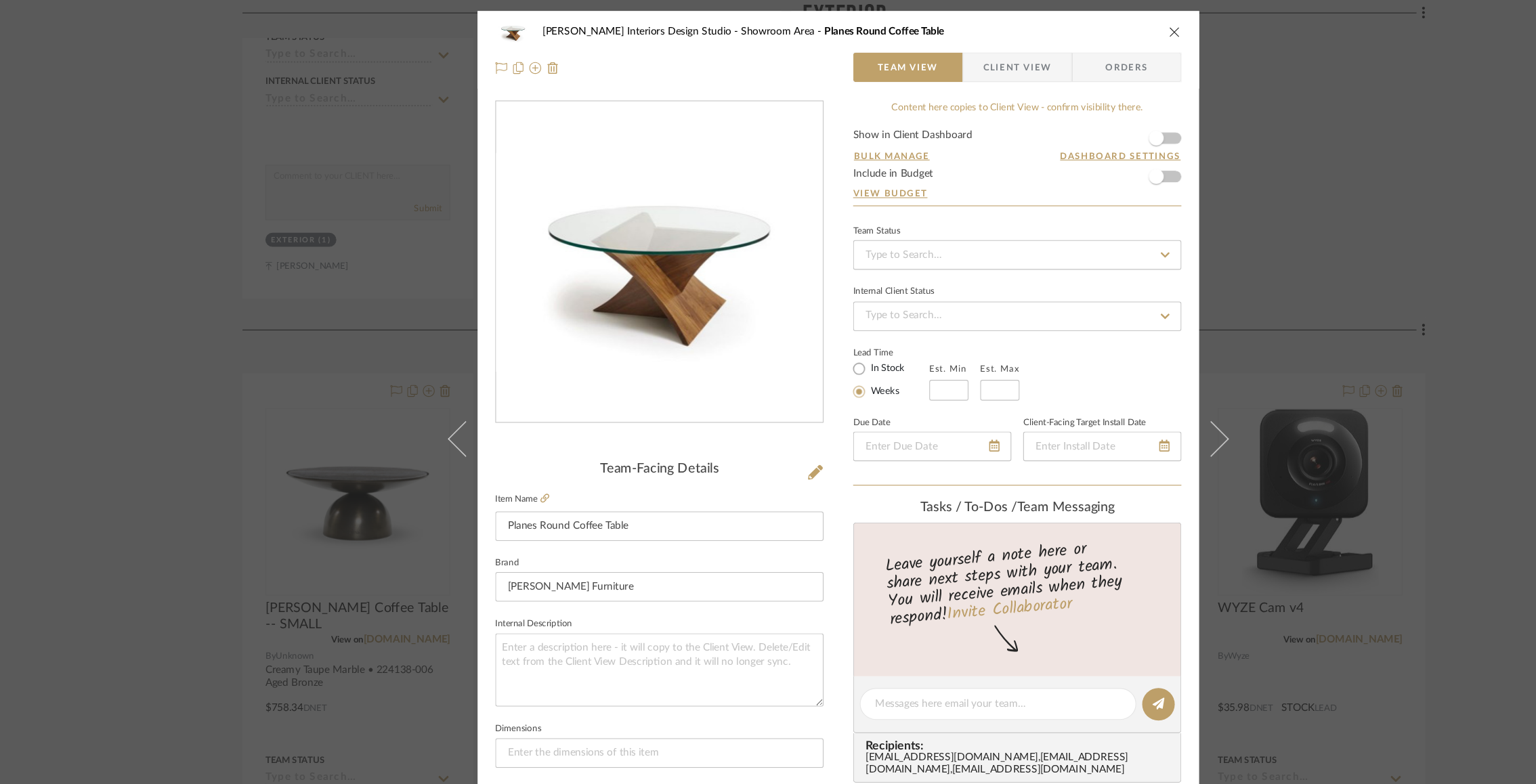
click at [1068, 14] on div "[PERSON_NAME] Interiors Design Studio Showroom Area Planes Round Coffee Table T…" at bounding box center [767, 46] width 661 height 72
click at [1071, 27] on icon "close" at bounding box center [1076, 30] width 11 height 11
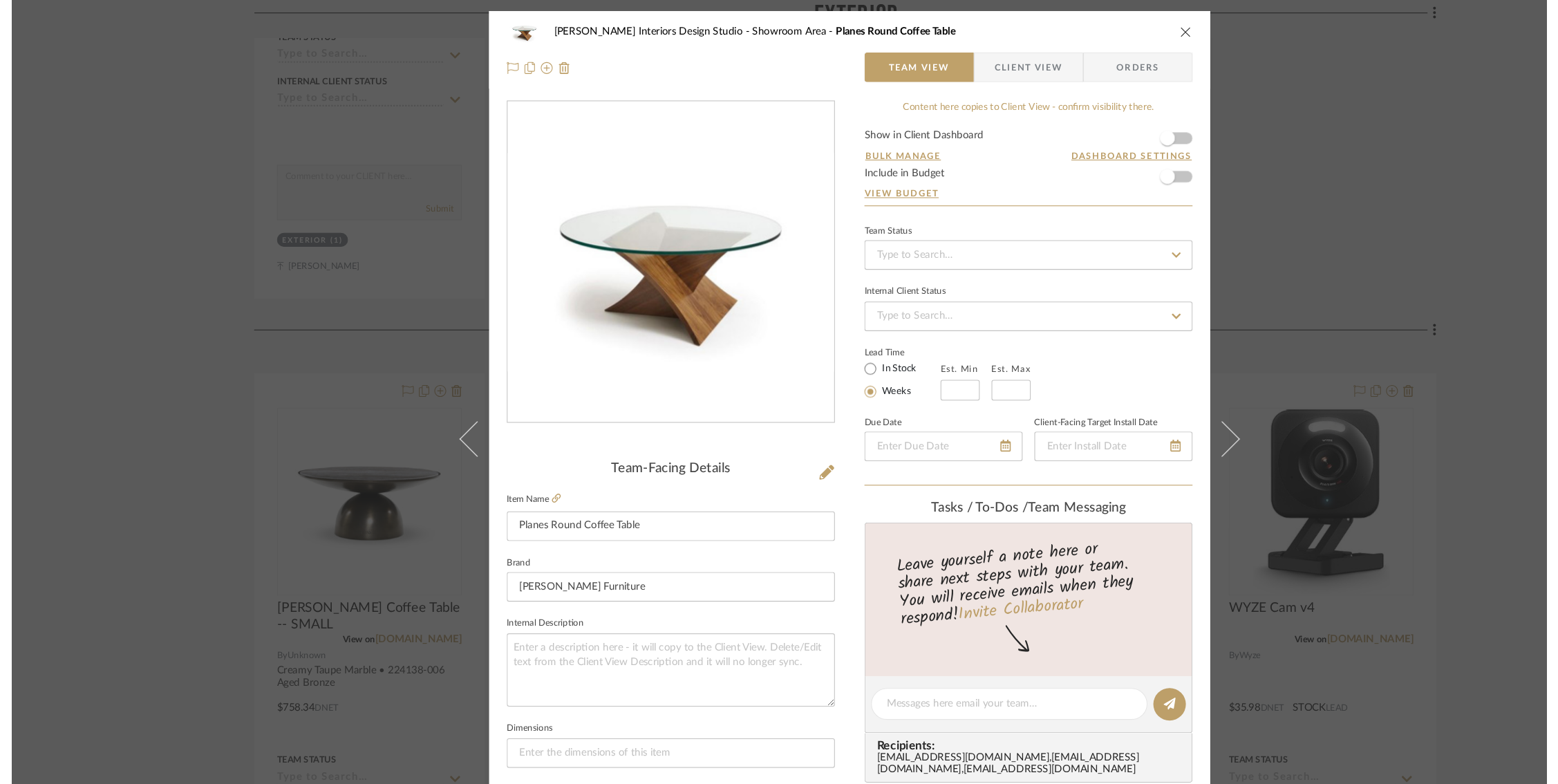
scroll to position [763, 0]
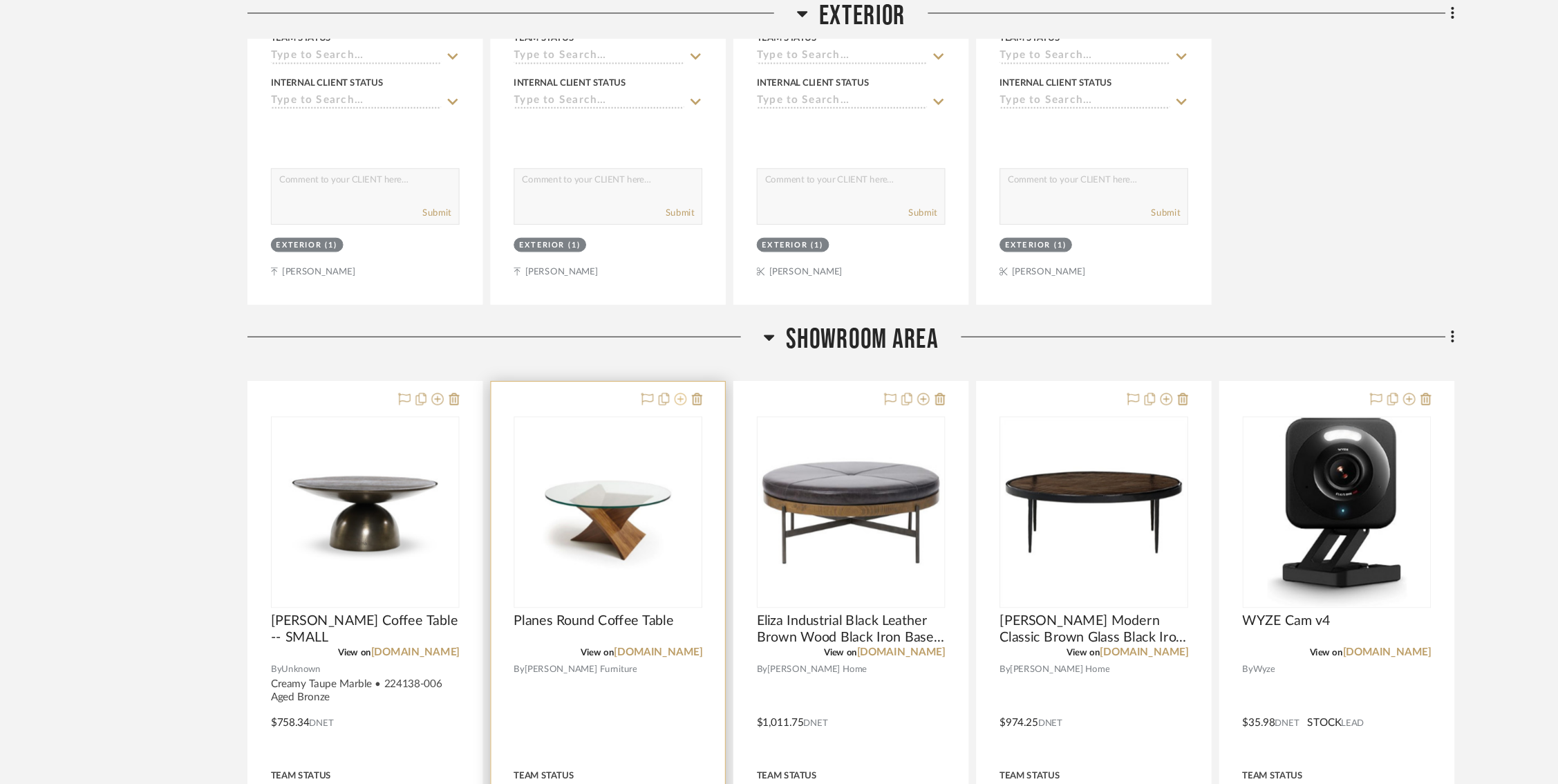
click at [625, 364] on icon at bounding box center [623, 366] width 11 height 11
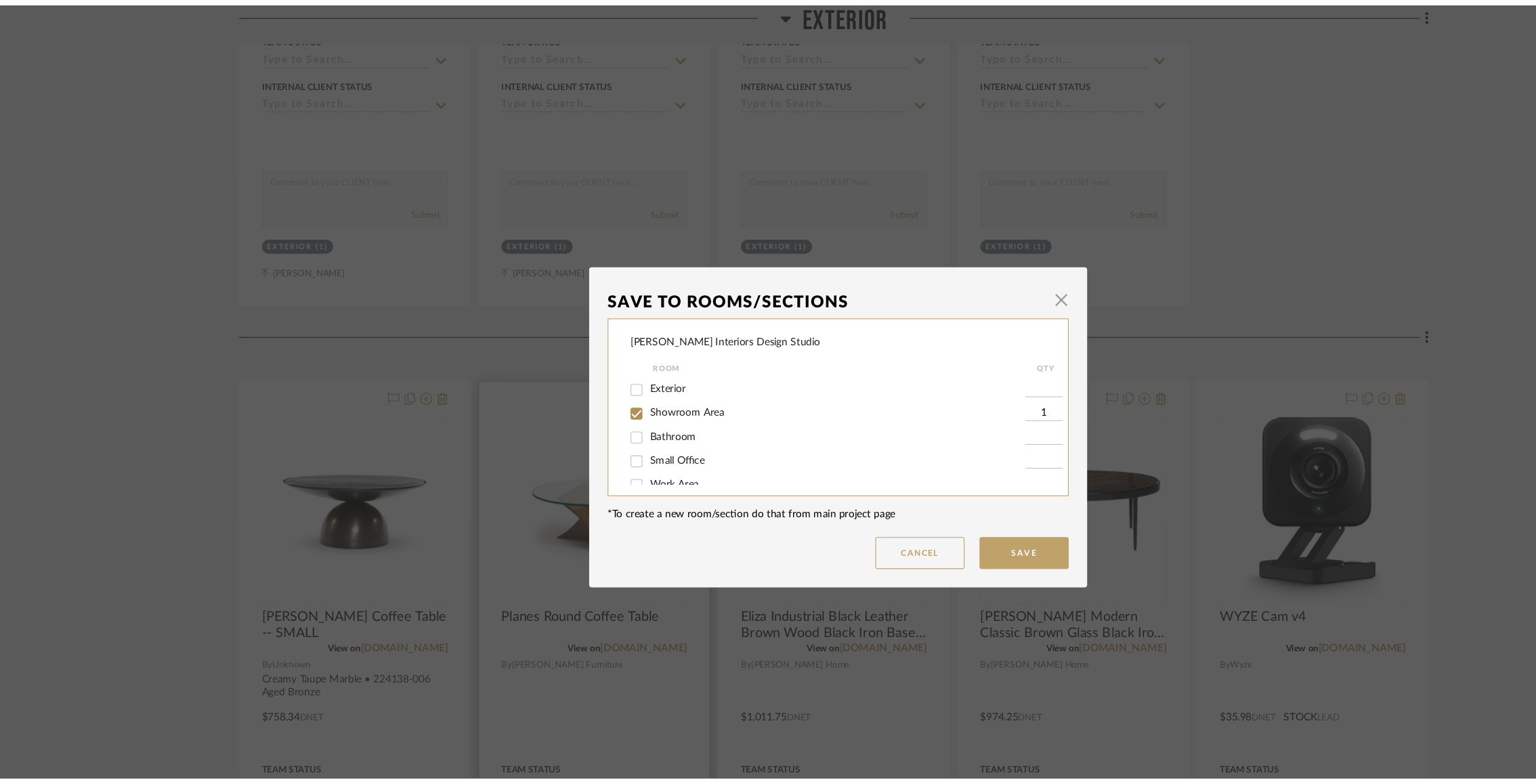
scroll to position [0, 0]
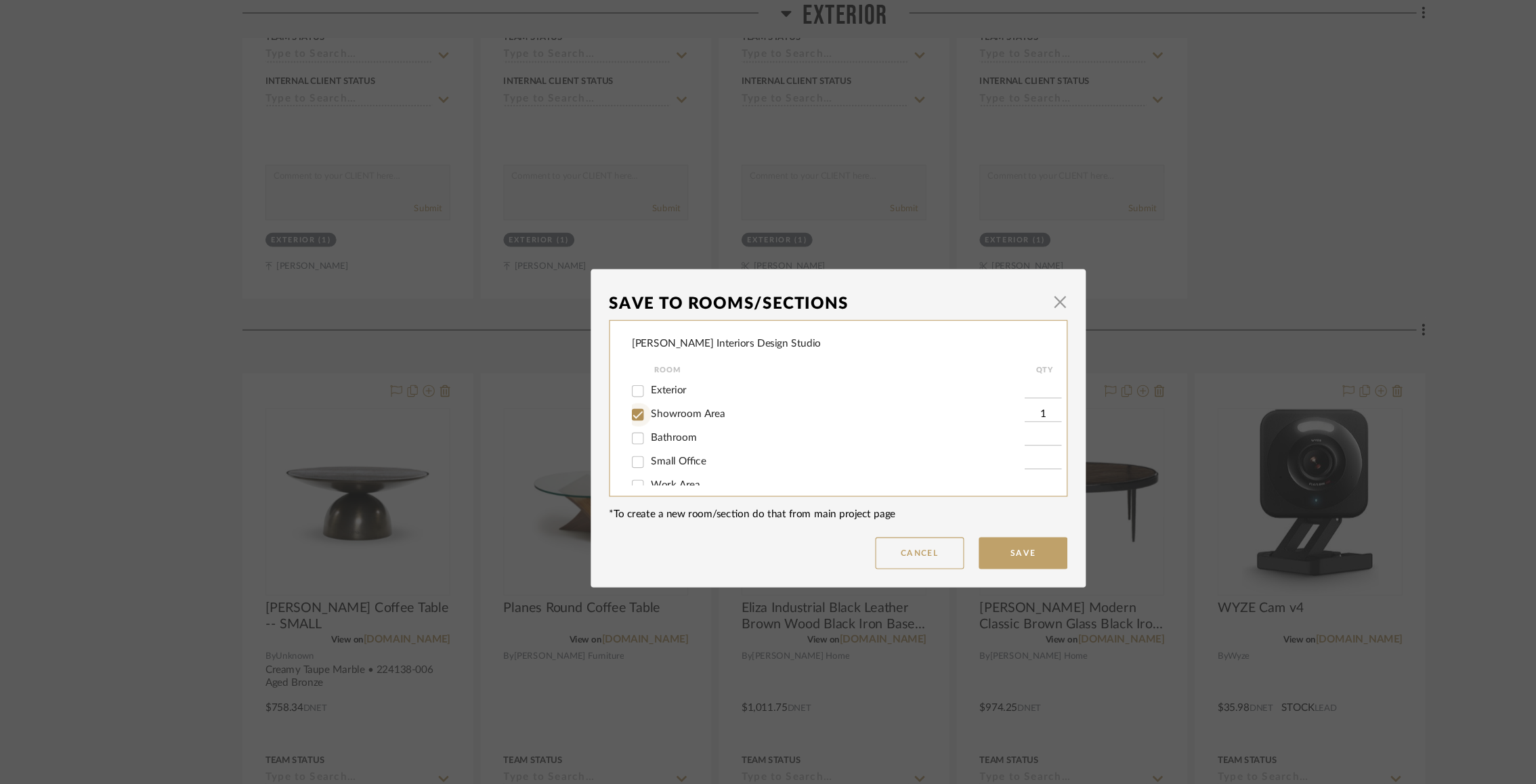
click at [585, 381] on input "Showroom Area" at bounding box center [585, 380] width 21 height 21
checkbox input "false"
click at [912, 510] on button "Save" at bounding box center [937, 507] width 81 height 30
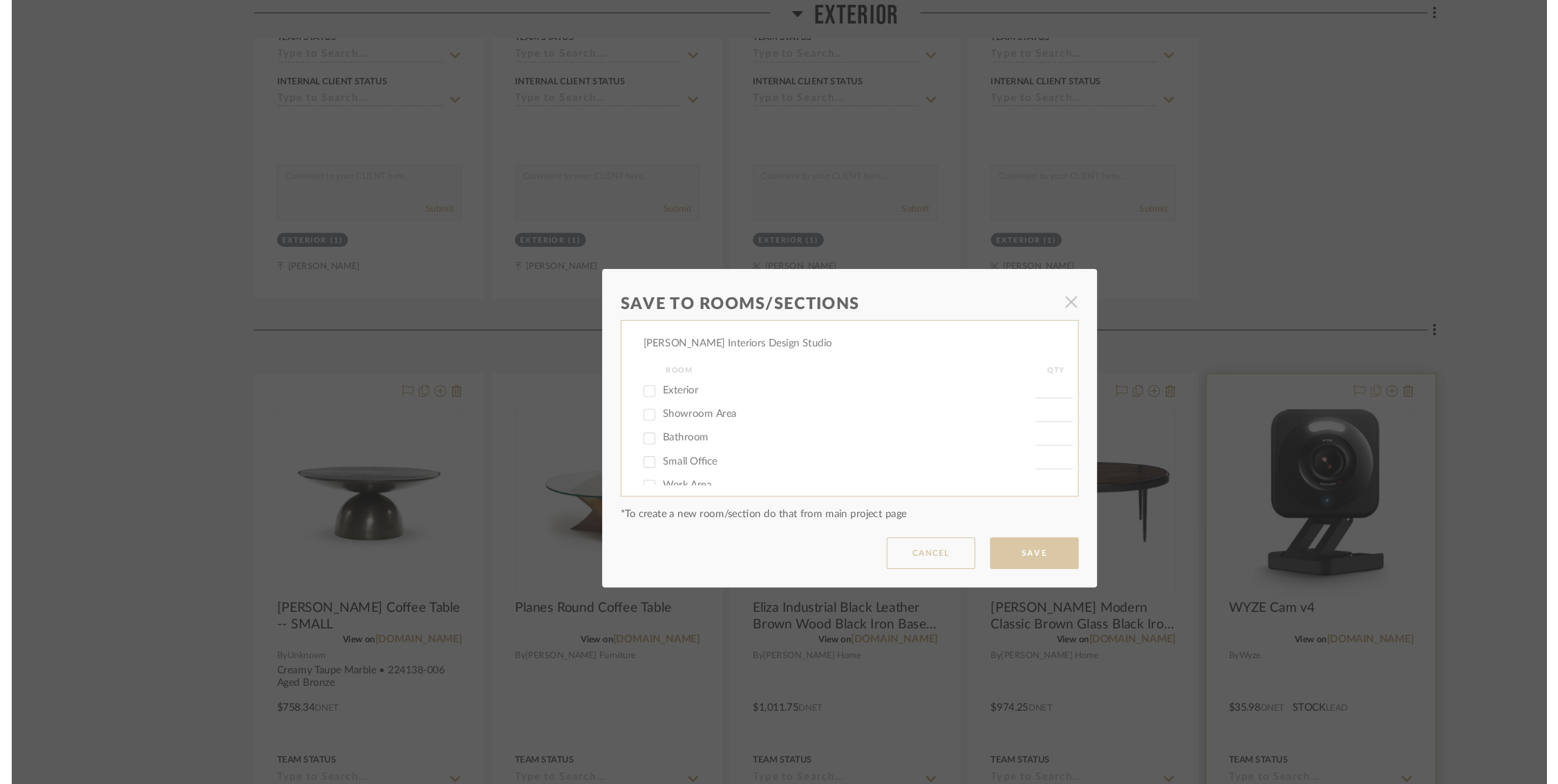
scroll to position [763, 0]
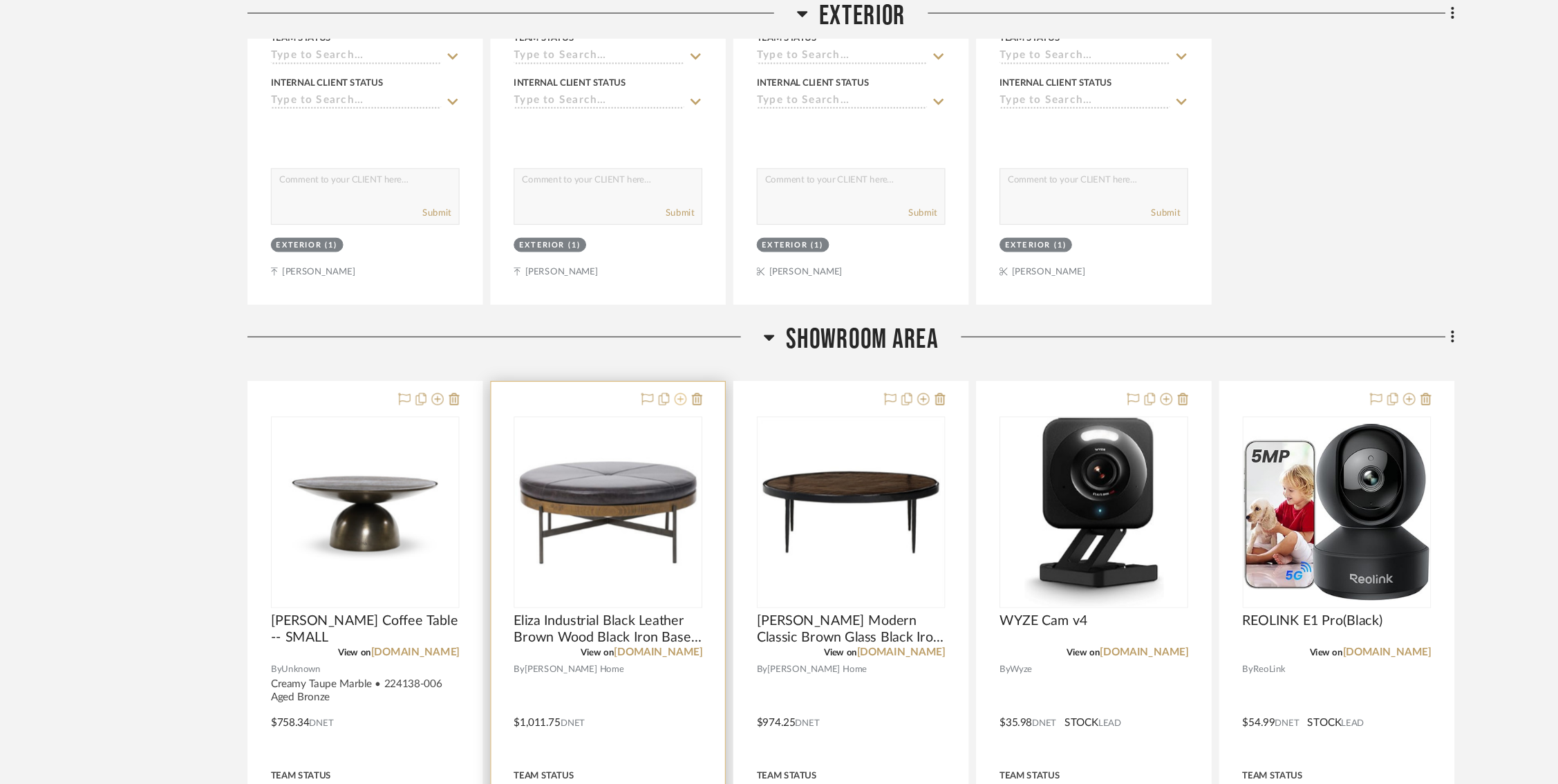
click at [622, 366] on icon at bounding box center [623, 366] width 11 height 11
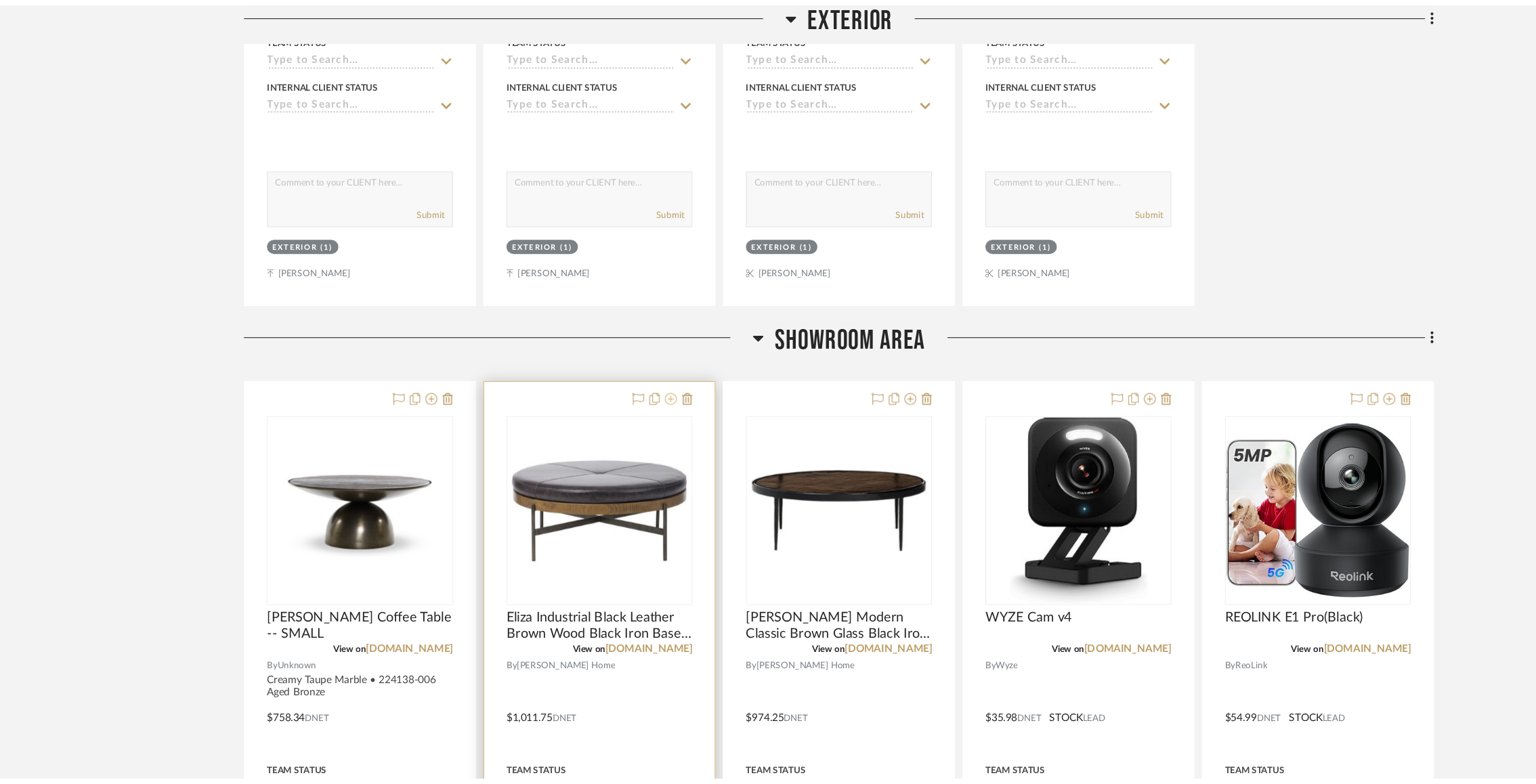
scroll to position [0, 0]
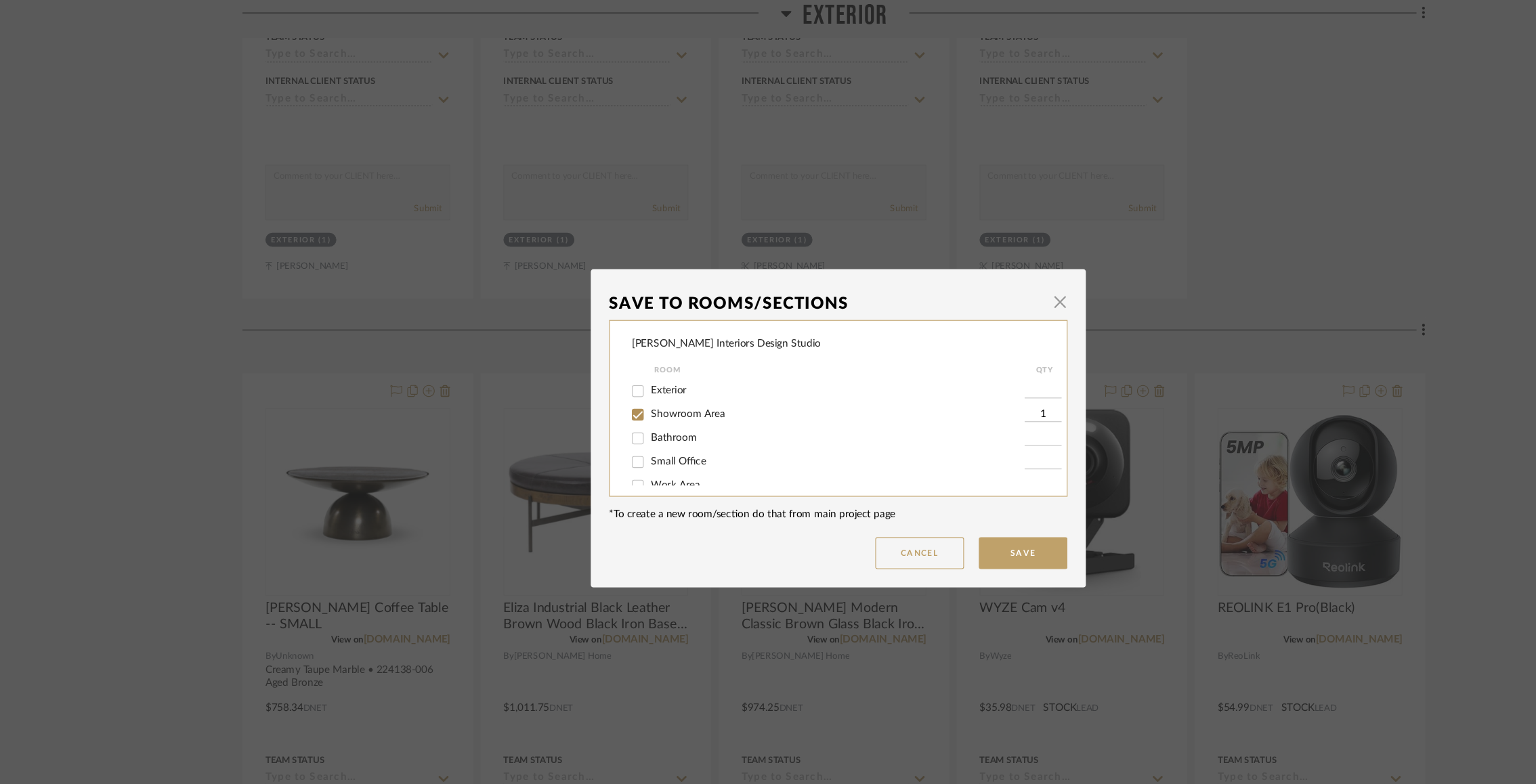
click at [582, 381] on input "Showroom Area" at bounding box center [585, 380] width 21 height 21
checkbox input "false"
click at [906, 508] on button "Save" at bounding box center [937, 507] width 81 height 30
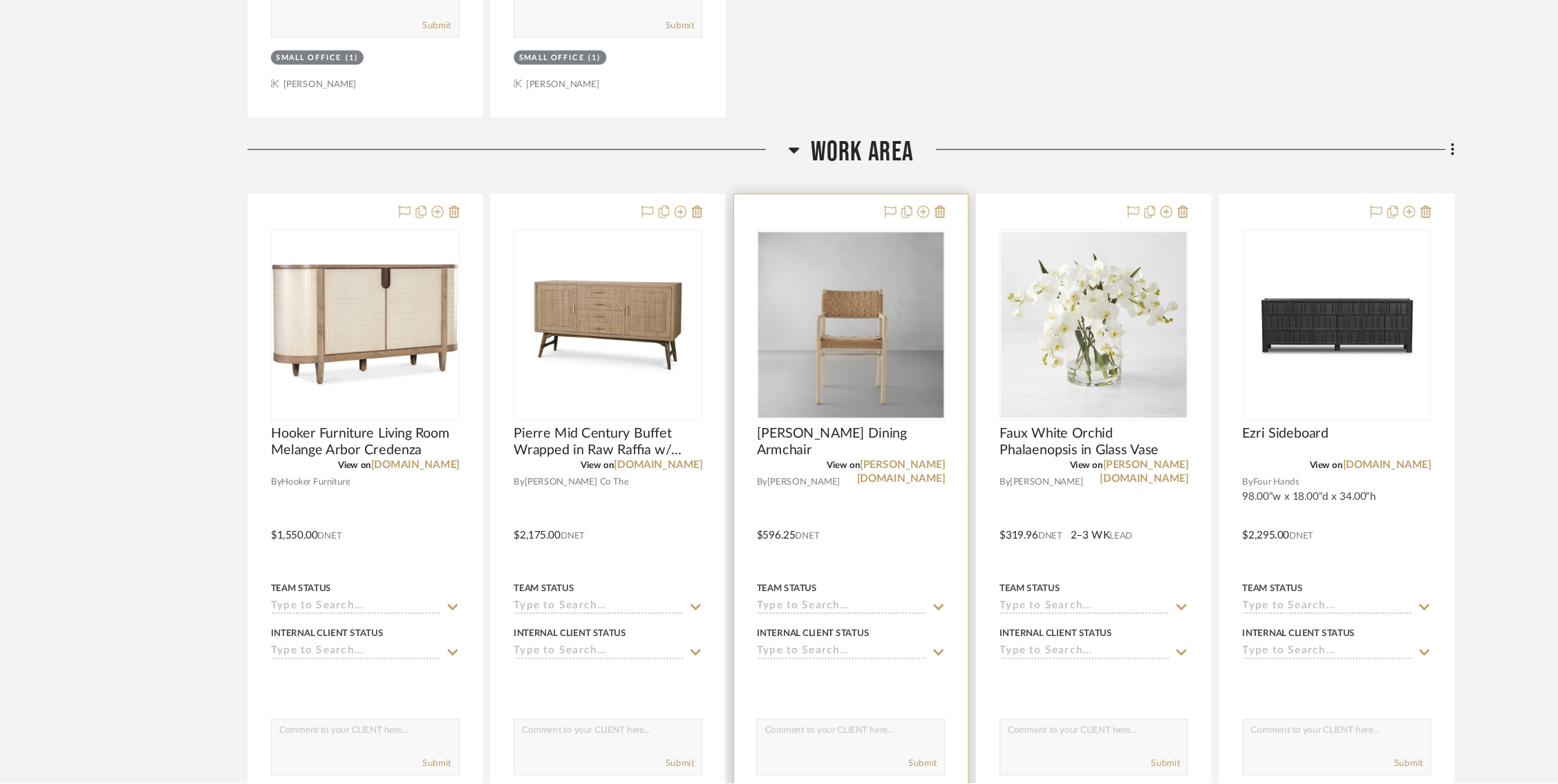
scroll to position [2331, 0]
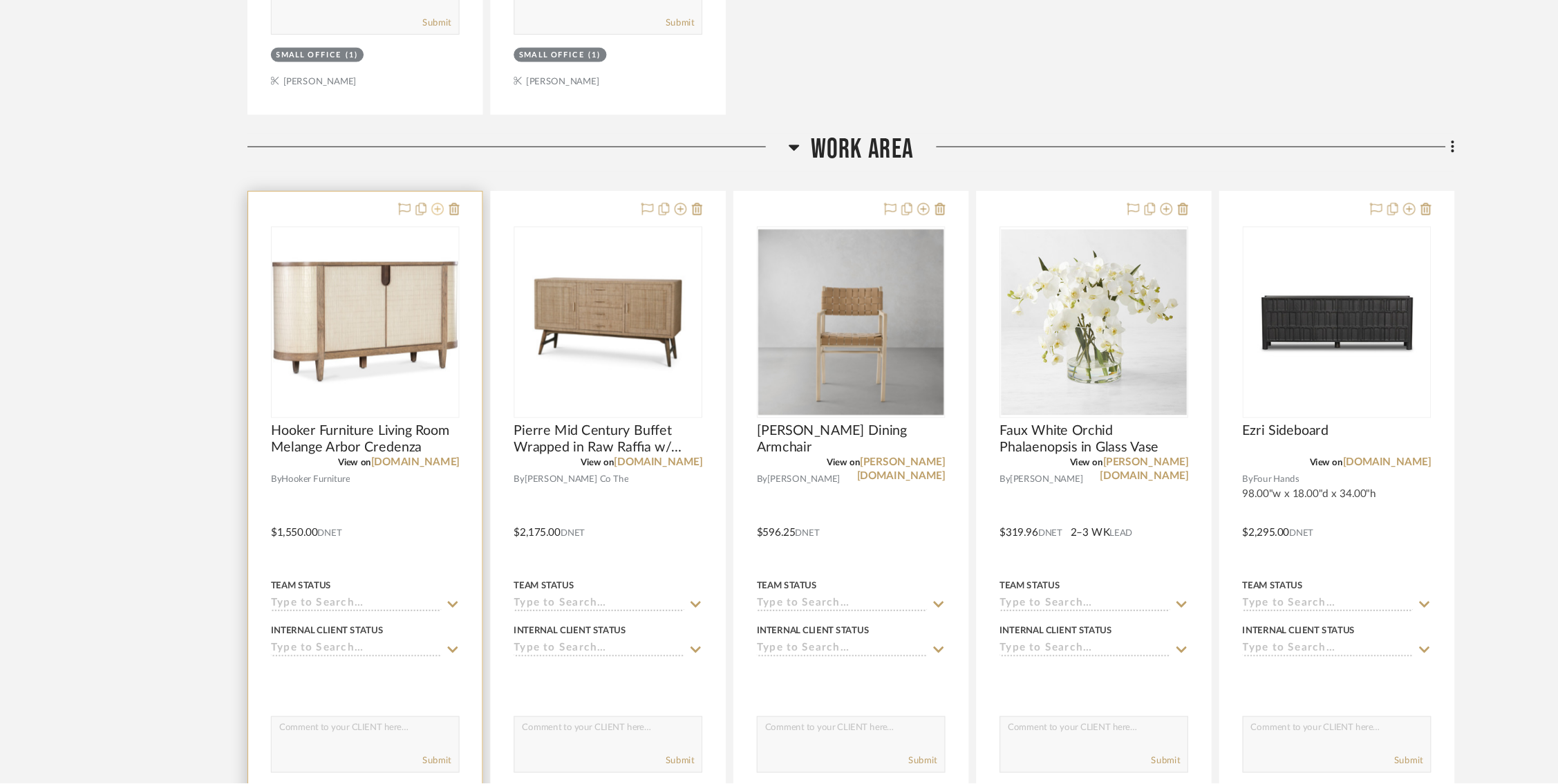
click at [406, 256] on icon at bounding box center [401, 258] width 11 height 11
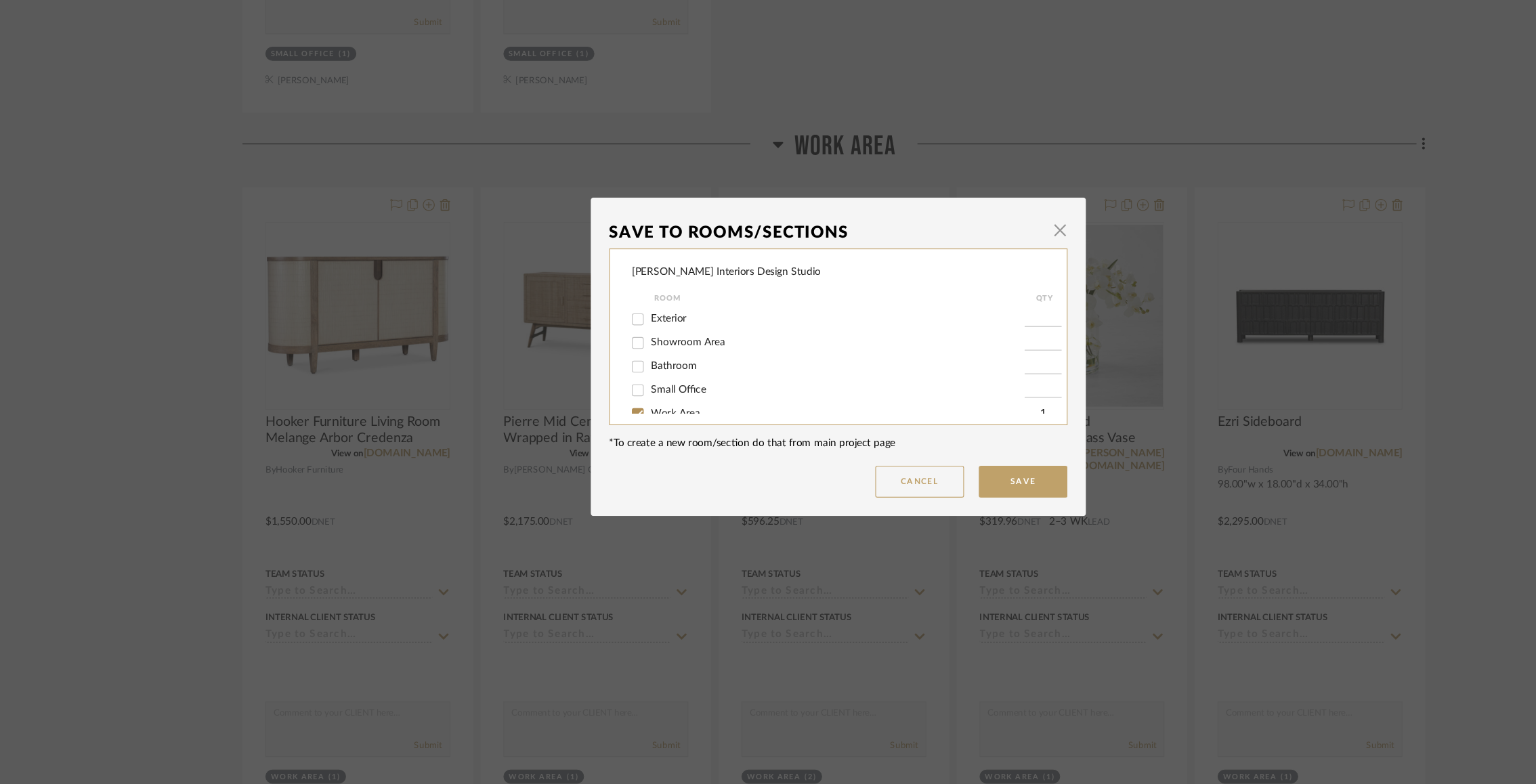
scroll to position [17, 0]
click at [581, 425] on input "Work Area" at bounding box center [585, 430] width 21 height 21
checkbox input "false"
click at [910, 505] on button "Save" at bounding box center [937, 507] width 81 height 30
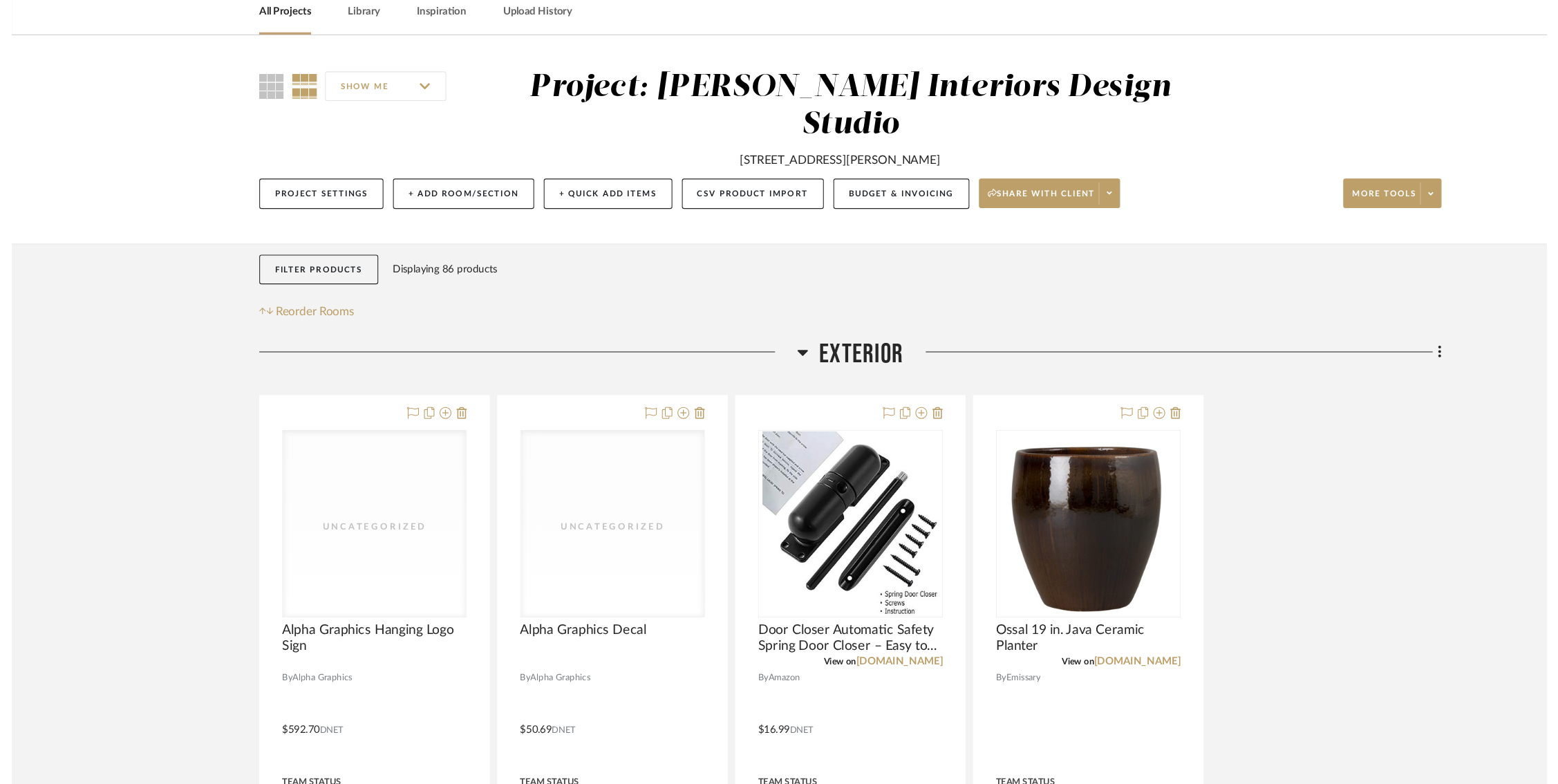
scroll to position [2331, 0]
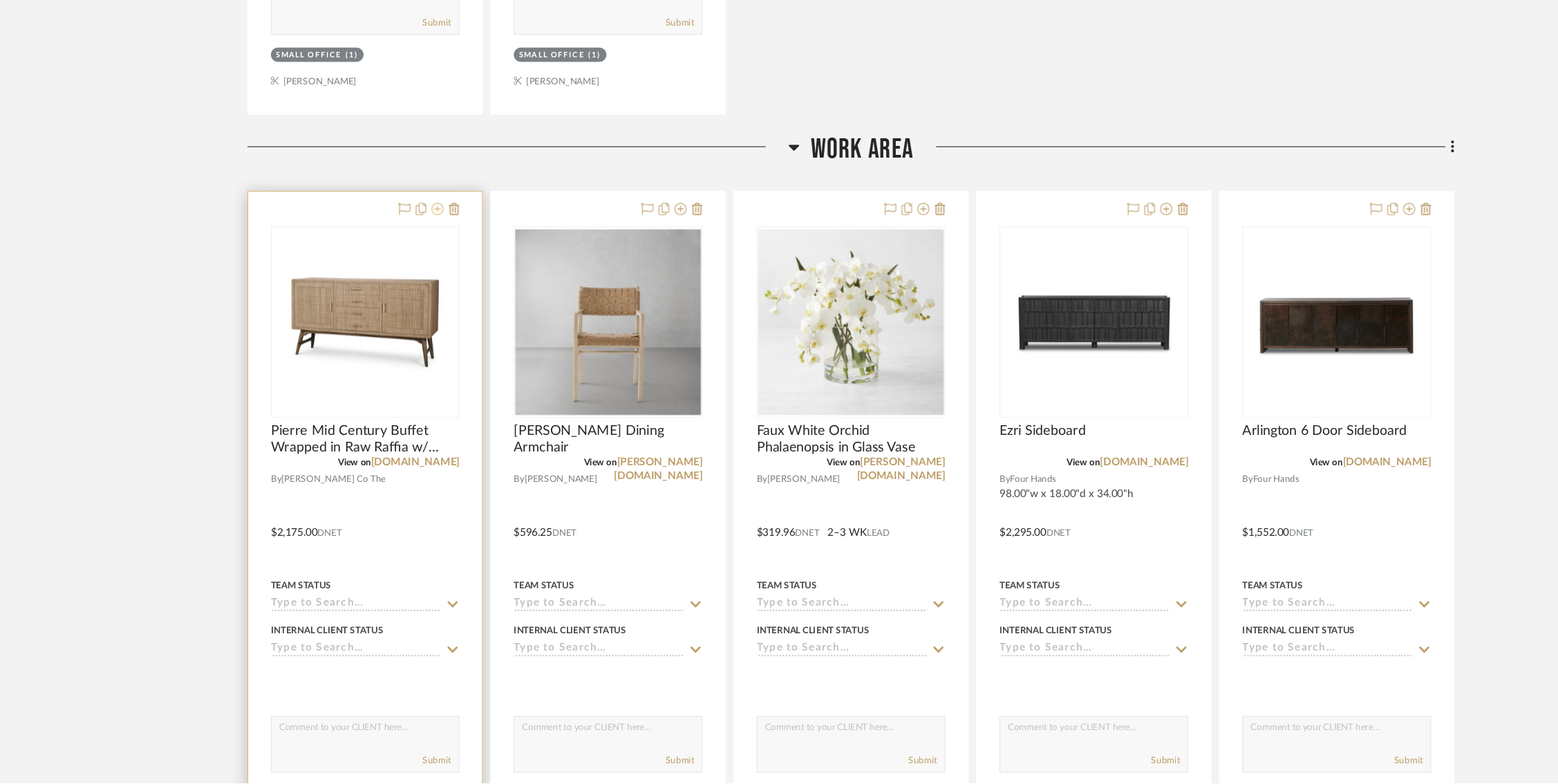
click at [402, 253] on icon at bounding box center [401, 258] width 11 height 11
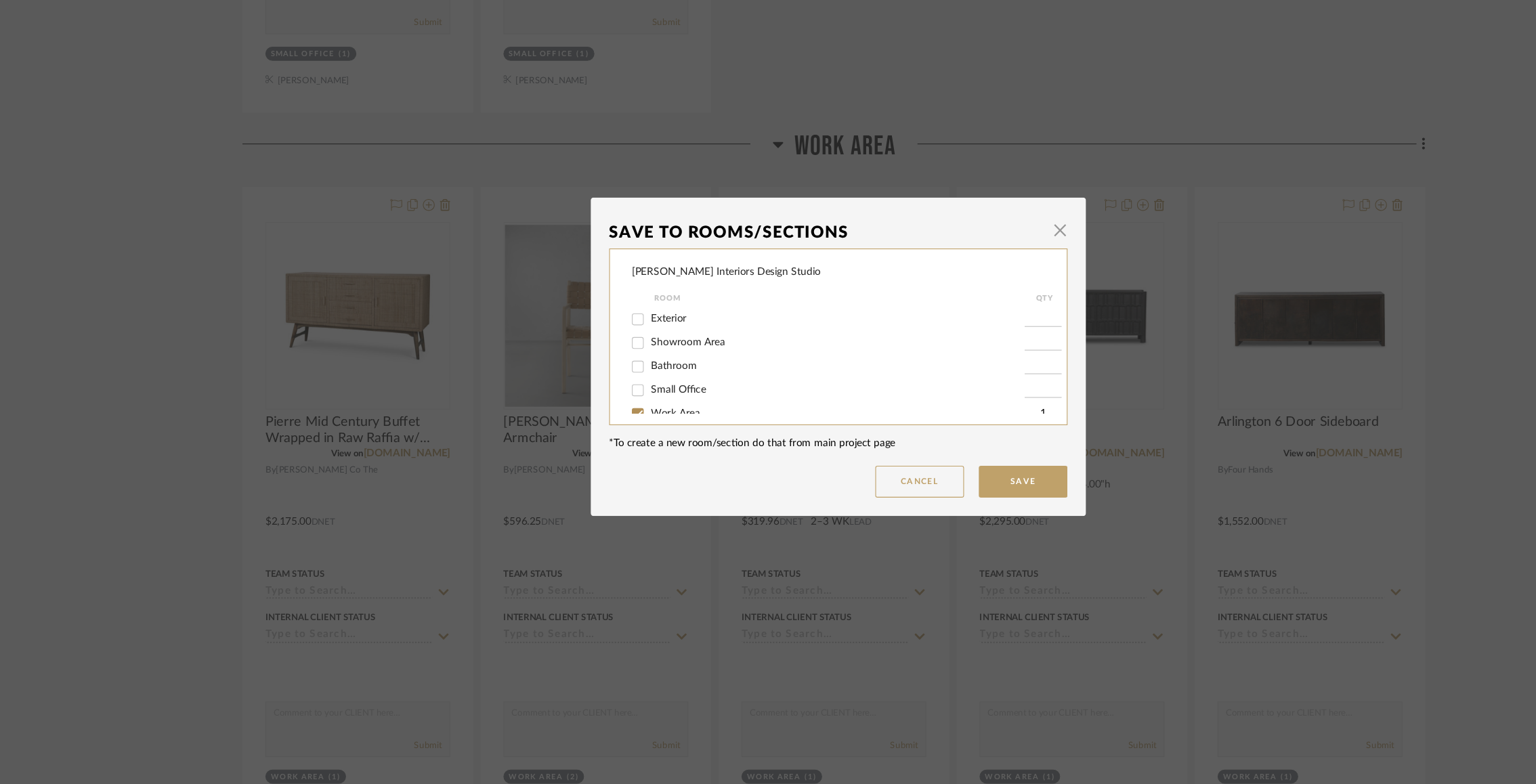
scroll to position [17, 0]
click at [580, 426] on input "Work Area" at bounding box center [585, 430] width 21 height 21
checkbox input "false"
click at [861, 509] on button "Cancel" at bounding box center [842, 507] width 81 height 30
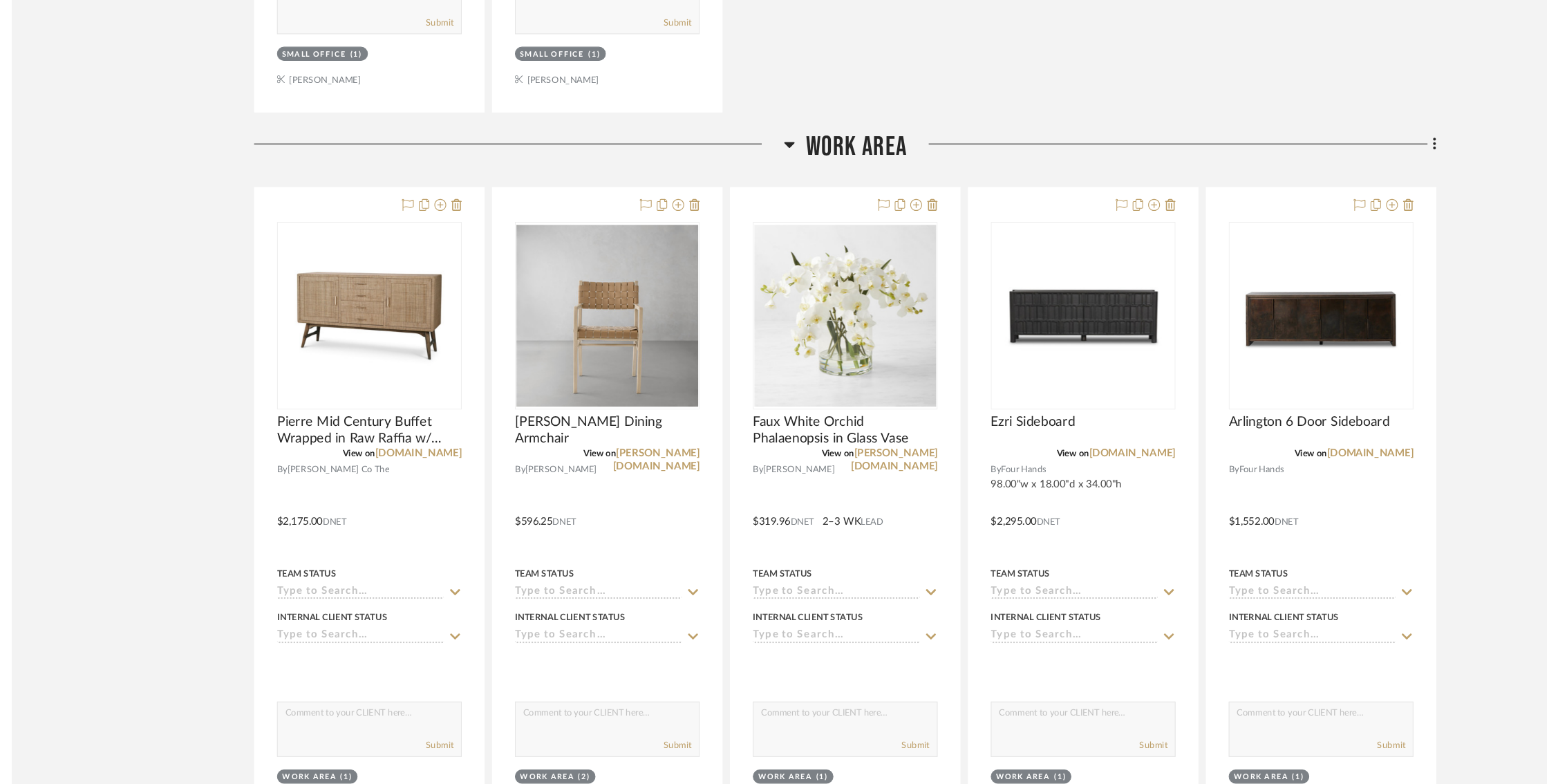
scroll to position [2331, 0]
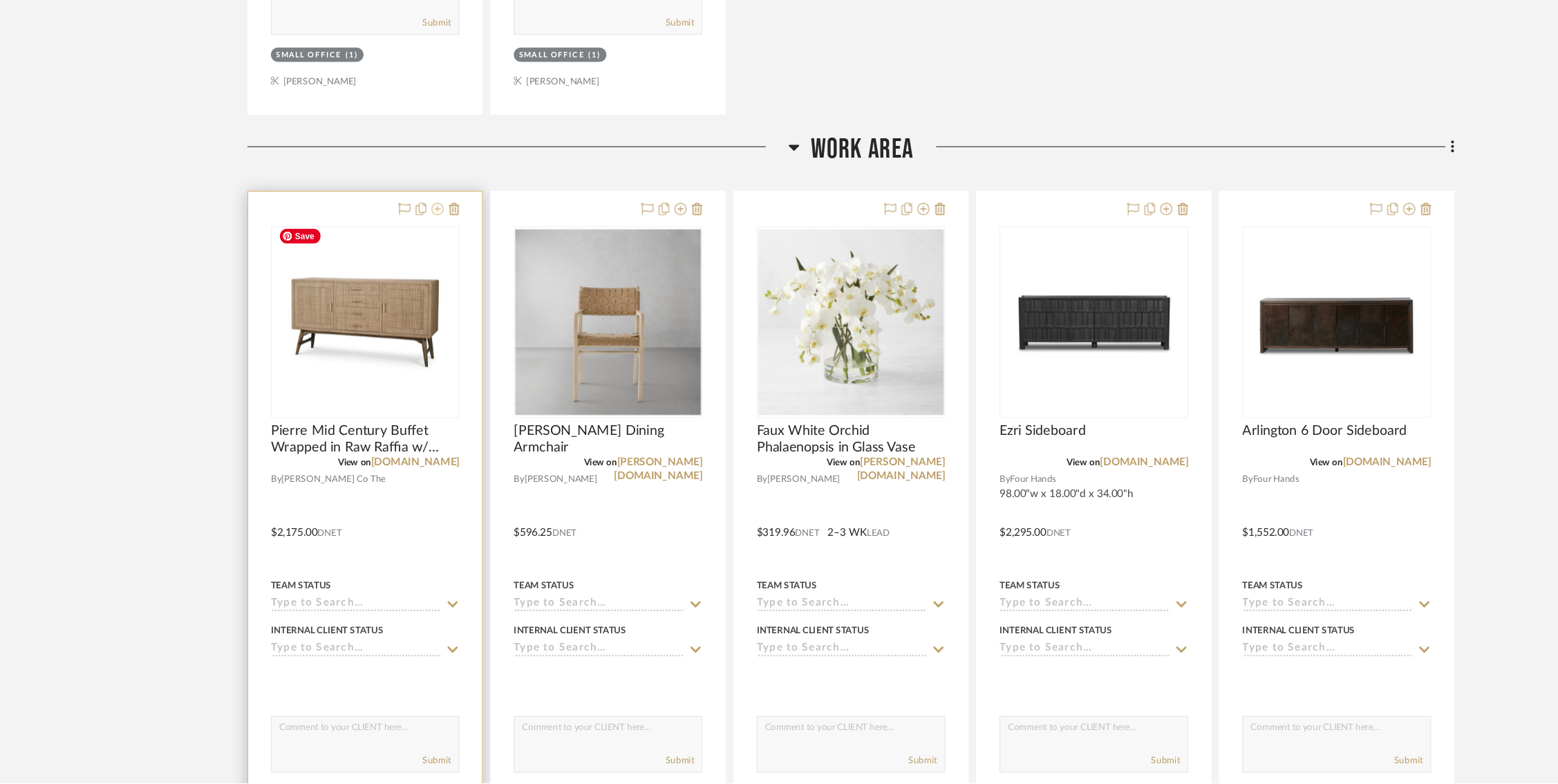
click at [406, 253] on icon at bounding box center [401, 258] width 11 height 11
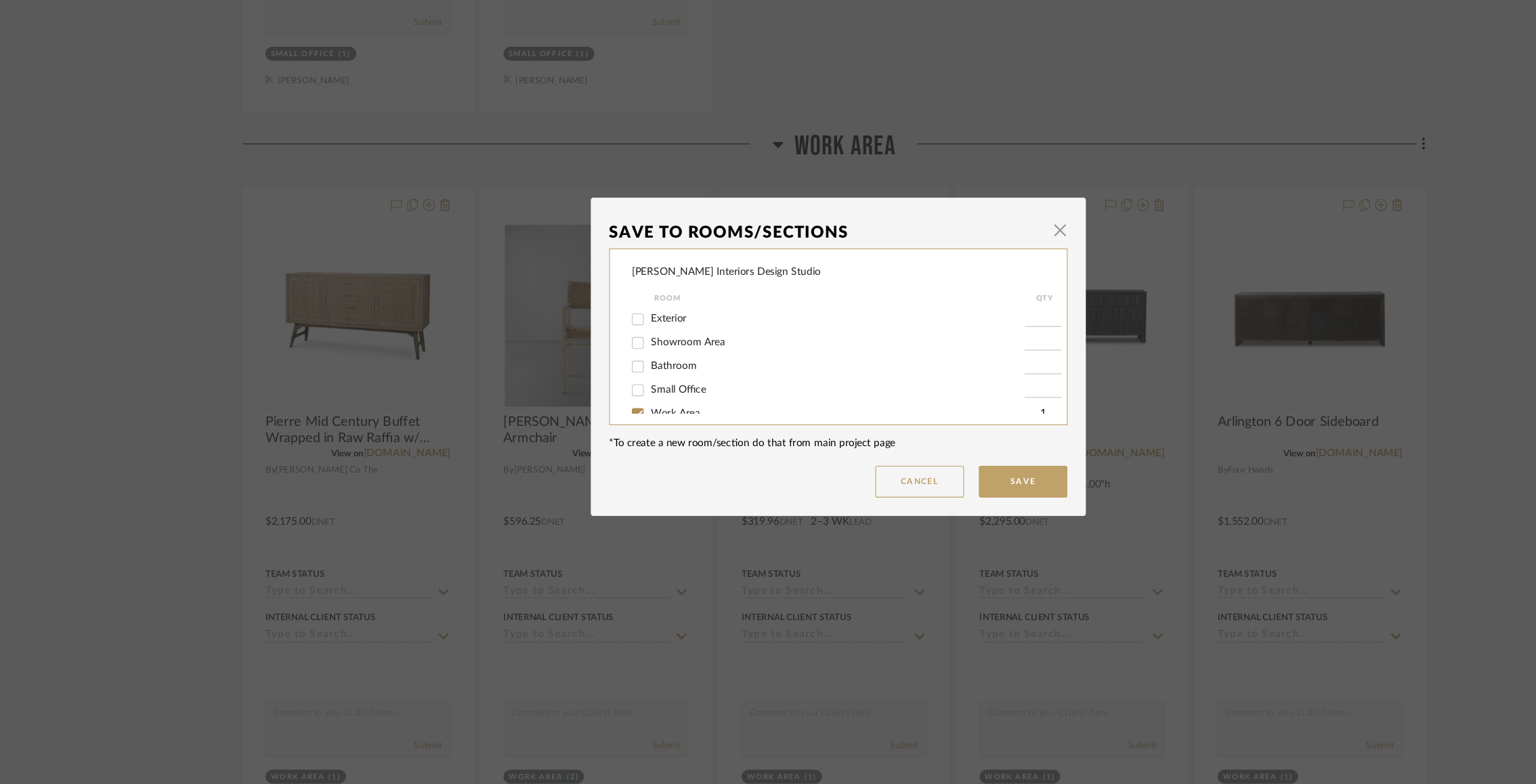
scroll to position [17, 0]
click at [587, 423] on input "Work Area" at bounding box center [585, 430] width 21 height 21
checkbox input "false"
click at [937, 495] on button "Save" at bounding box center [937, 507] width 81 height 30
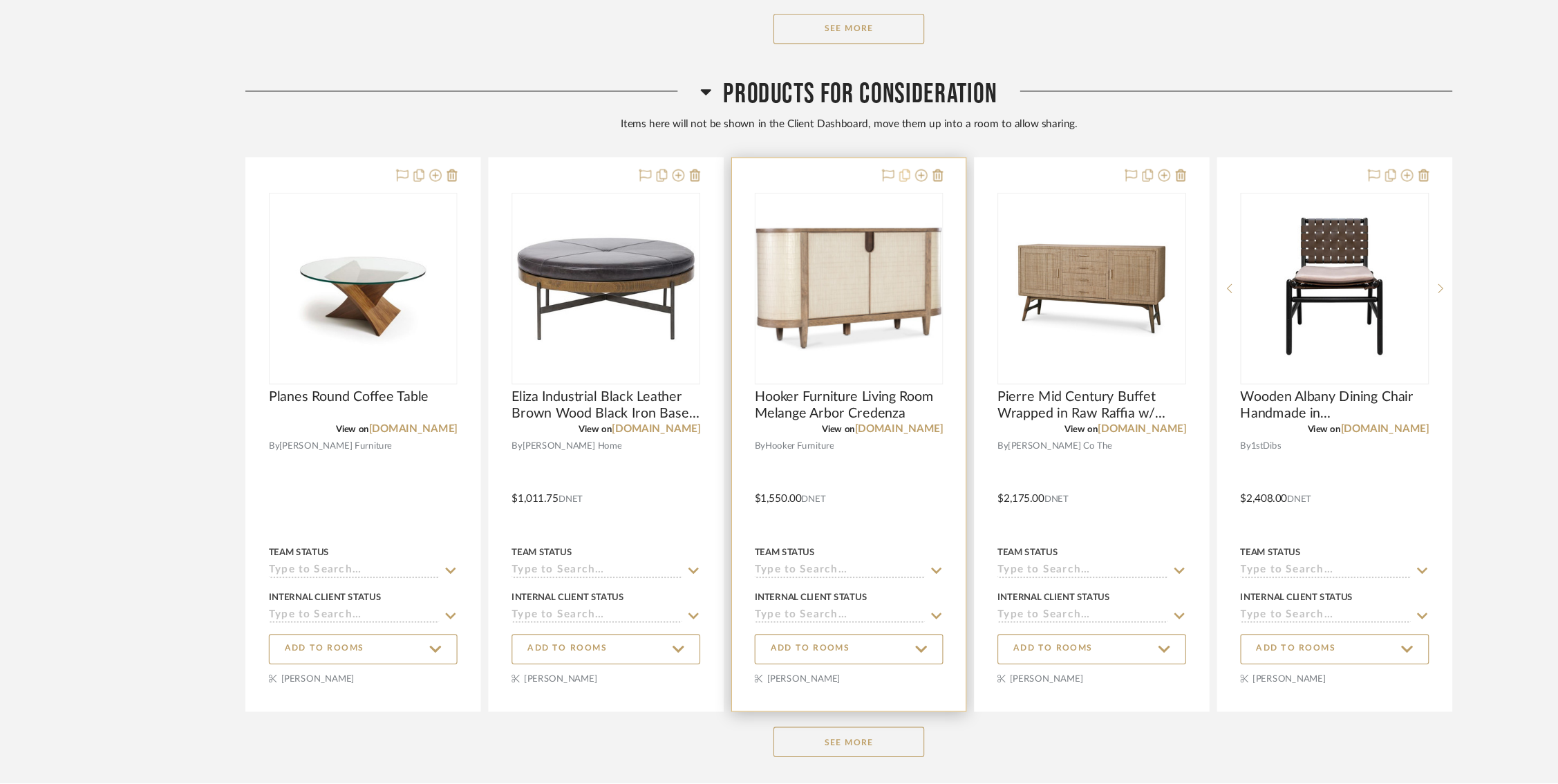
scroll to position [3184, 0]
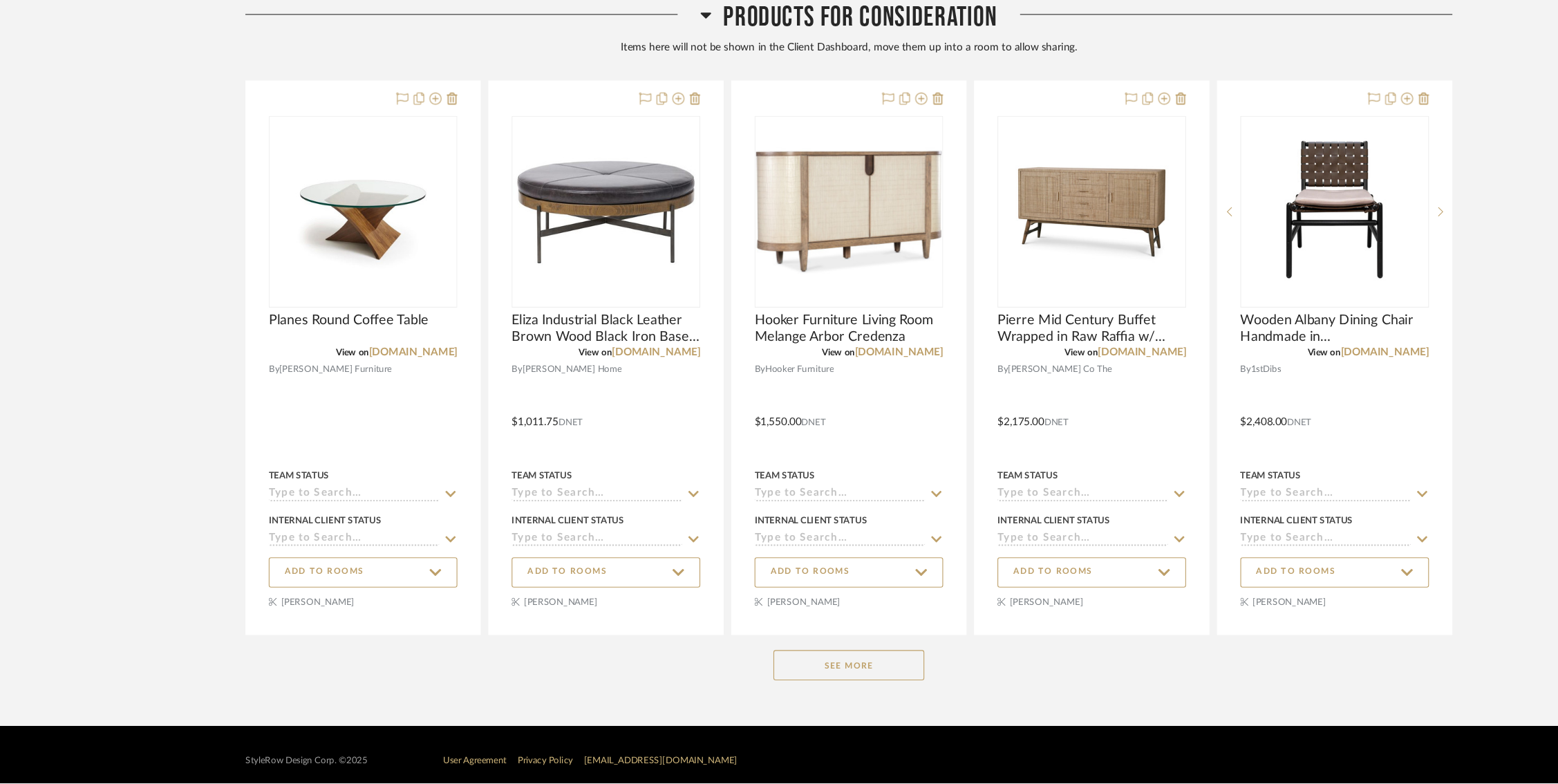
click at [793, 664] on button "See More" at bounding box center [779, 676] width 138 height 27
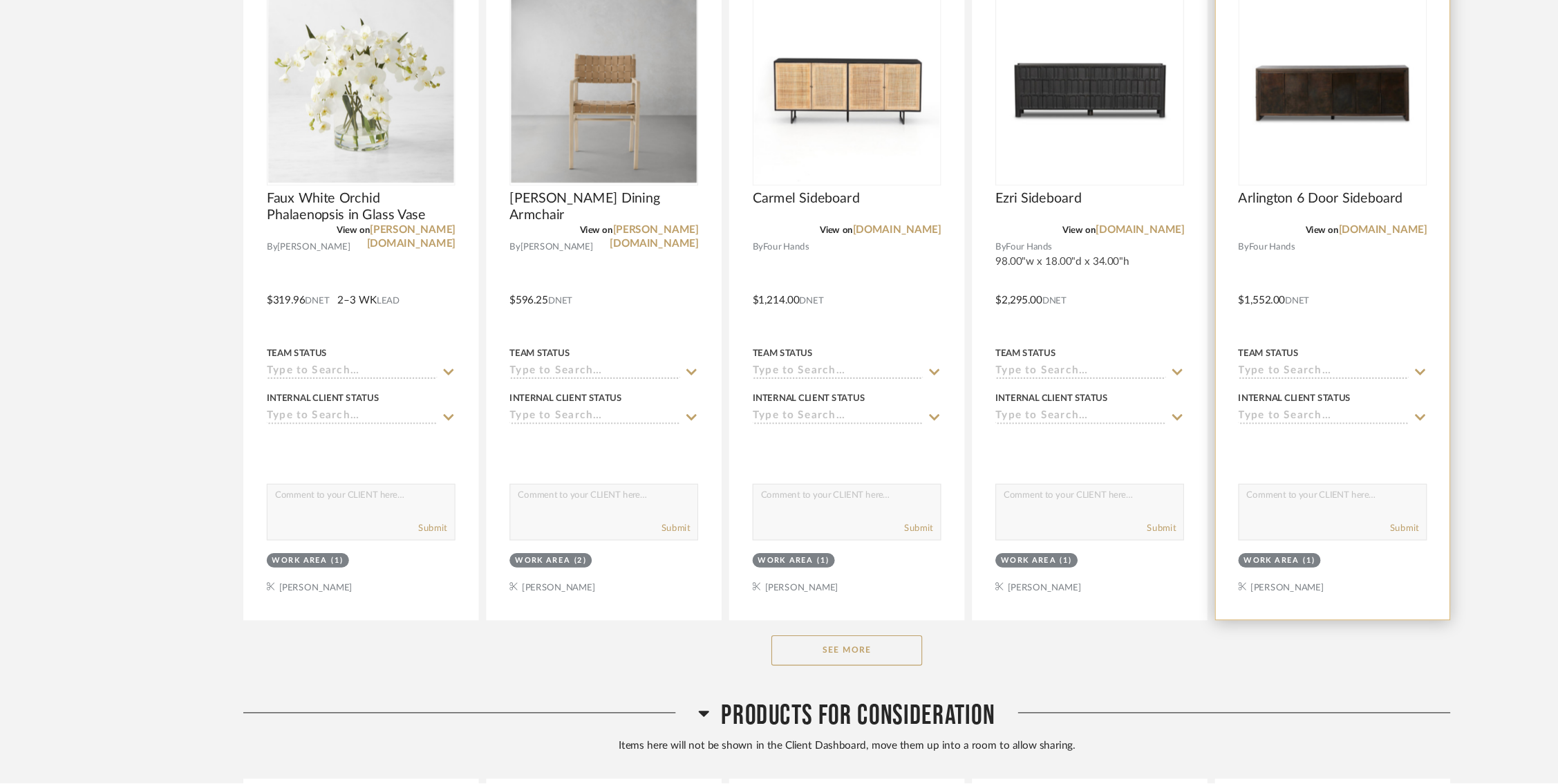
scroll to position [2546, 0]
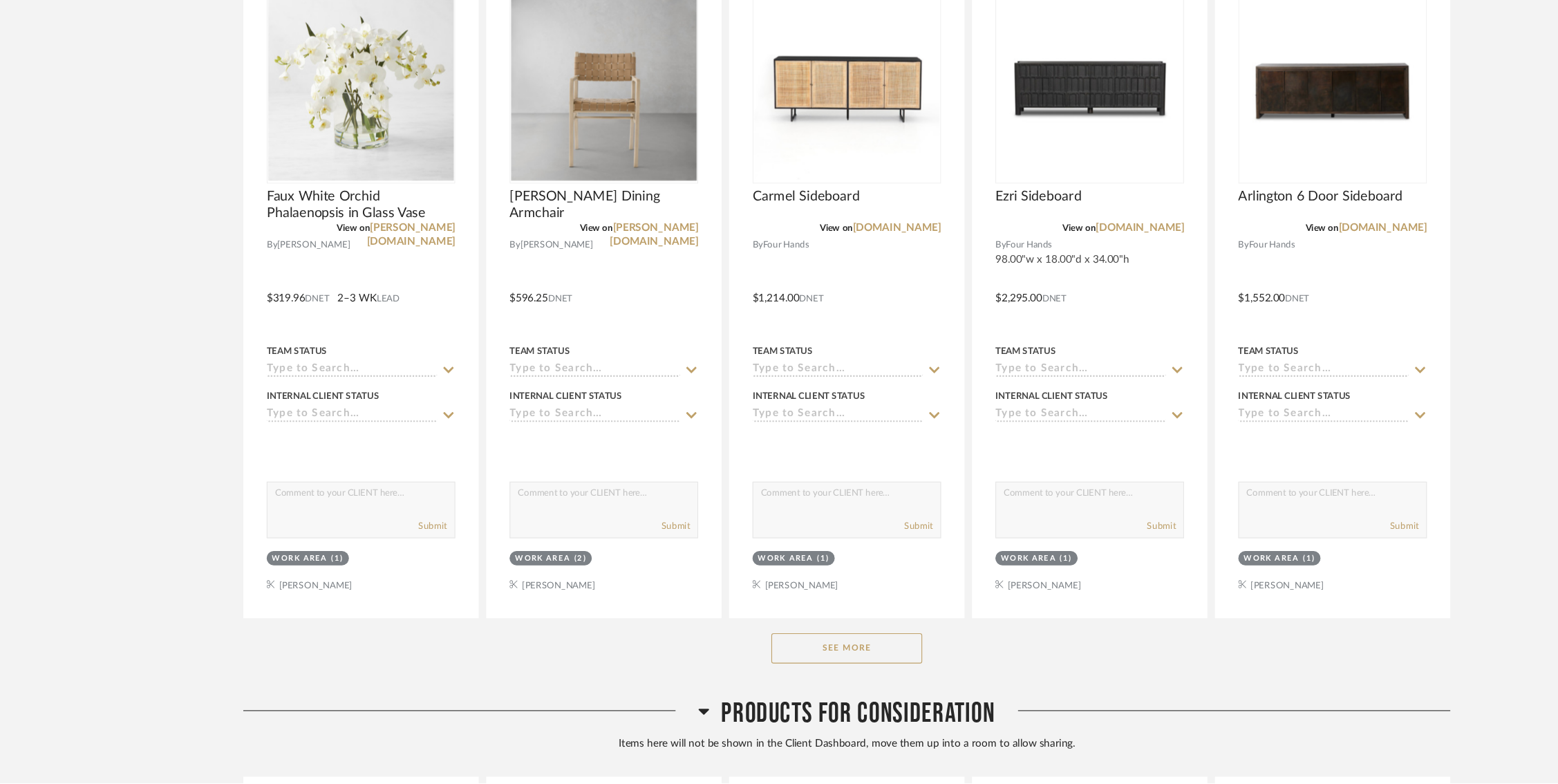
click at [801, 656] on button "See More" at bounding box center [779, 661] width 138 height 27
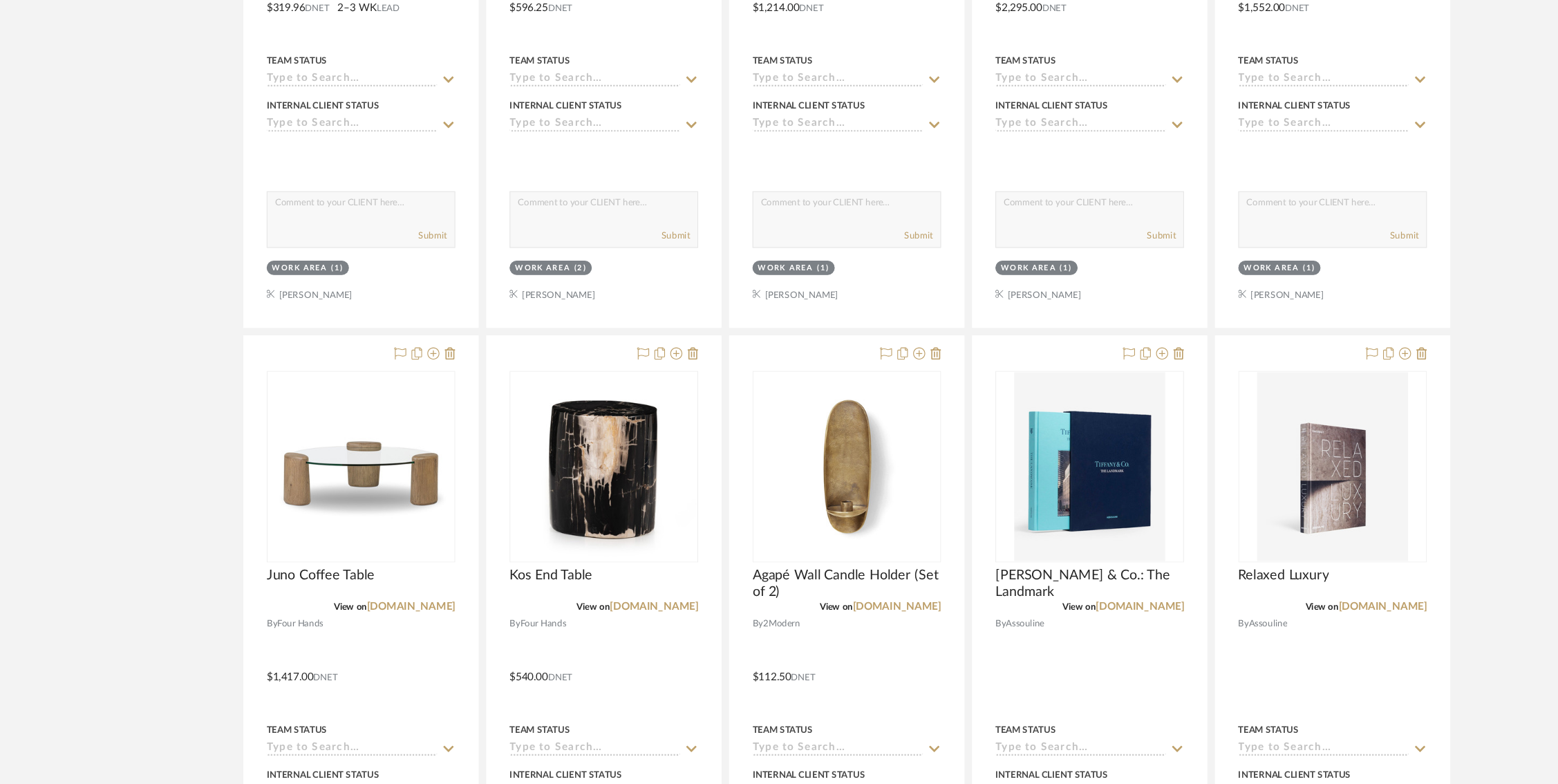
scroll to position [2784, 0]
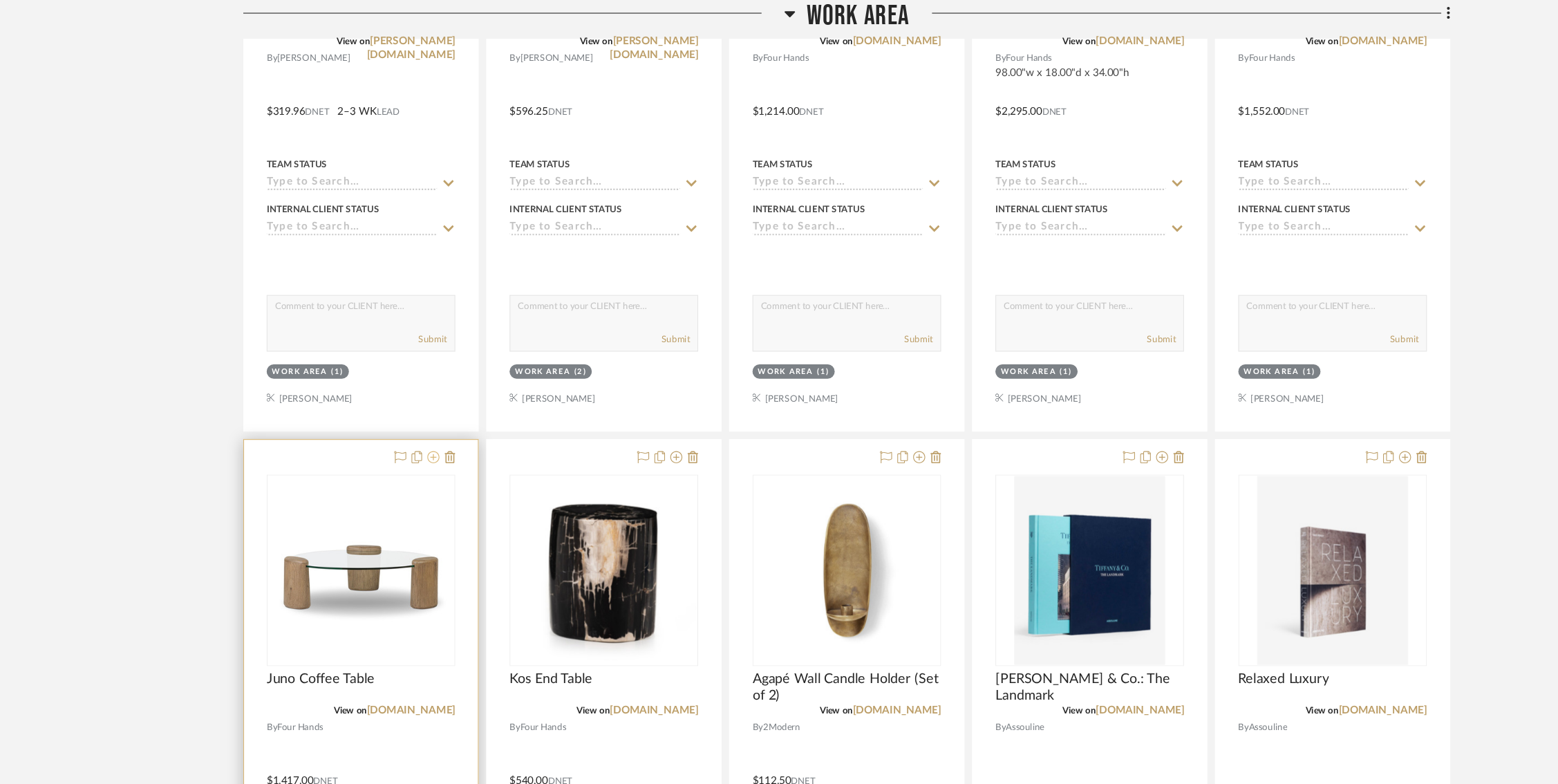
click at [403, 413] on icon at bounding box center [401, 419] width 11 height 11
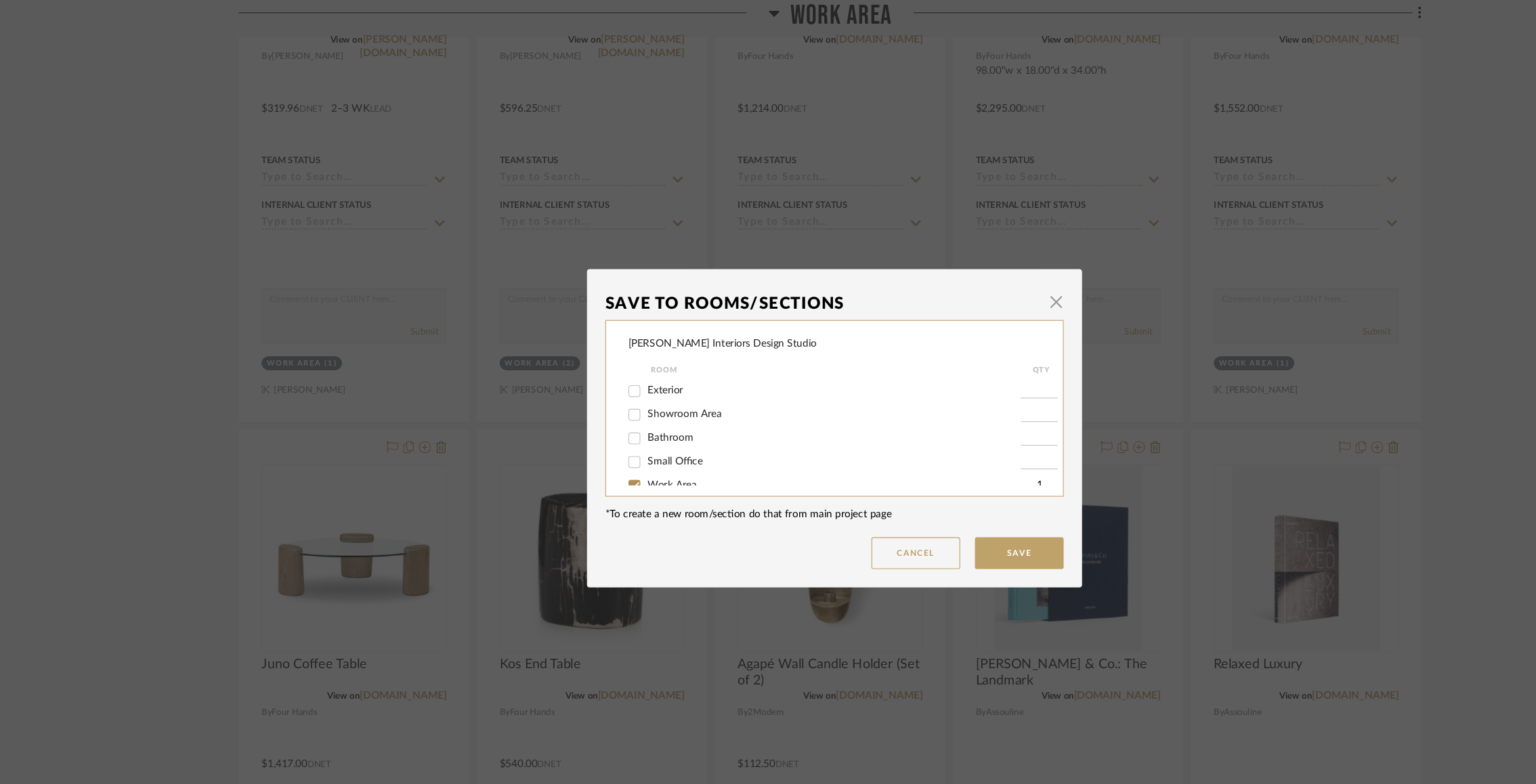
scroll to position [17, 0]
click at [582, 427] on input "Work Area" at bounding box center [585, 430] width 21 height 21
checkbox input "false"
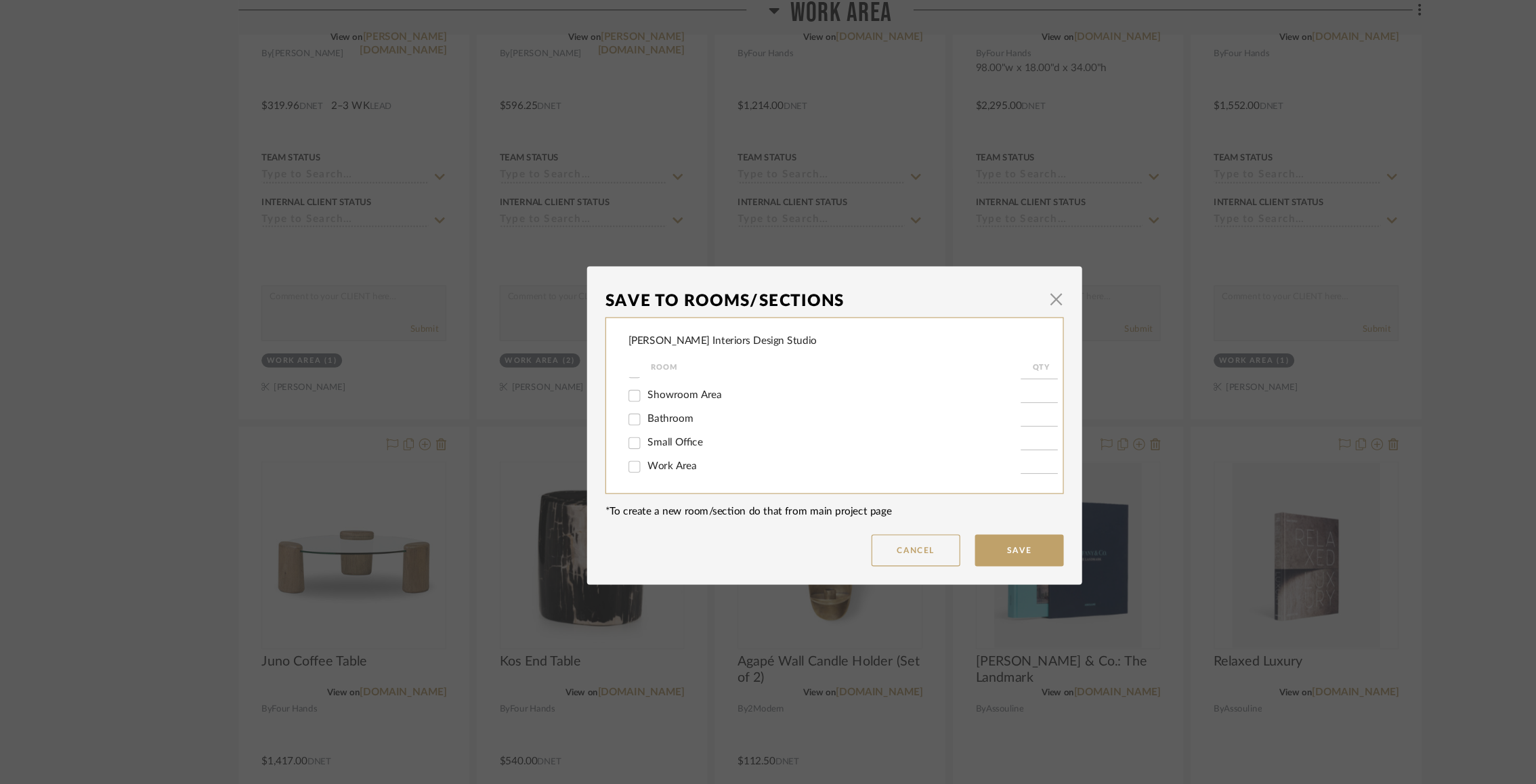
scroll to position [0, 0]
click at [938, 499] on button "Save" at bounding box center [937, 507] width 81 height 30
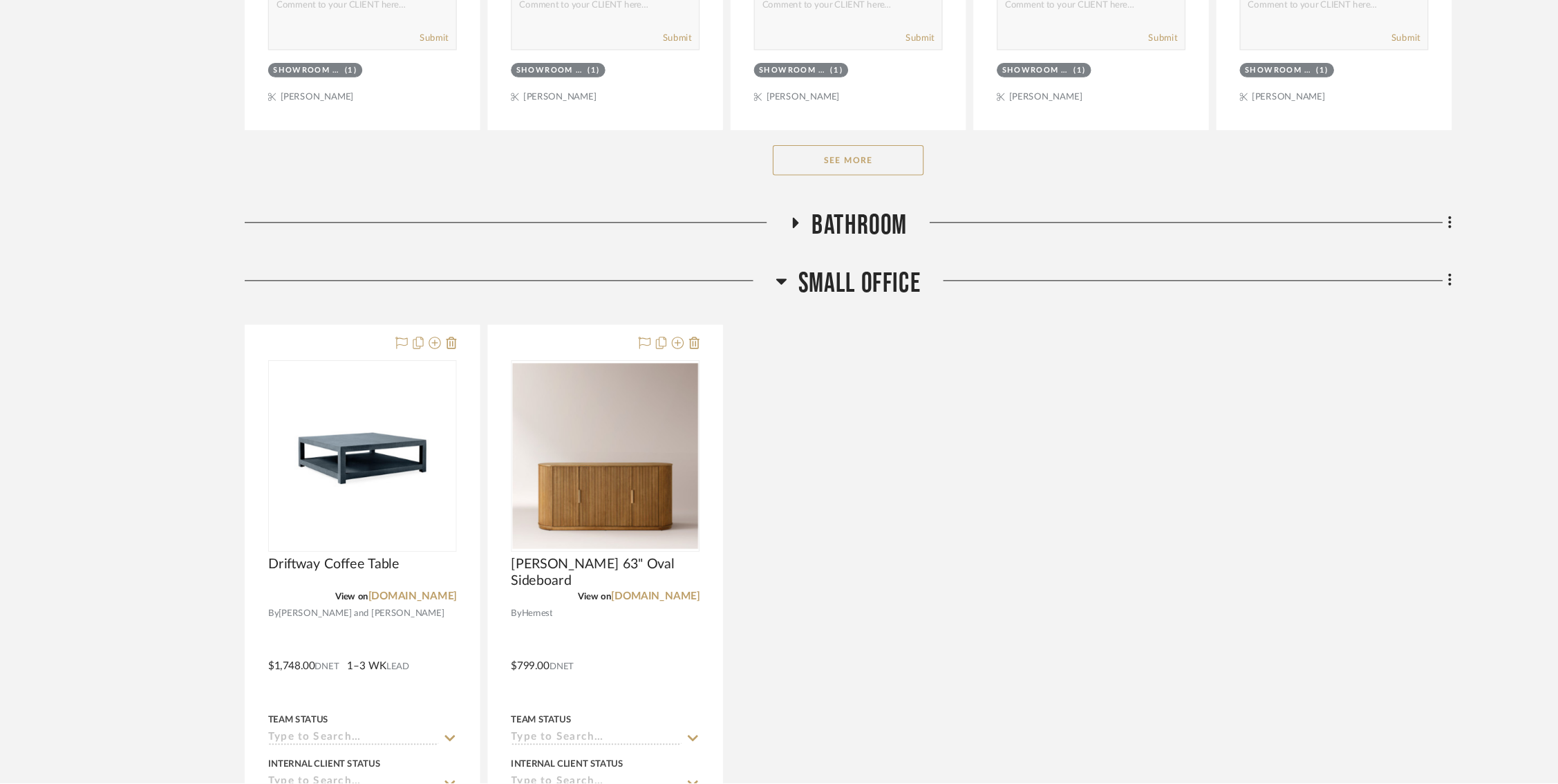
scroll to position [1576, 0]
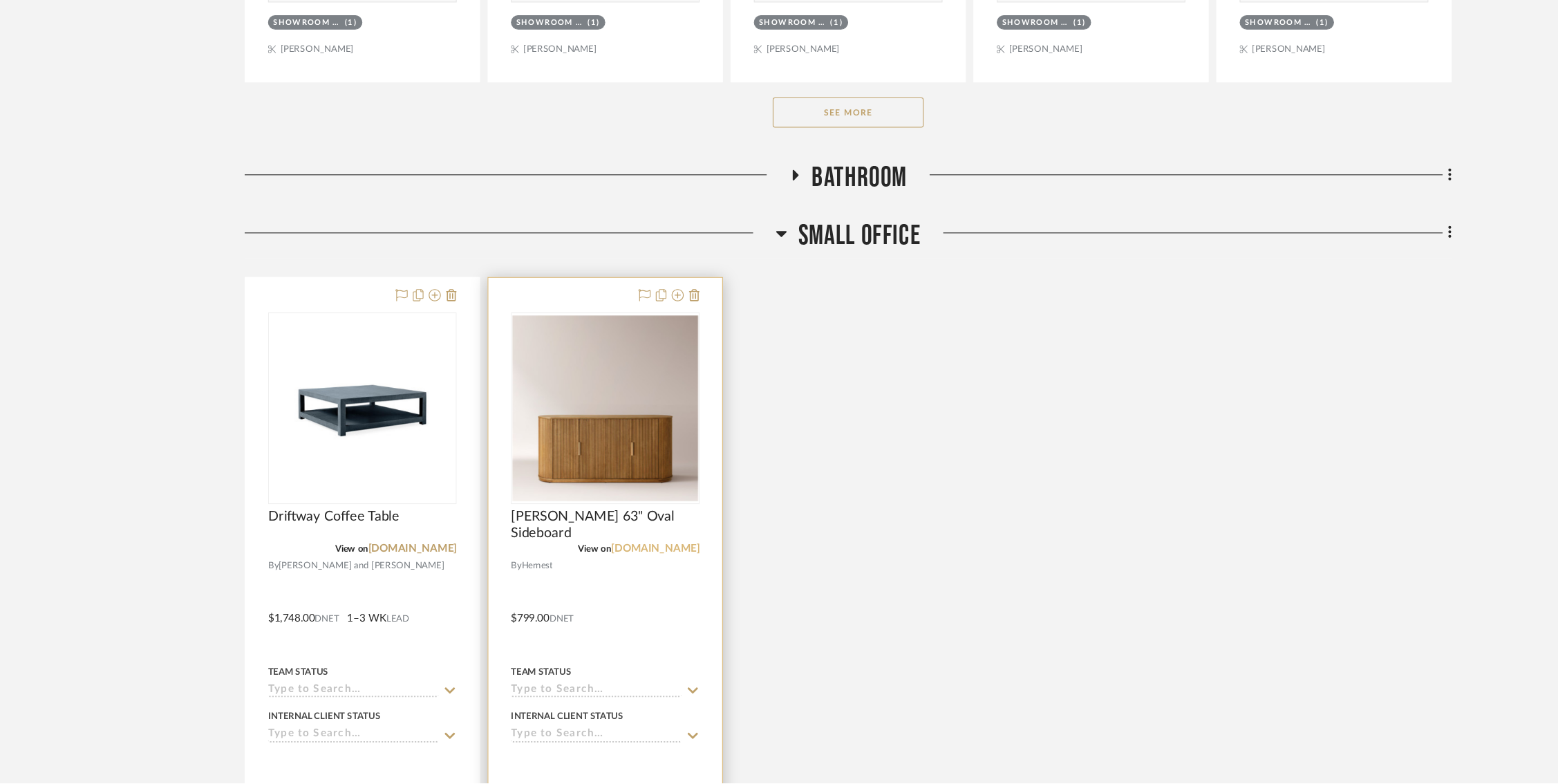
click at [619, 566] on link "[DOMAIN_NAME]" at bounding box center [603, 570] width 81 height 10
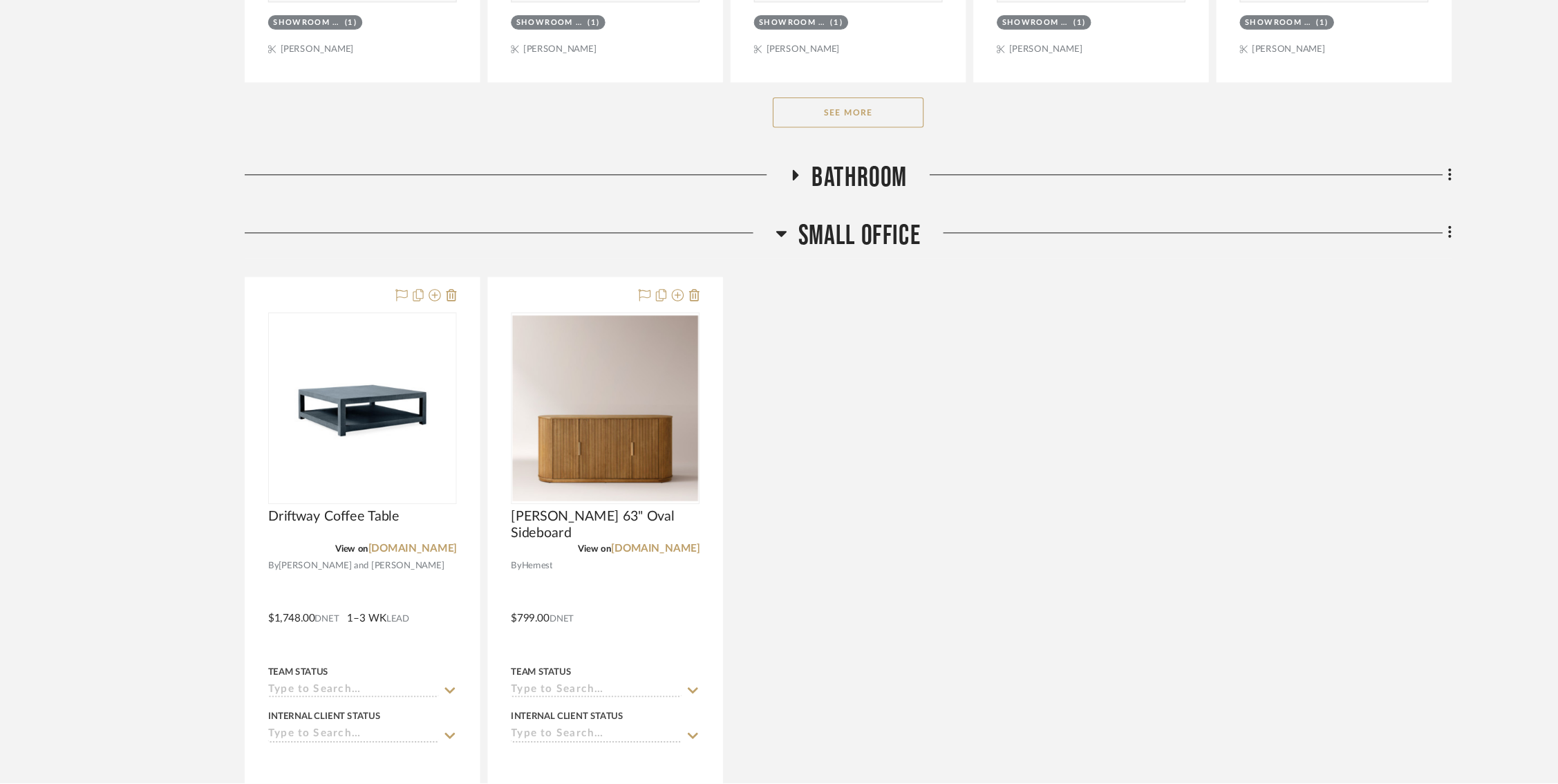
click at [716, 272] on icon at bounding box center [718, 280] width 10 height 16
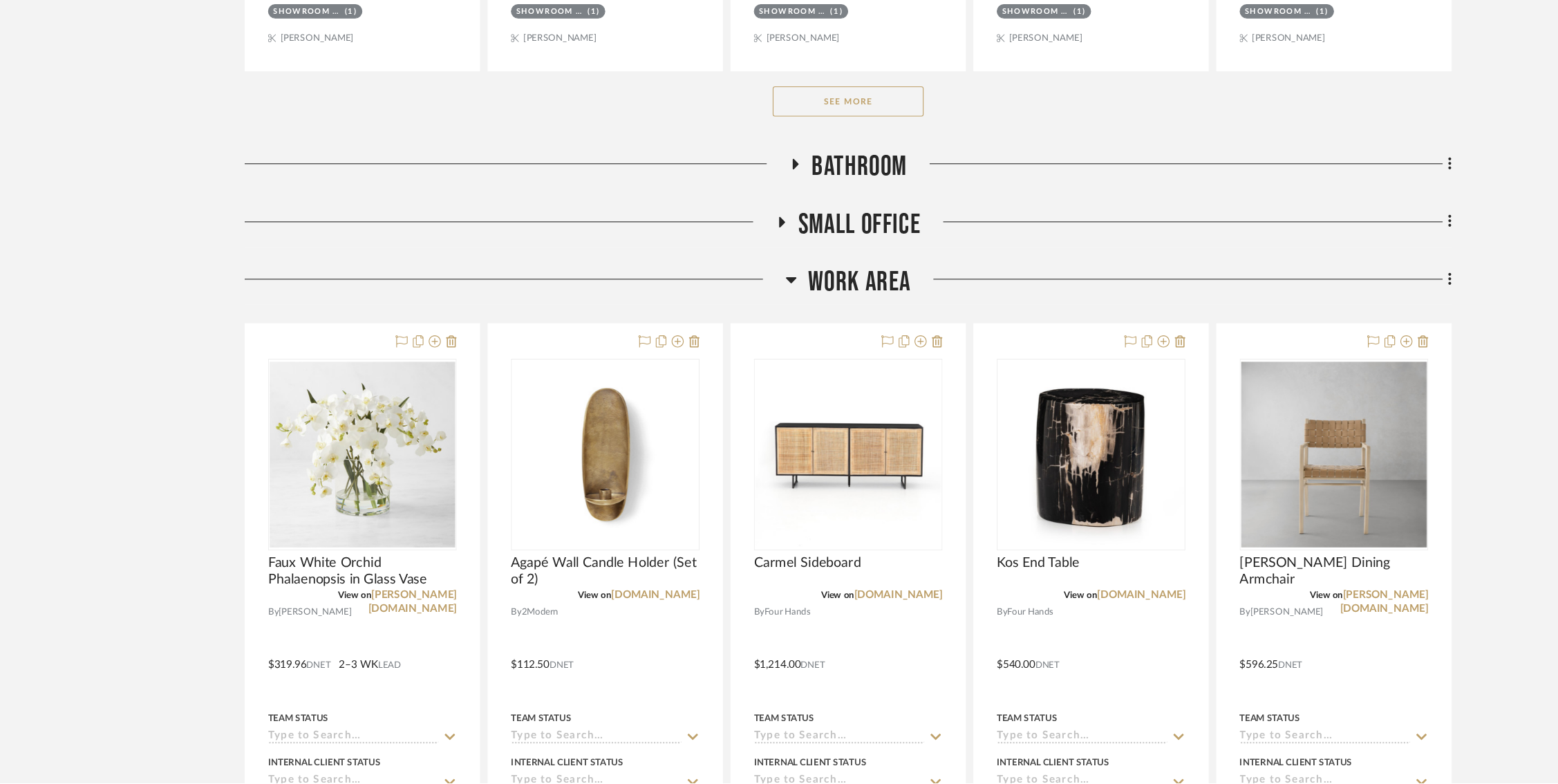
scroll to position [1643, 0]
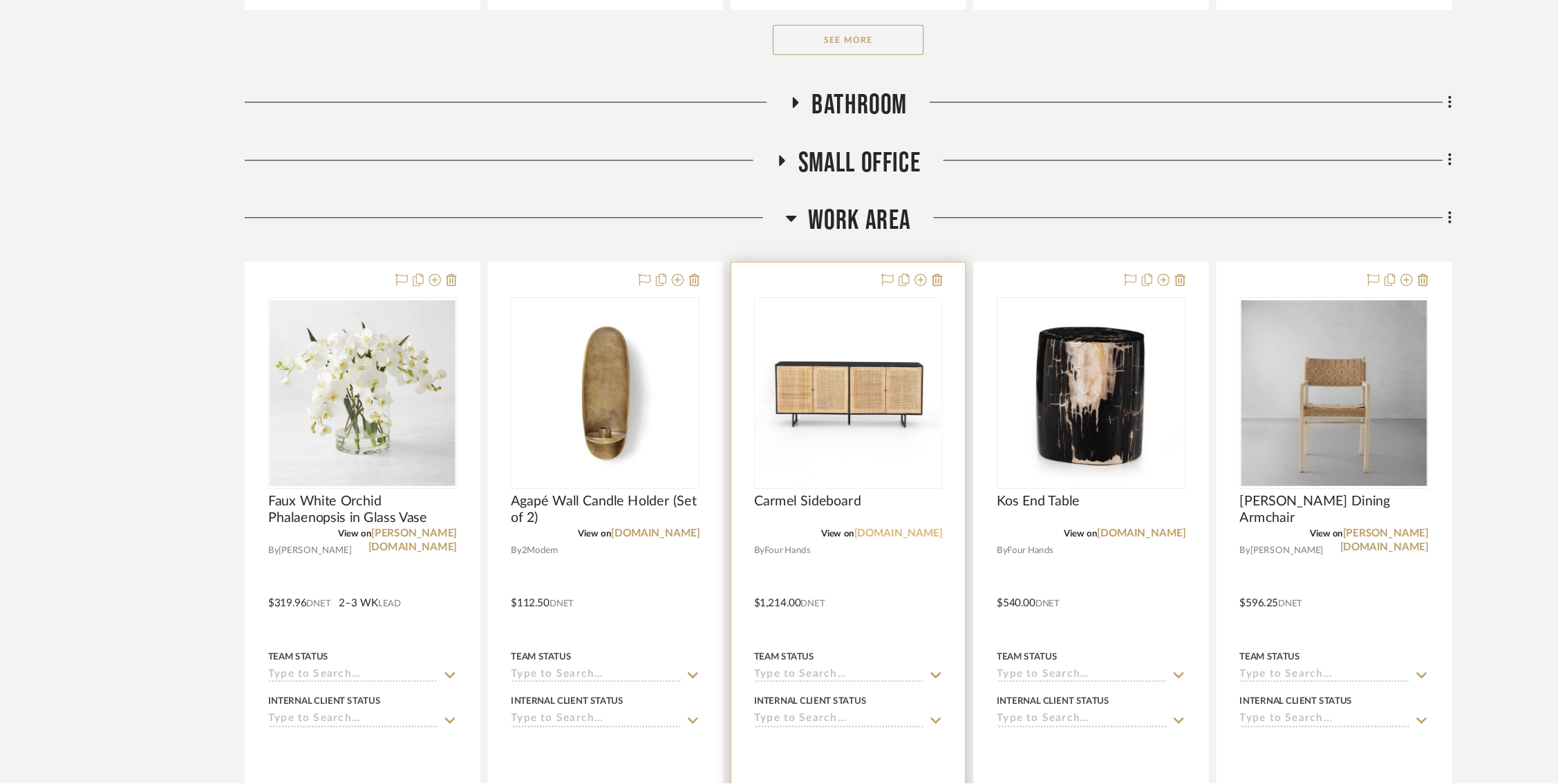
click at [825, 551] on link "[DOMAIN_NAME]" at bounding box center [825, 556] width 81 height 10
click at [771, 418] on img "0" at bounding box center [779, 427] width 170 height 170
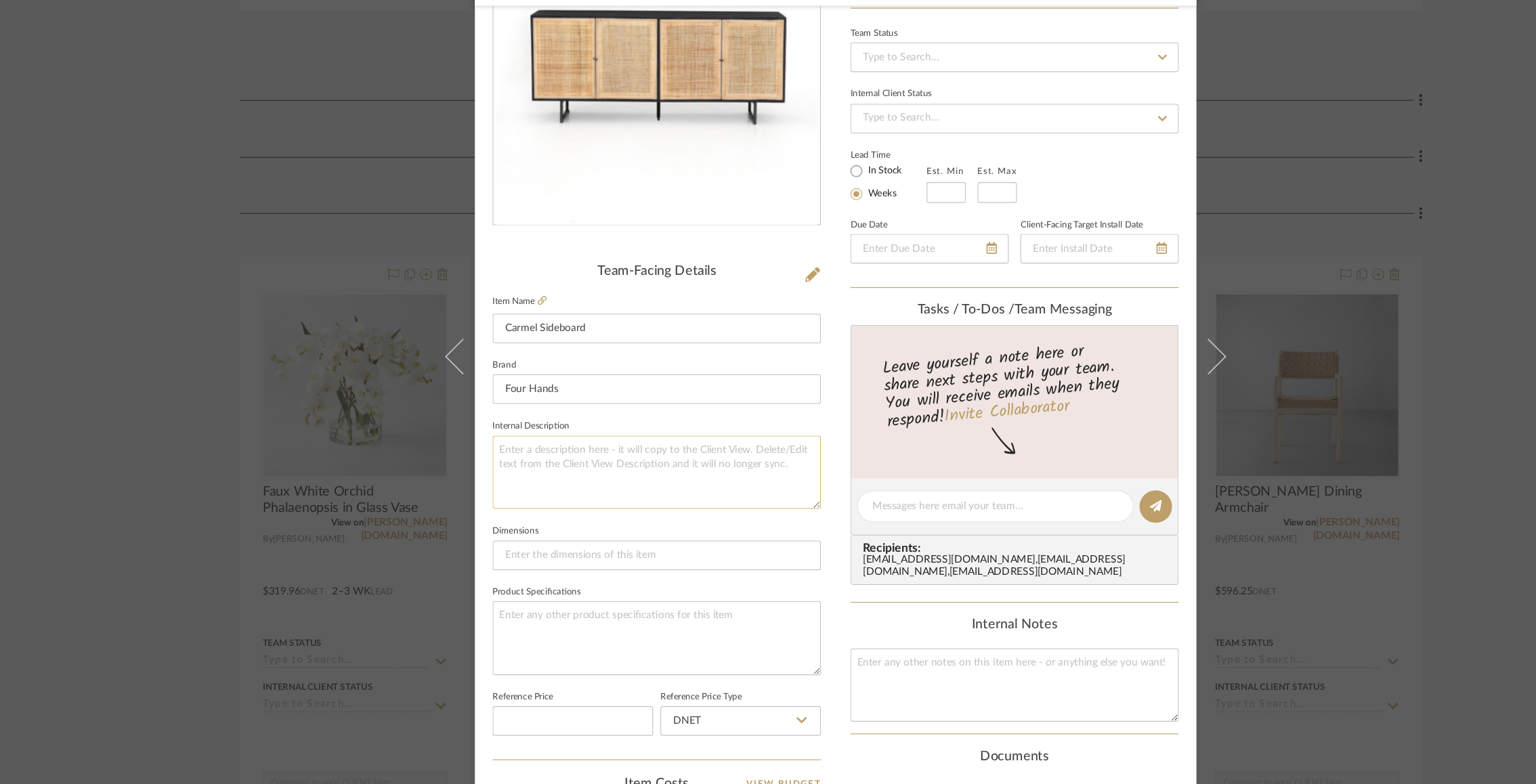
scroll to position [0, 0]
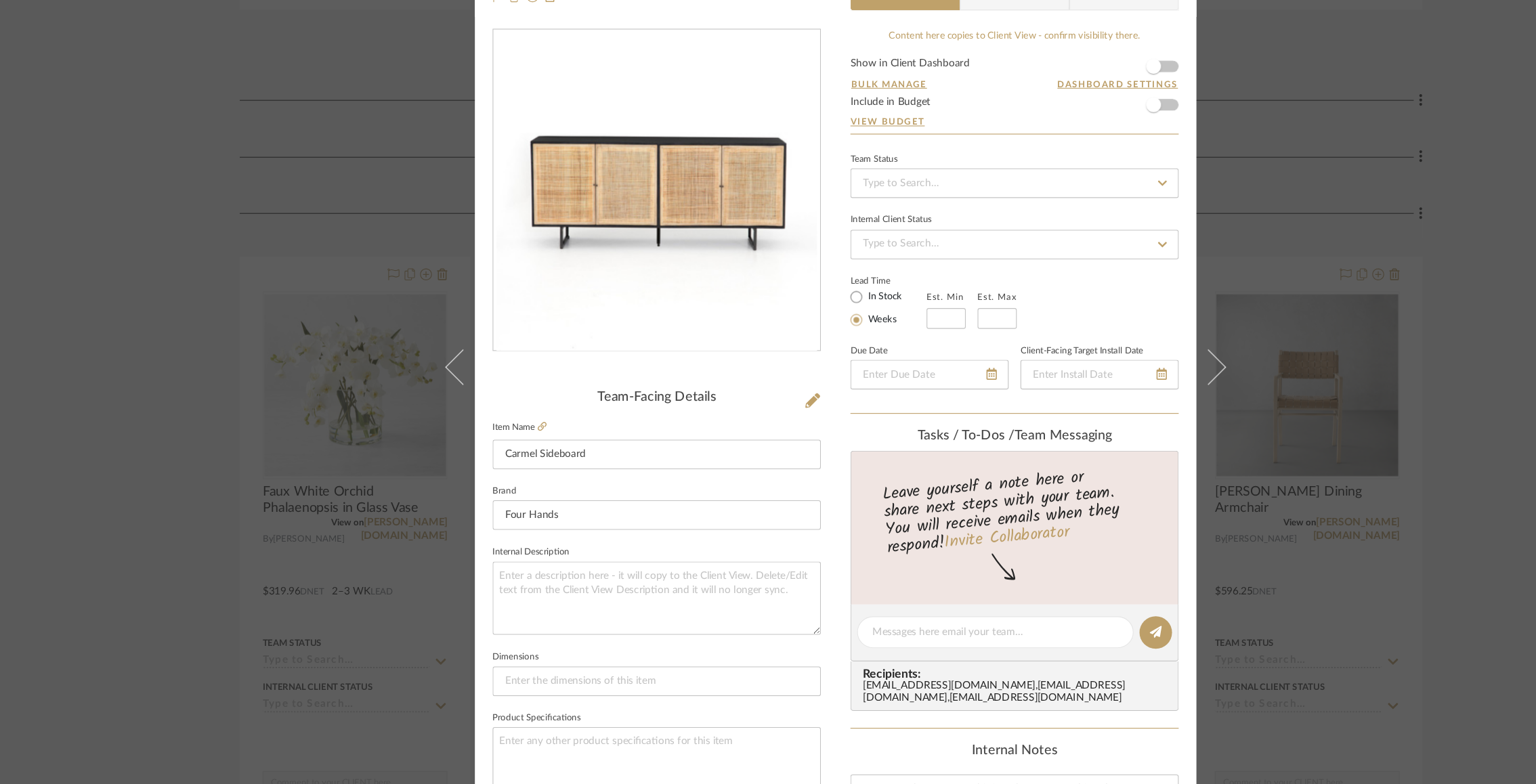
click at [187, 451] on div "[PERSON_NAME] Interiors Design Studio Work Area Carmel Sideboard Team View Clie…" at bounding box center [768, 392] width 1536 height 784
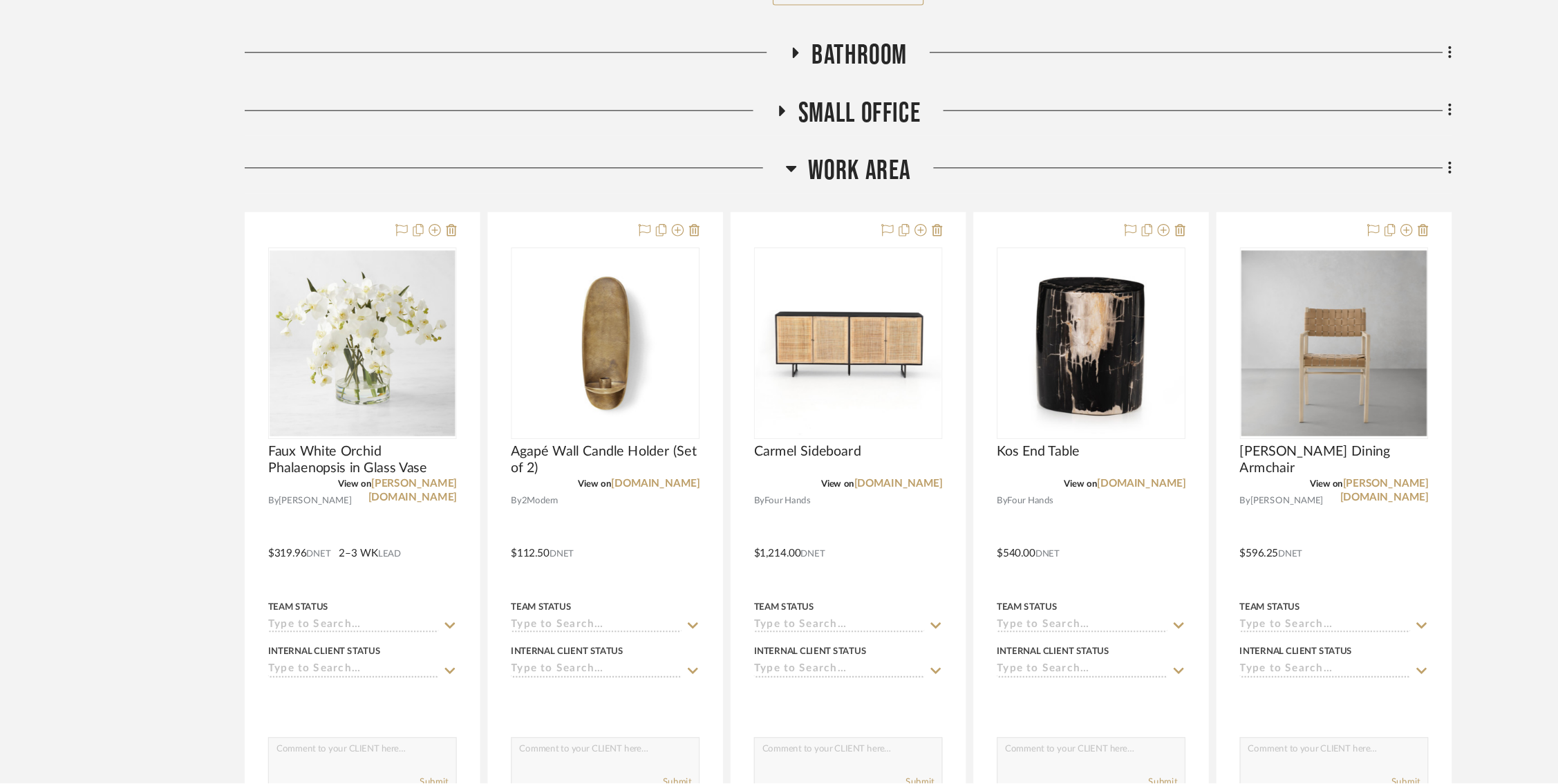
scroll to position [1688, 0]
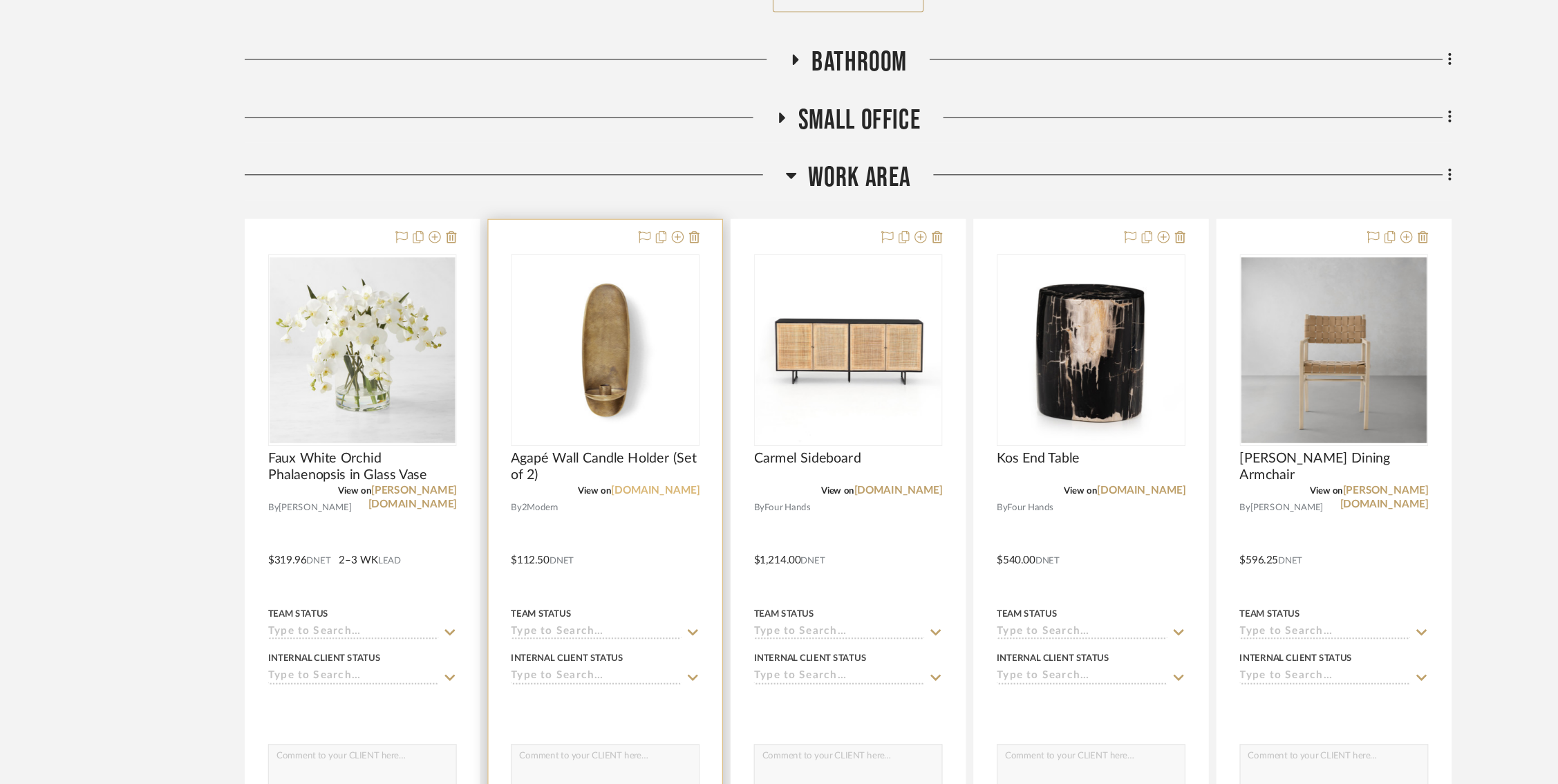
click at [591, 505] on link "[DOMAIN_NAME]" at bounding box center [603, 509] width 81 height 10
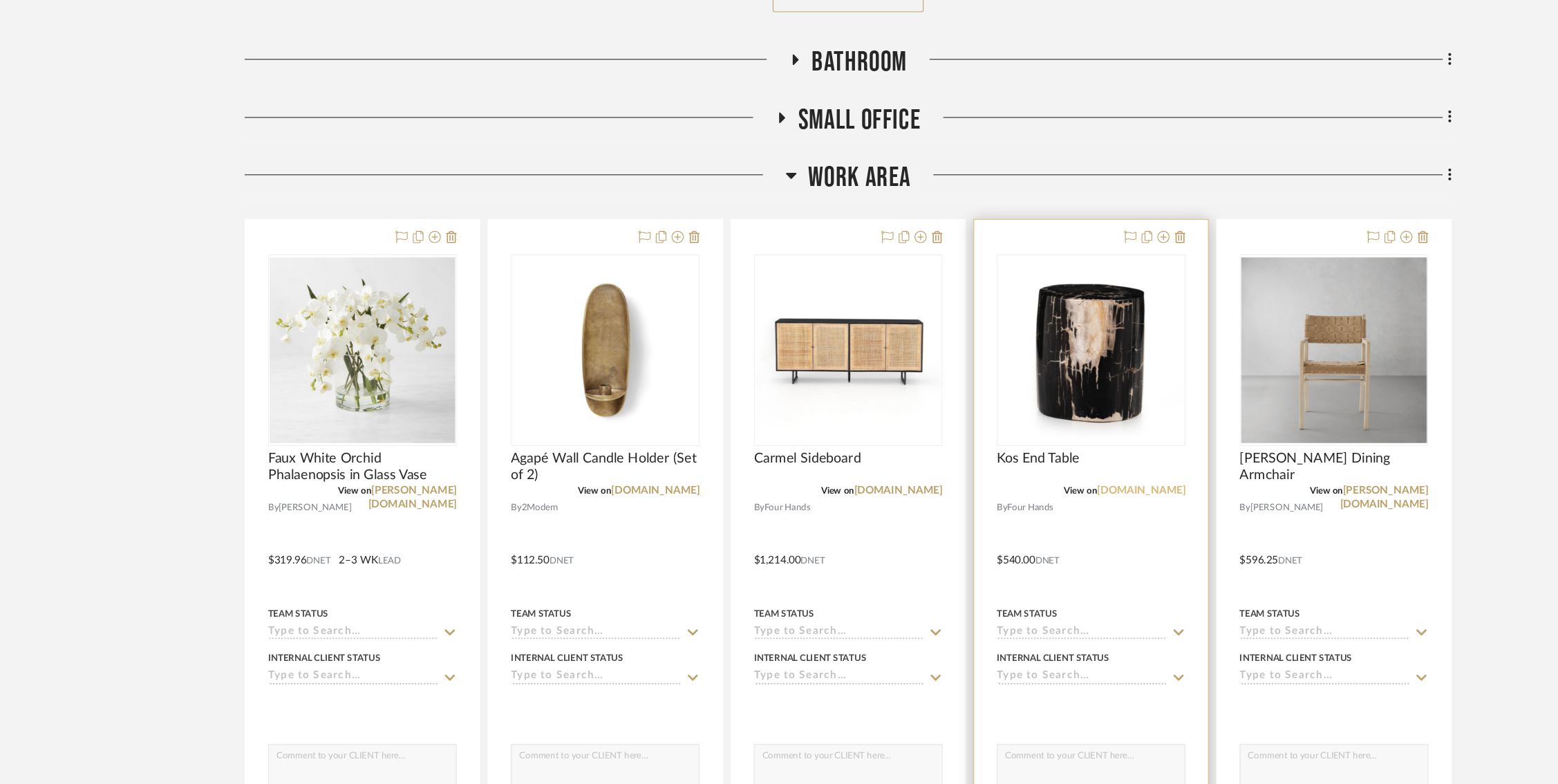
click at [1064, 505] on link "[DOMAIN_NAME]" at bounding box center [1048, 509] width 81 height 10
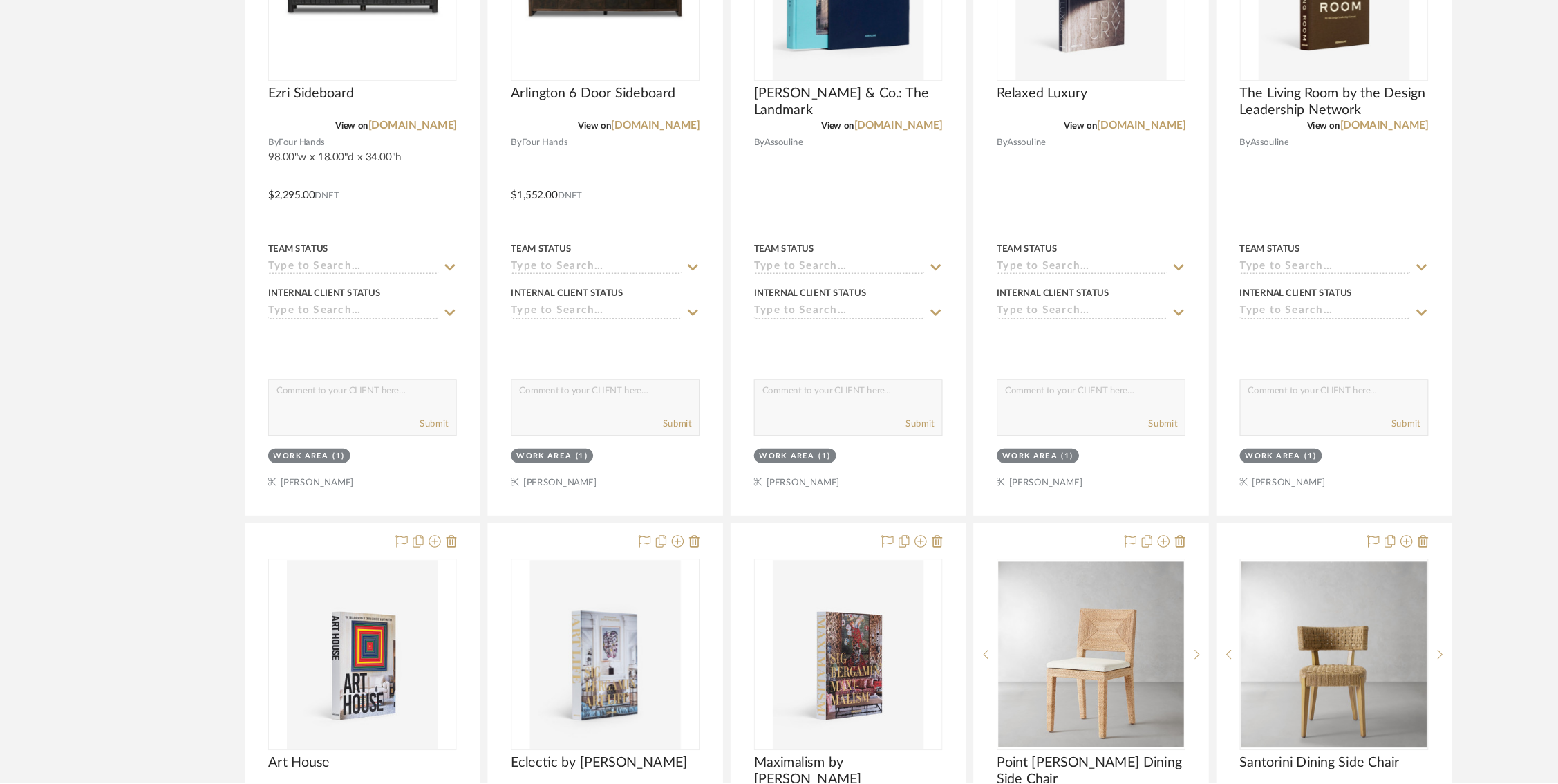
scroll to position [2823, 0]
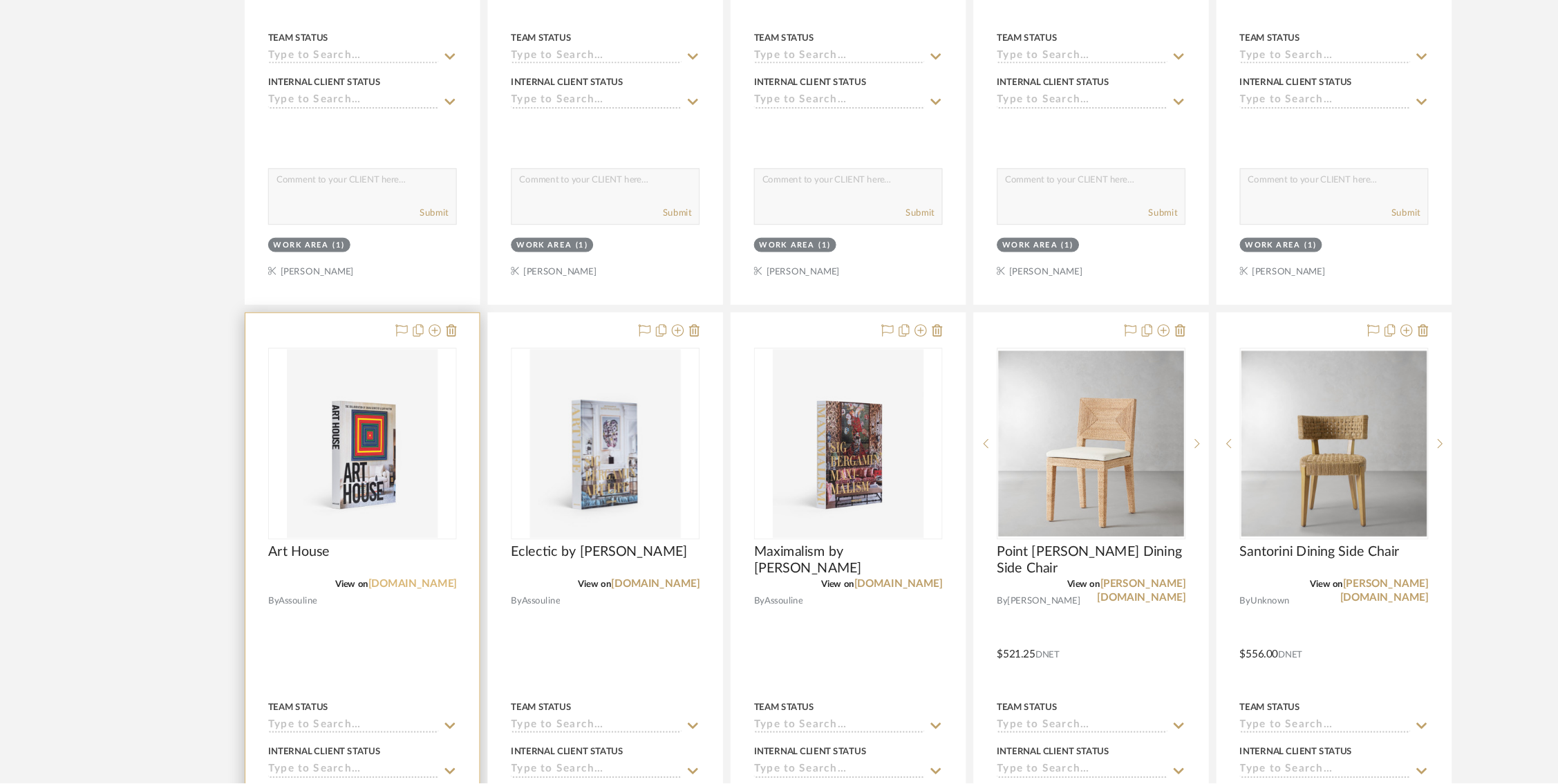
click at [389, 597] on link "[DOMAIN_NAME]" at bounding box center [381, 601] width 81 height 10
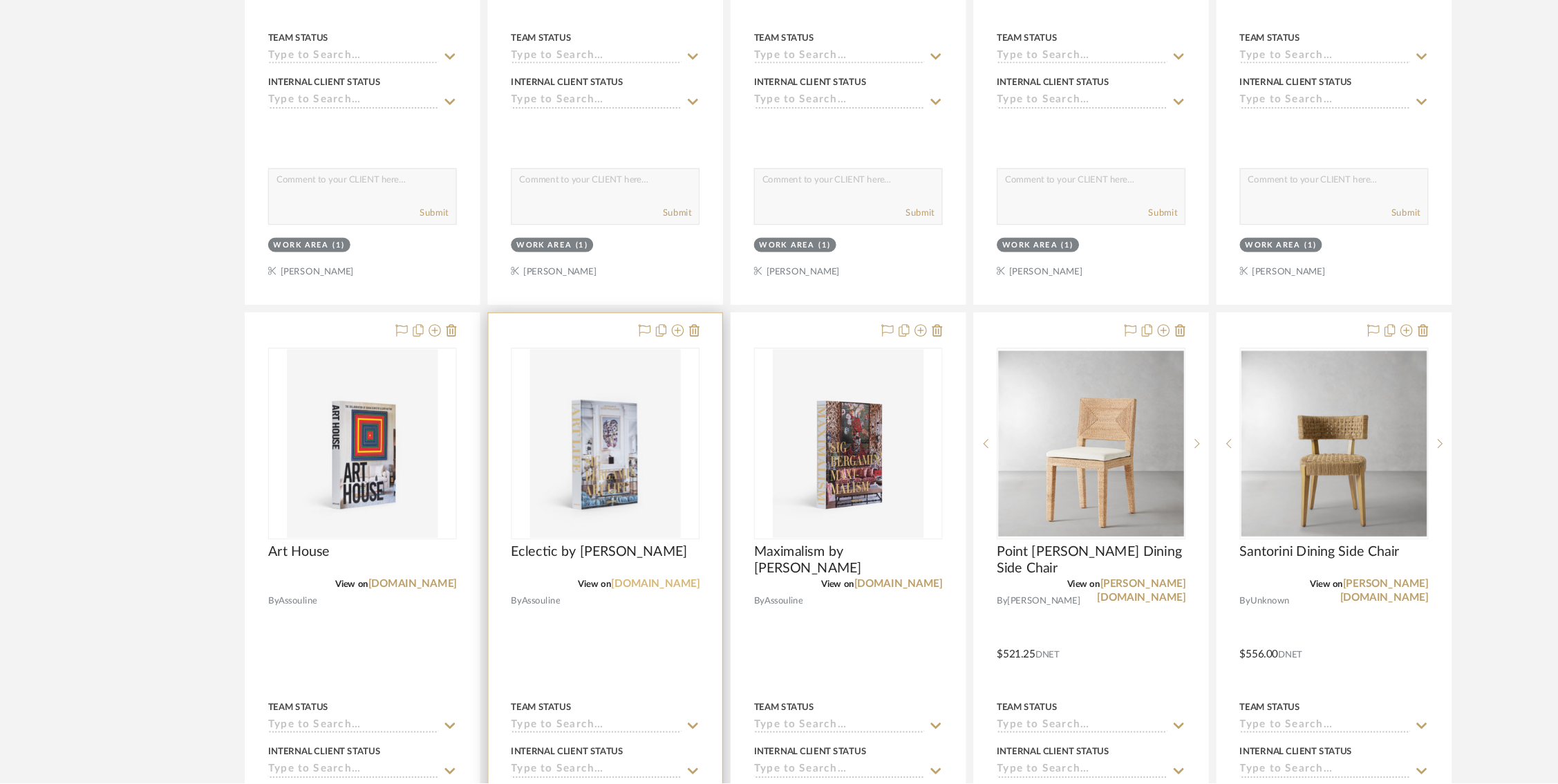
click at [628, 597] on link "[DOMAIN_NAME]" at bounding box center [603, 601] width 81 height 10
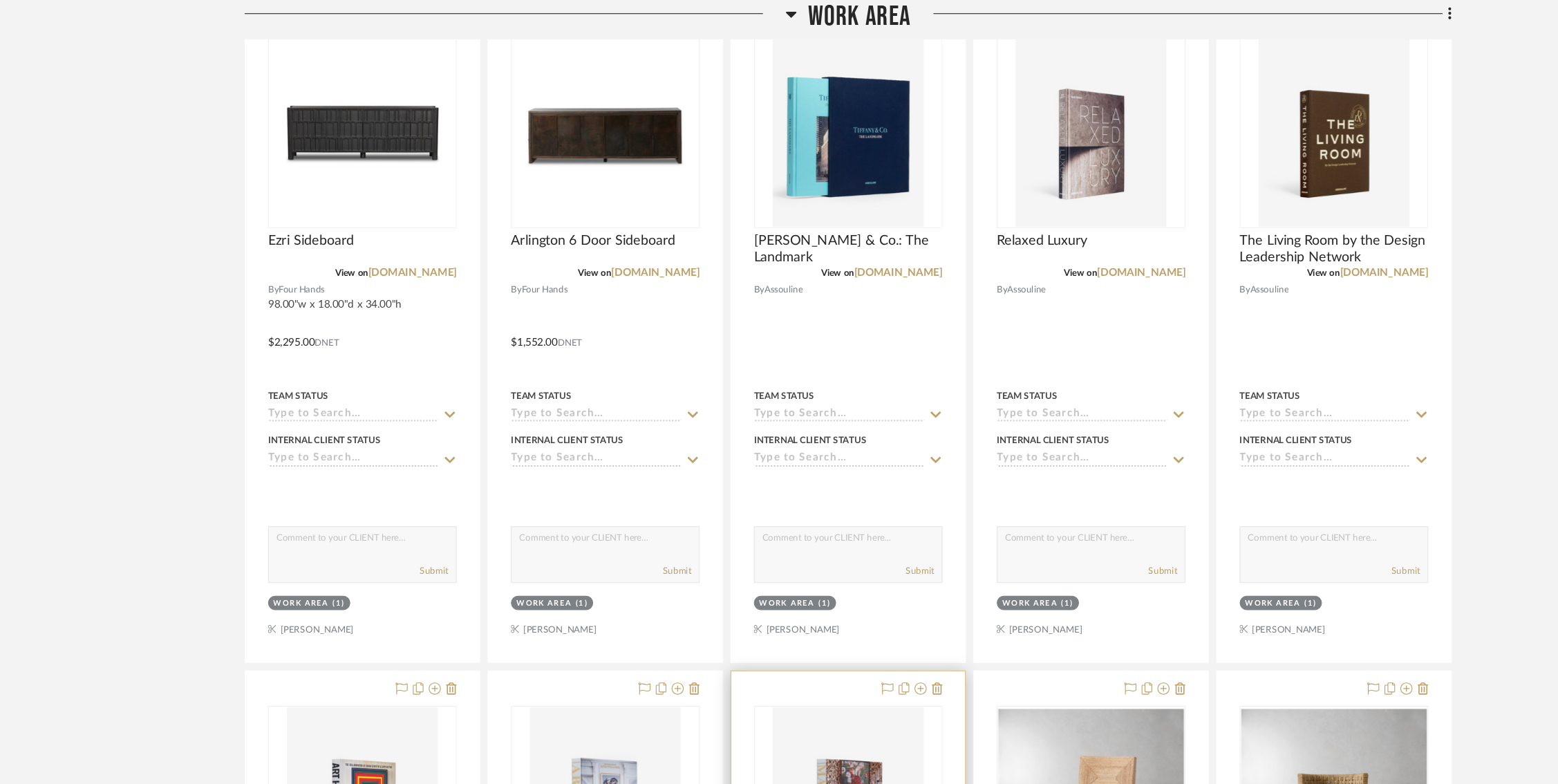
scroll to position [2510, 0]
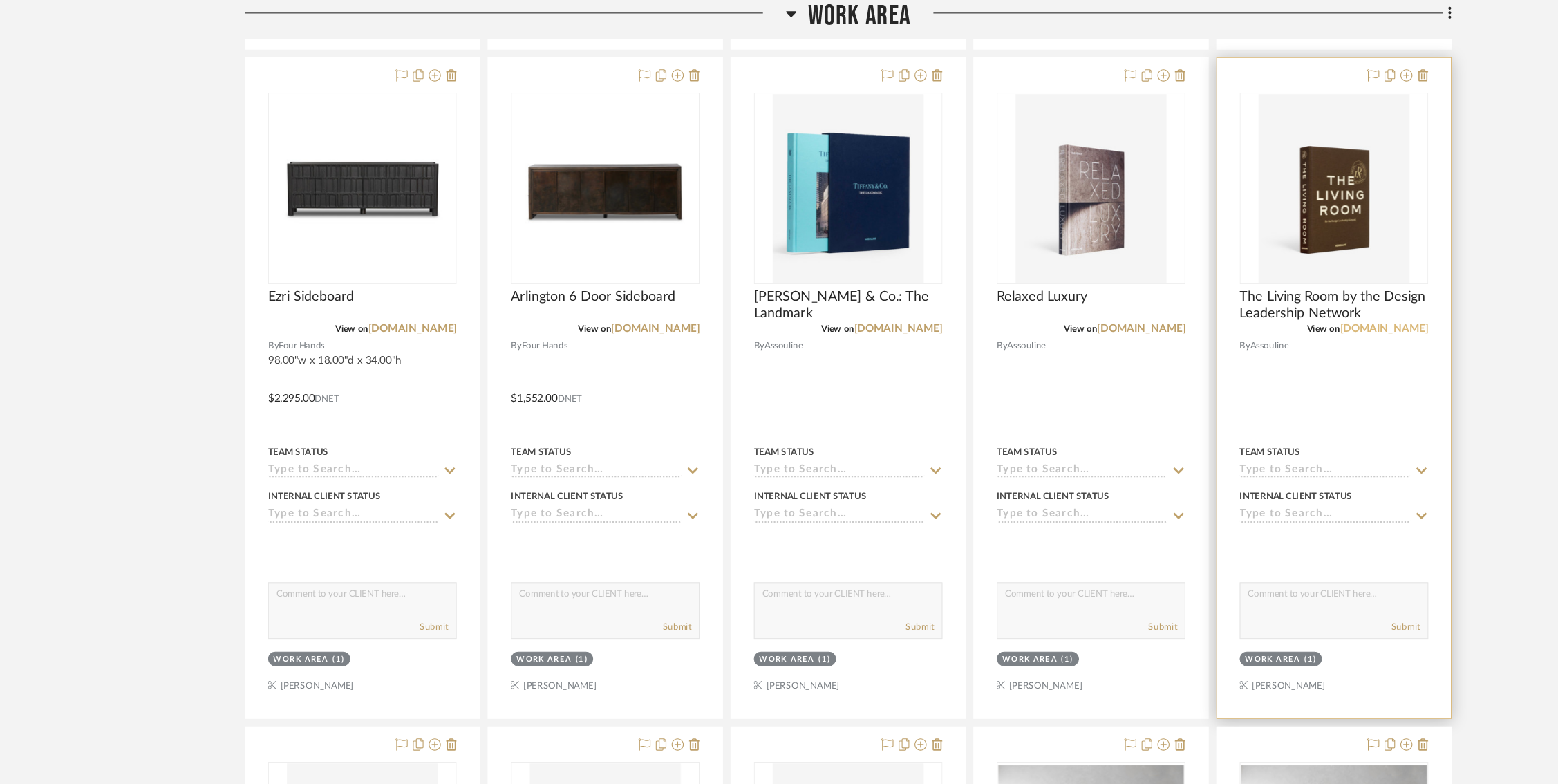
click at [1174, 297] on link "[DOMAIN_NAME]" at bounding box center [1270, 301] width 81 height 10
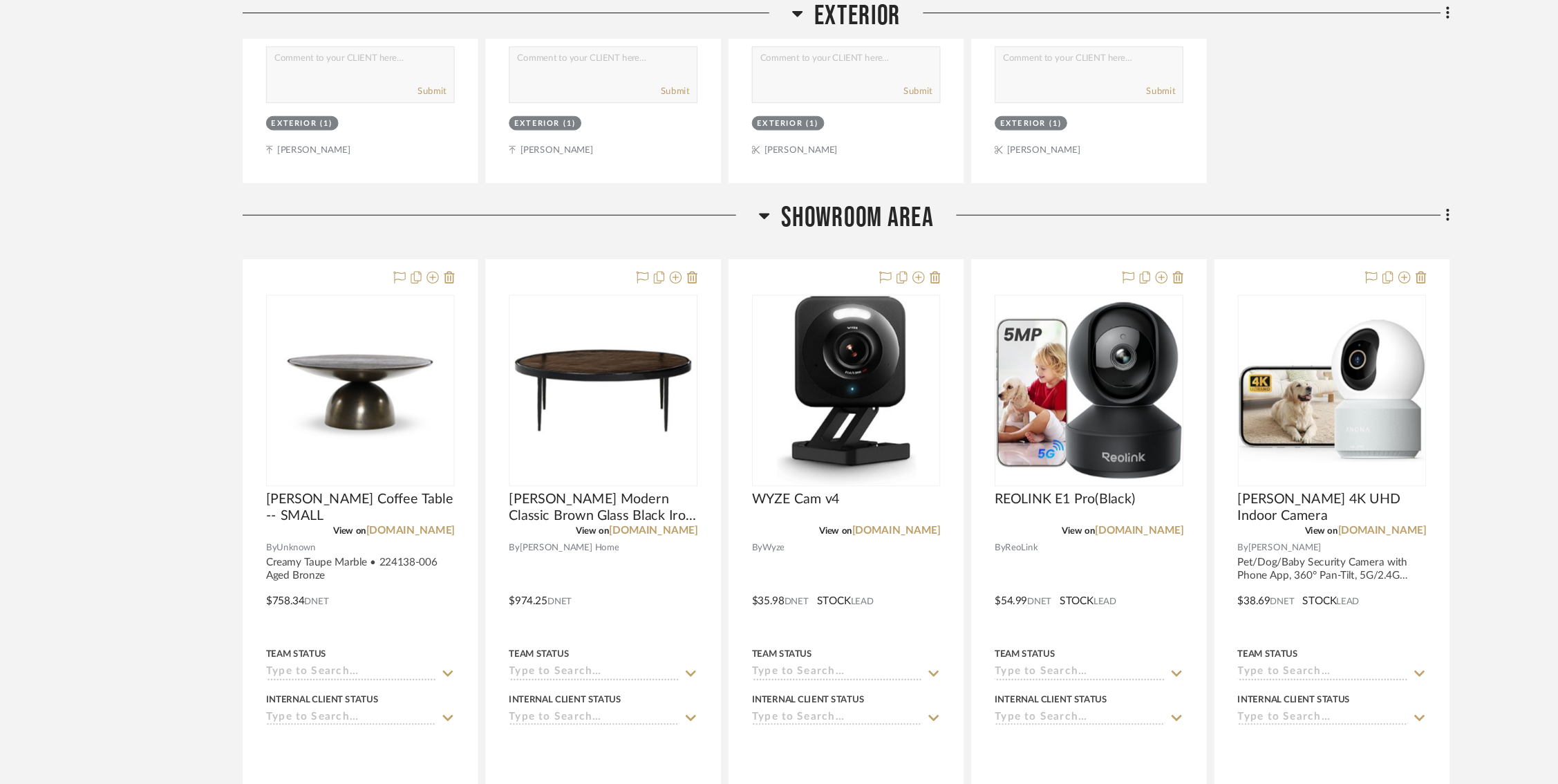
scroll to position [158, 0]
